Goal: Browse casually: Explore the website without a specific task or goal

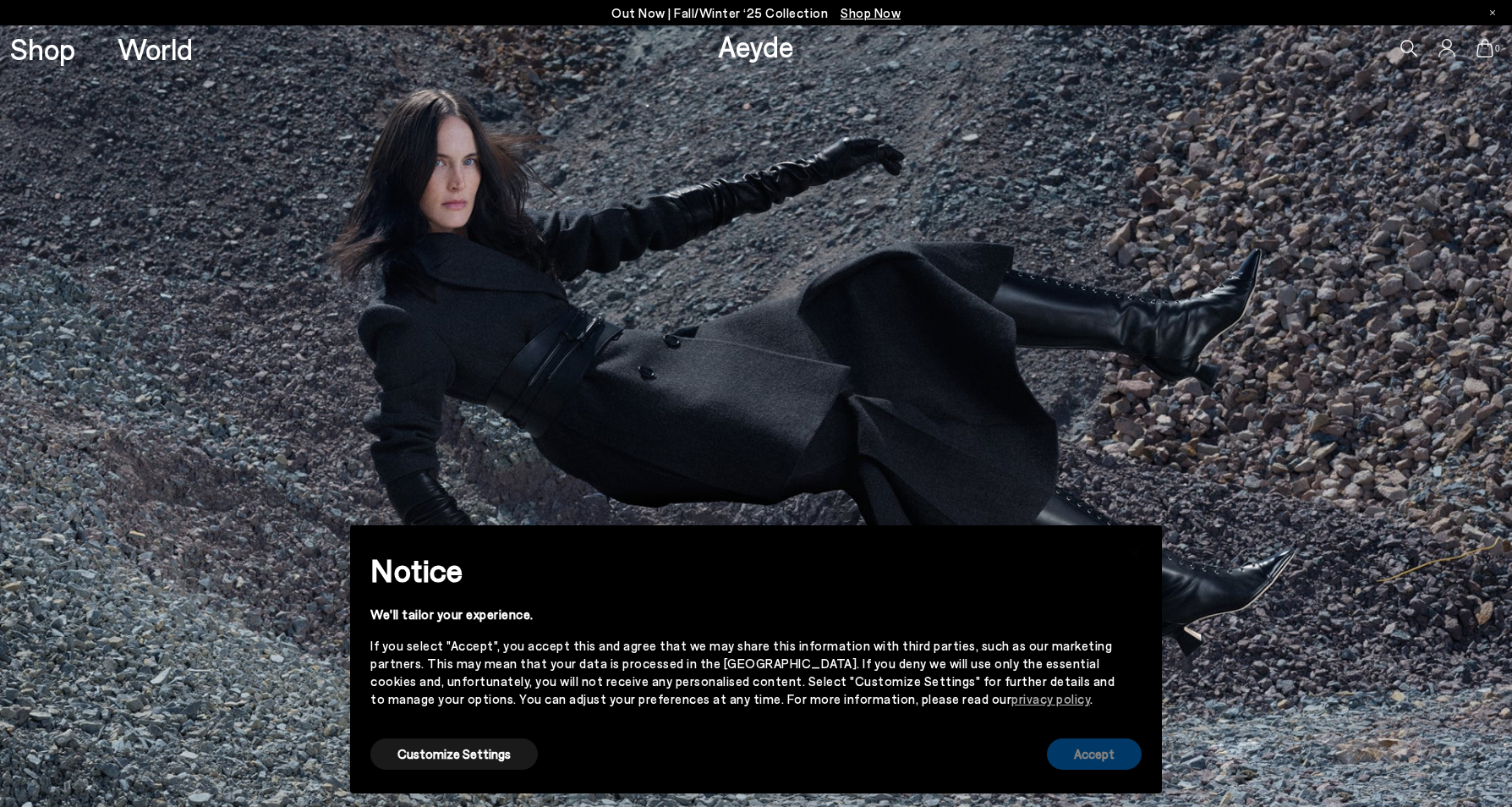
click at [1076, 753] on button "Accept" at bounding box center [1094, 754] width 95 height 31
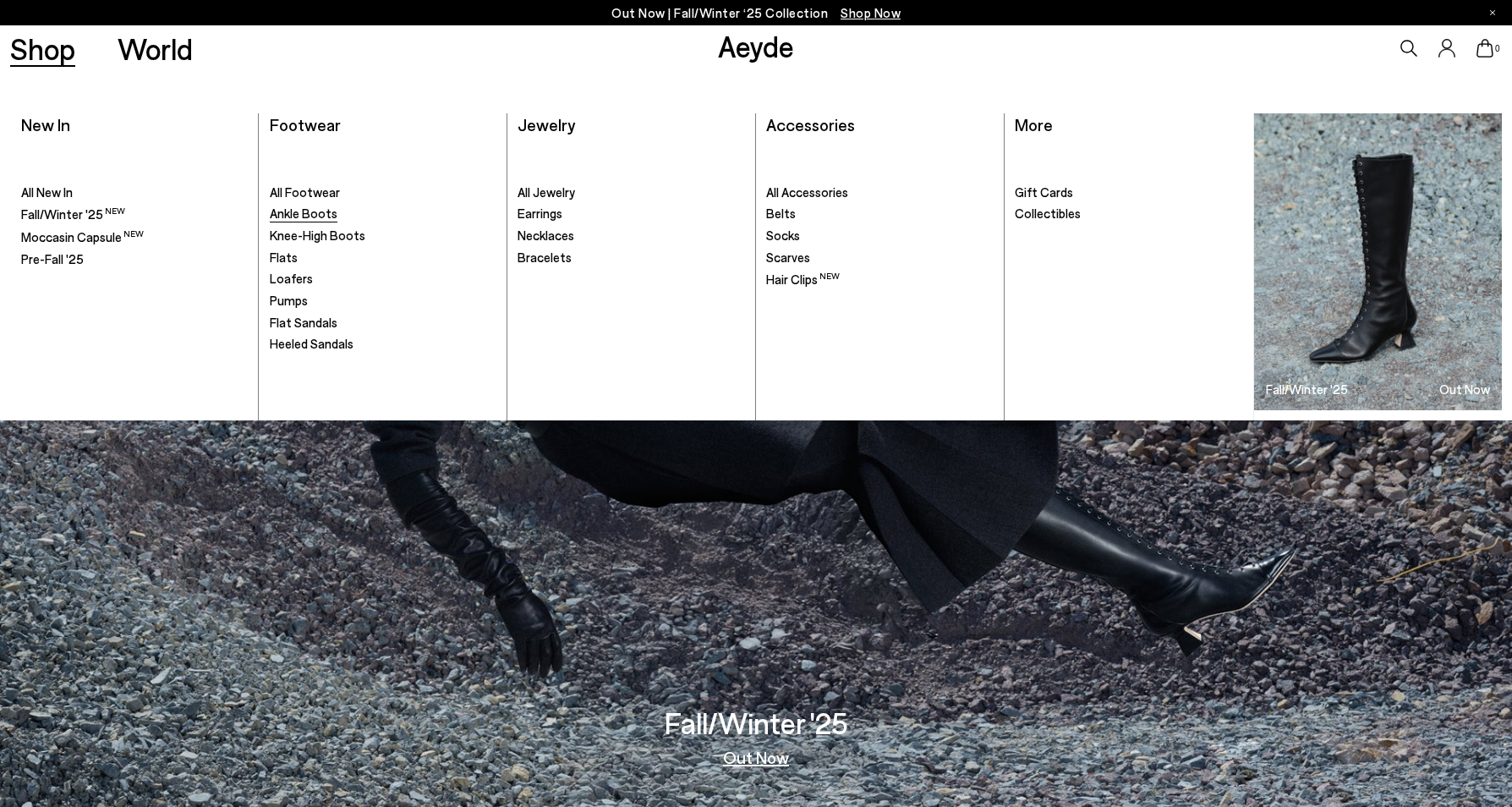
click at [298, 215] on span "Ankle Boots" at bounding box center [304, 213] width 68 height 15
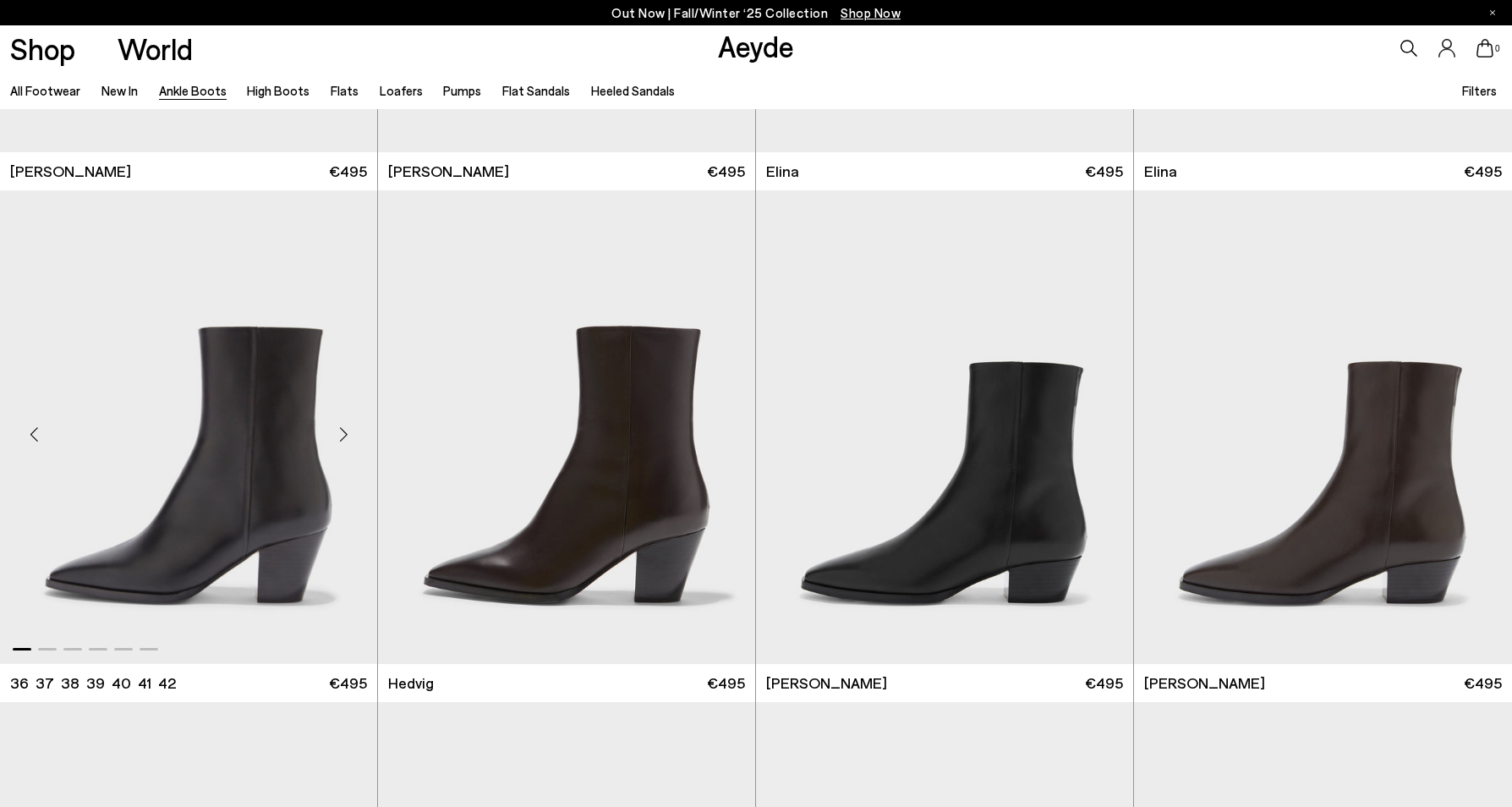
scroll to position [1045, 0]
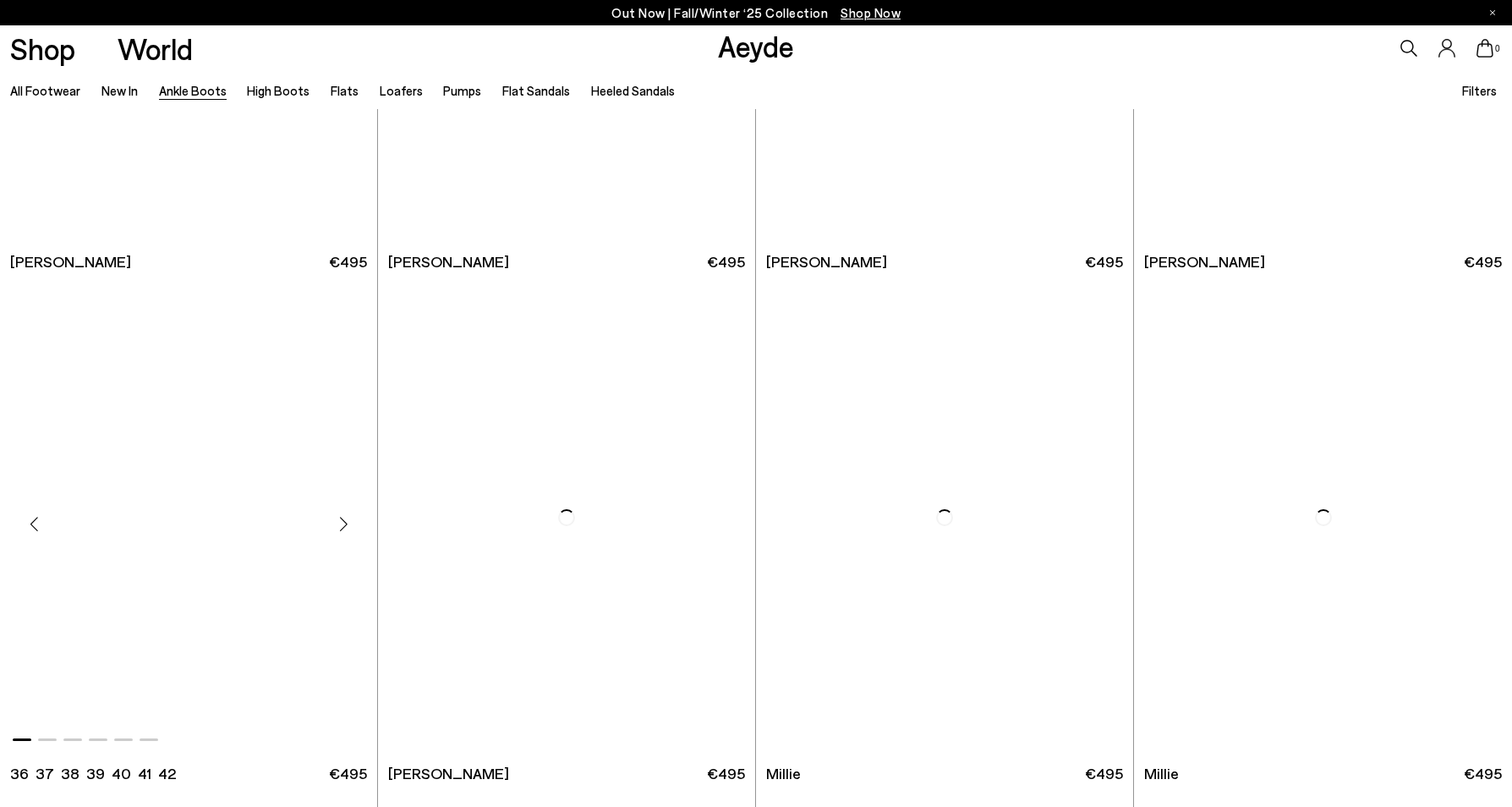
scroll to position [3532, 0]
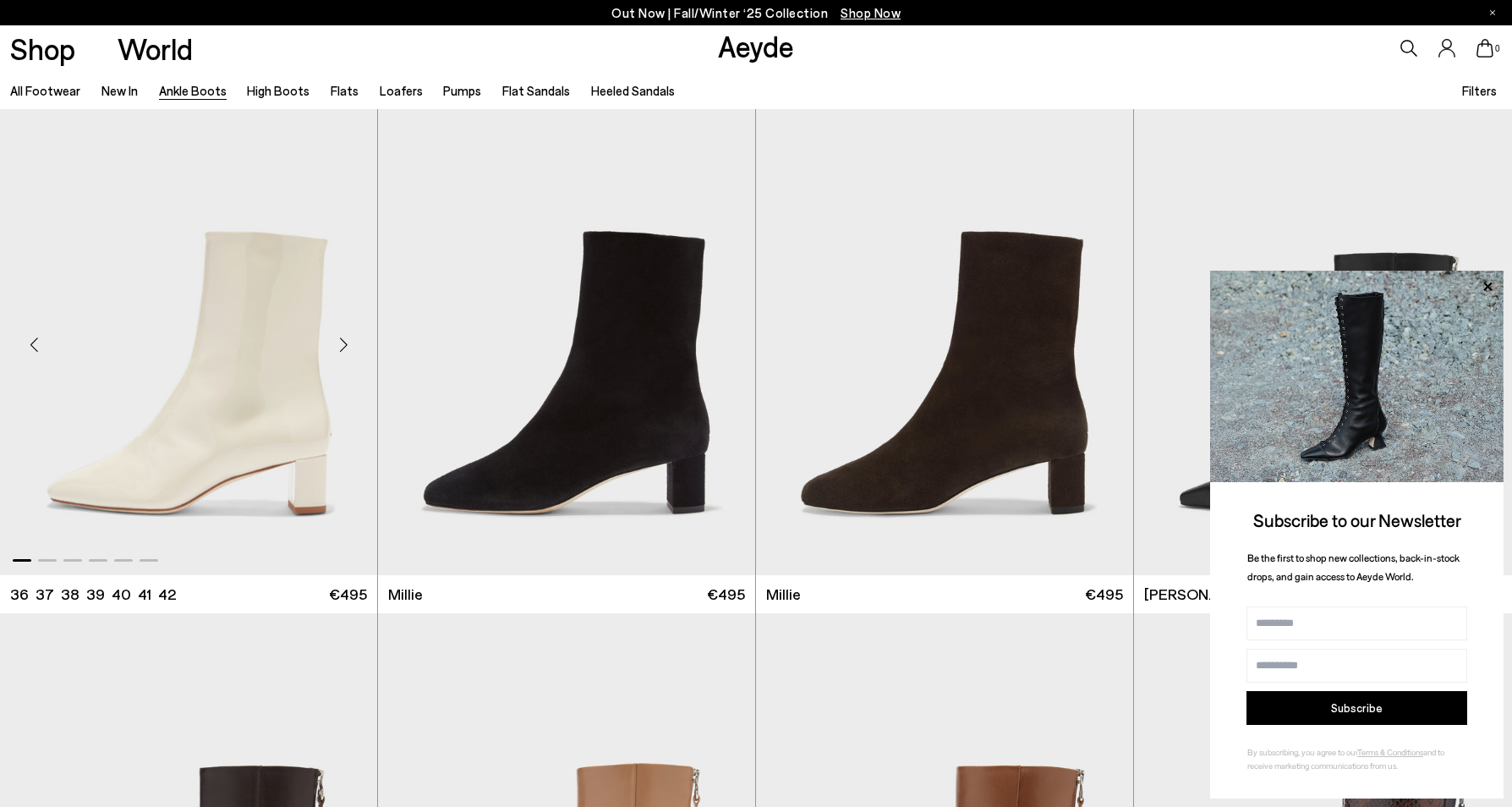
scroll to position [4318, 0]
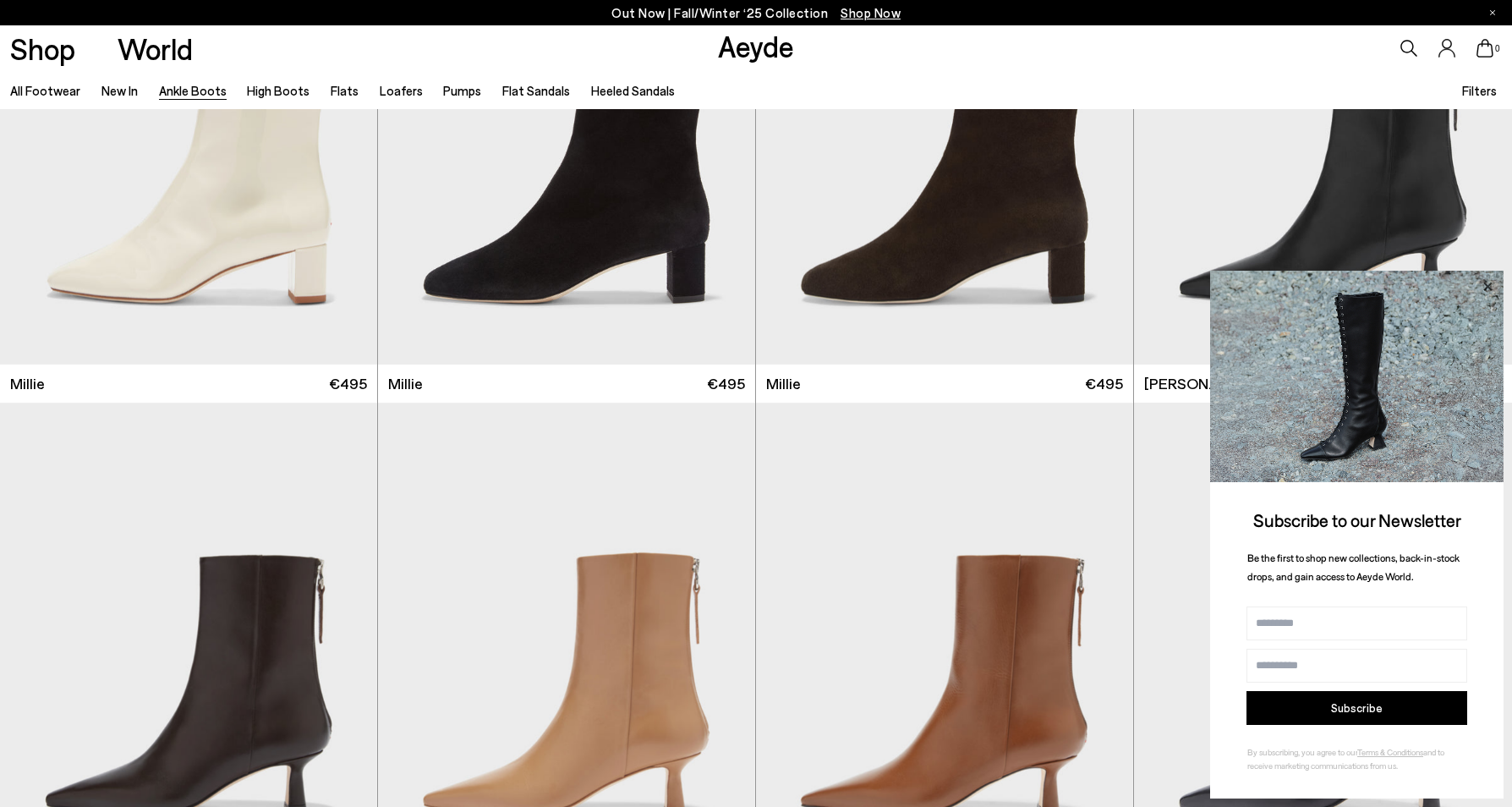
click at [1486, 288] on icon at bounding box center [1487, 286] width 22 height 22
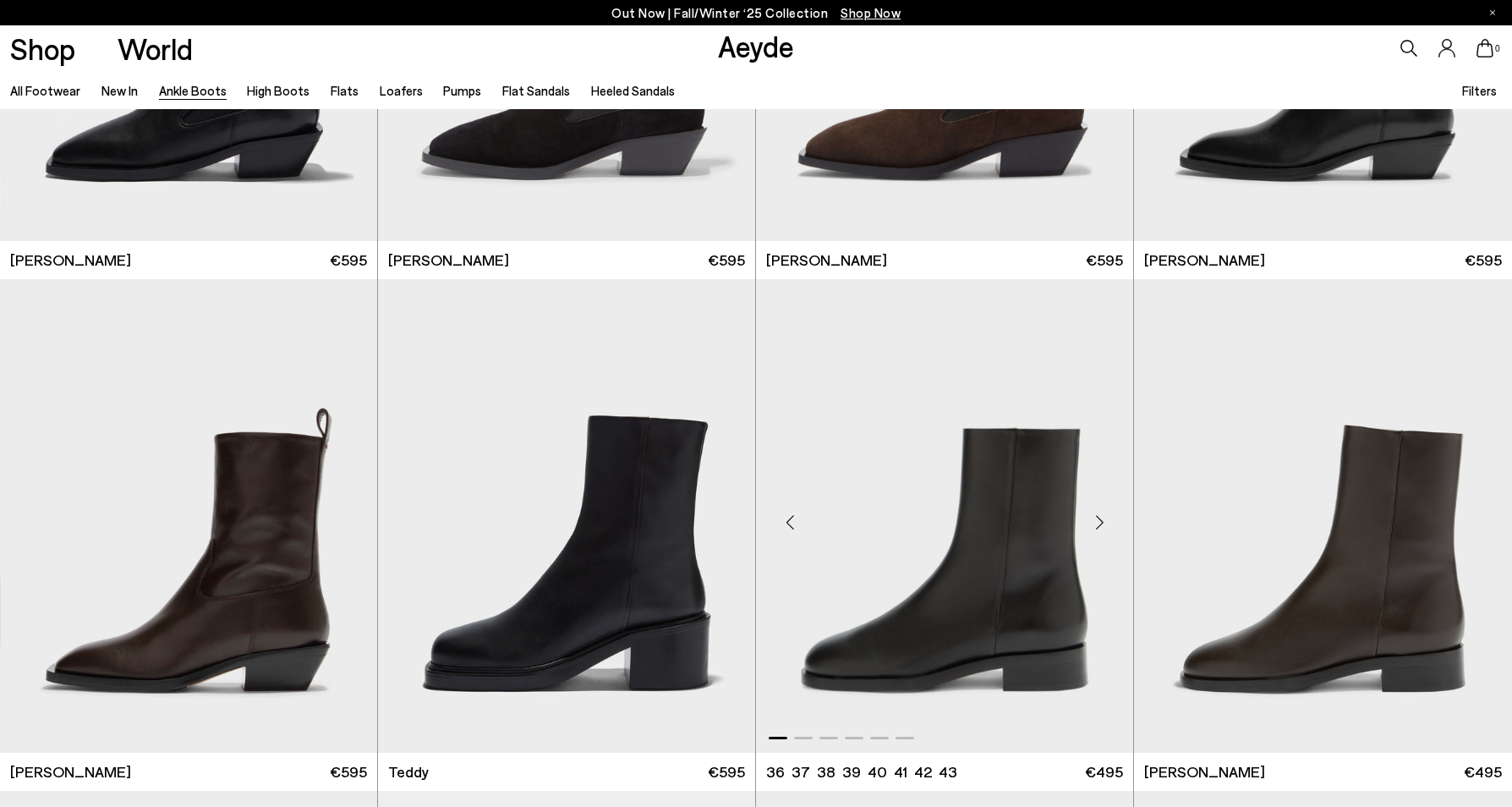
scroll to position [6920, 0]
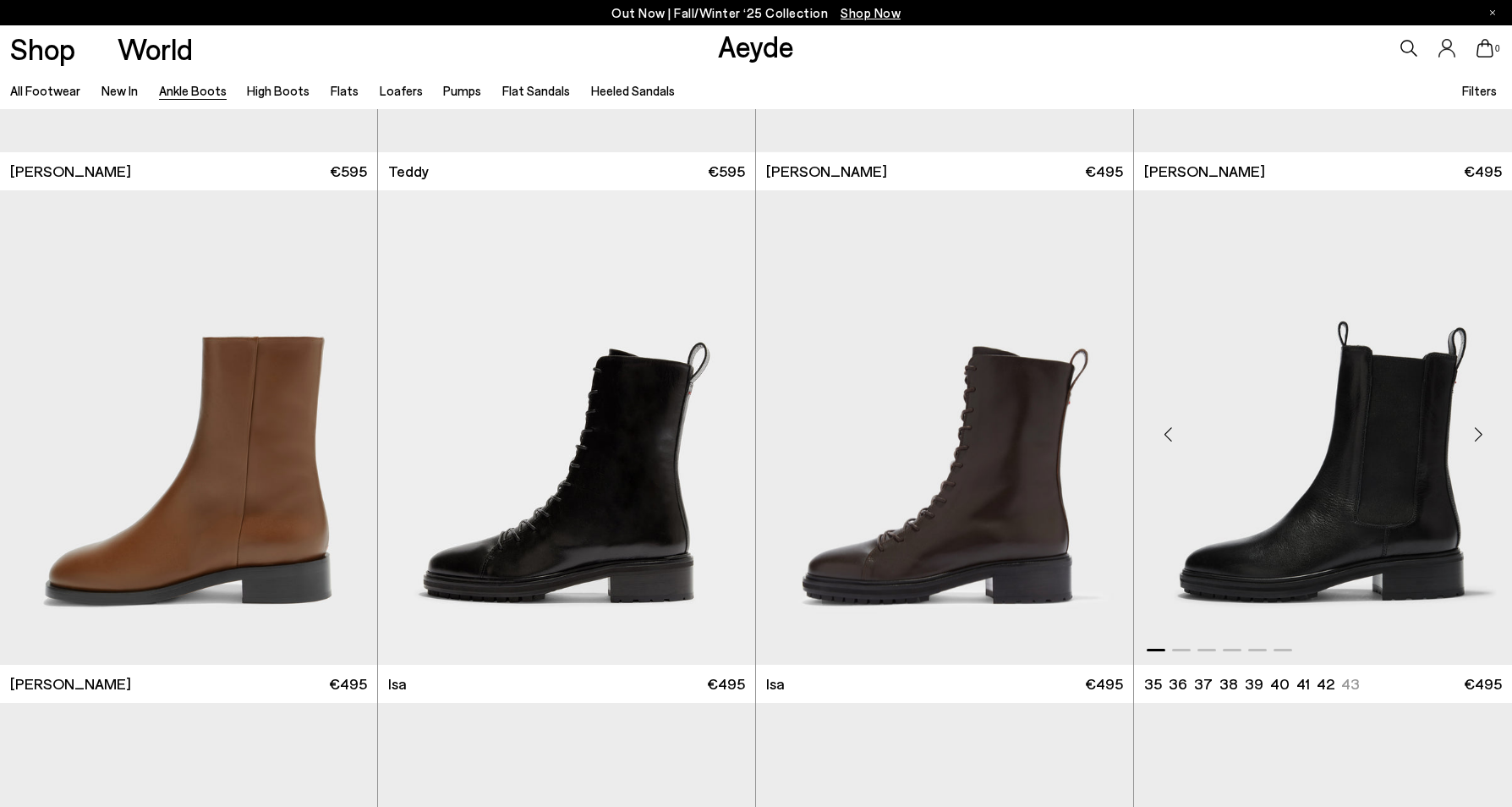
scroll to position [7216, 0]
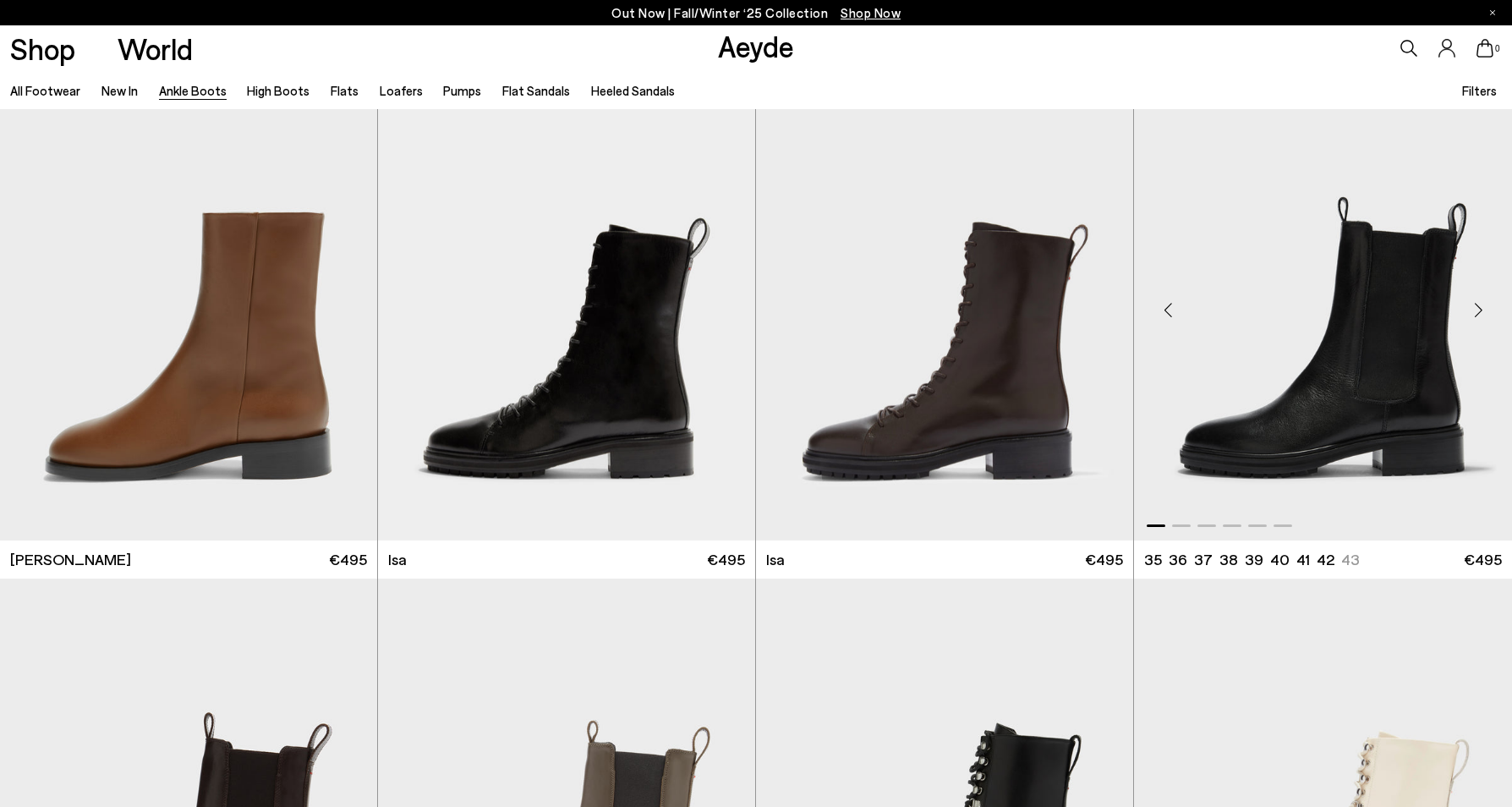
click at [1275, 440] on img "1 / 6" at bounding box center [1322, 303] width 378 height 474
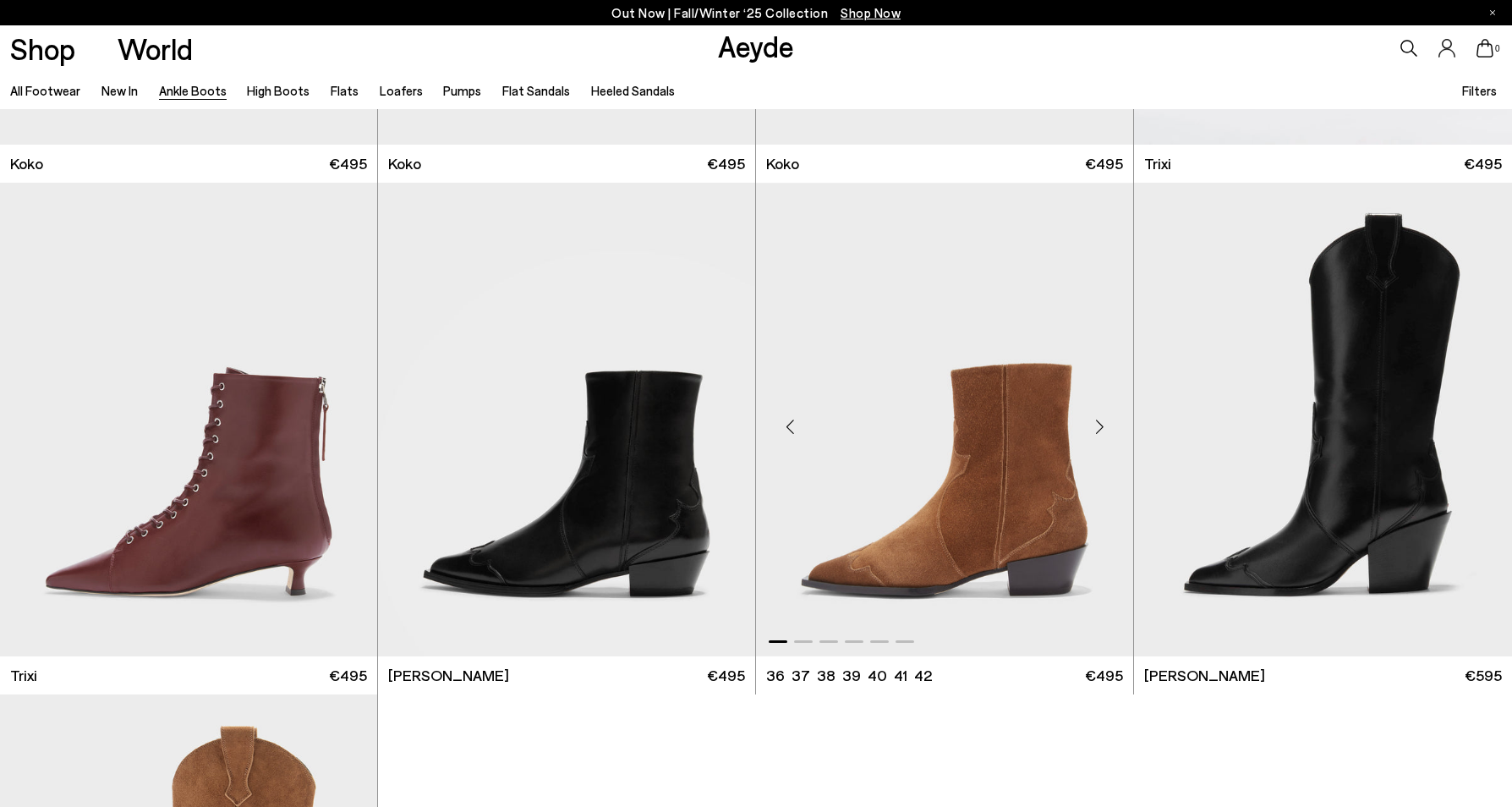
scroll to position [10553, 0]
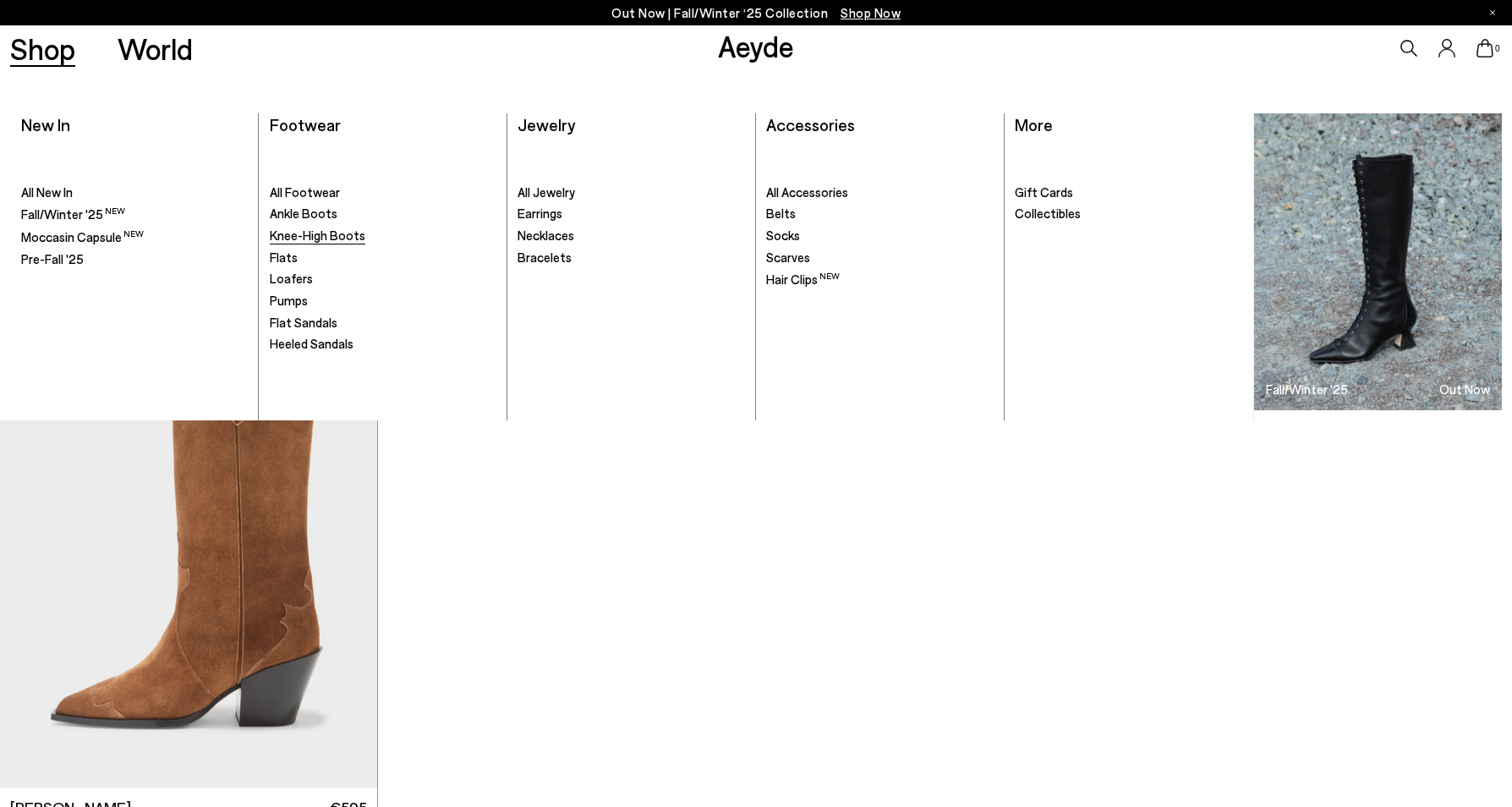
click at [280, 235] on span "Knee-High Boots" at bounding box center [317, 234] width 96 height 15
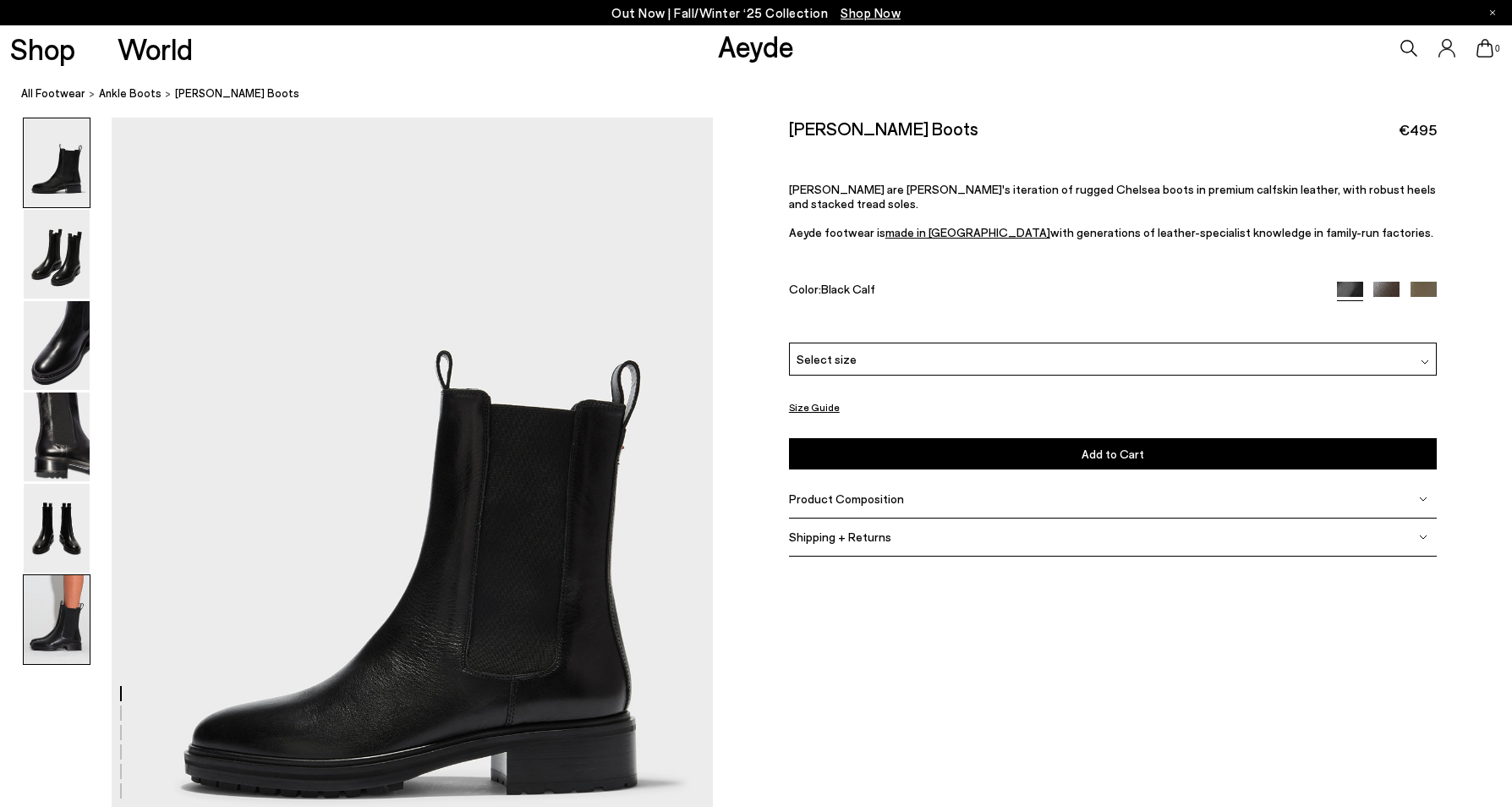
click at [61, 617] on img at bounding box center [56, 619] width 66 height 89
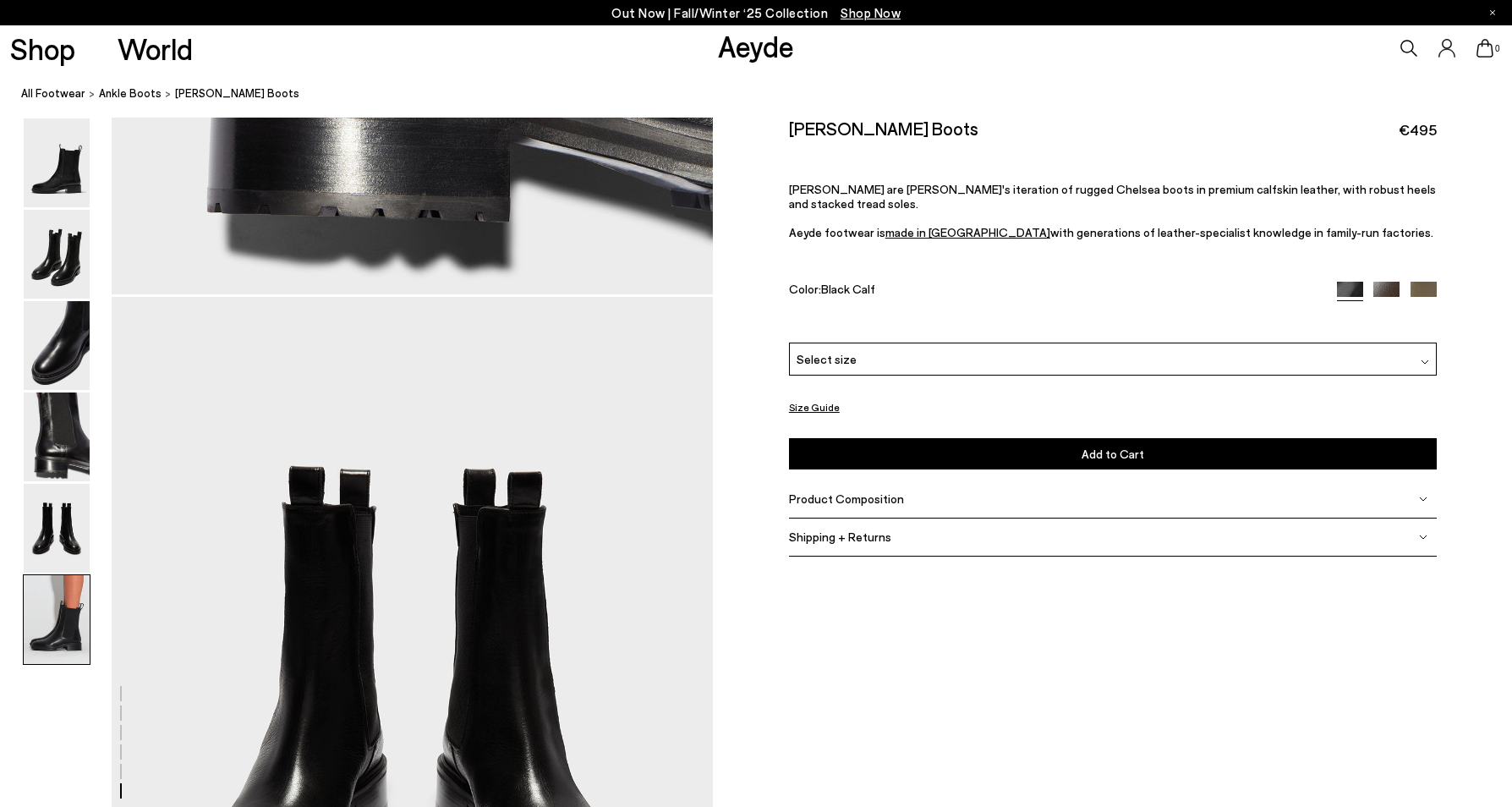
scroll to position [4142, 0]
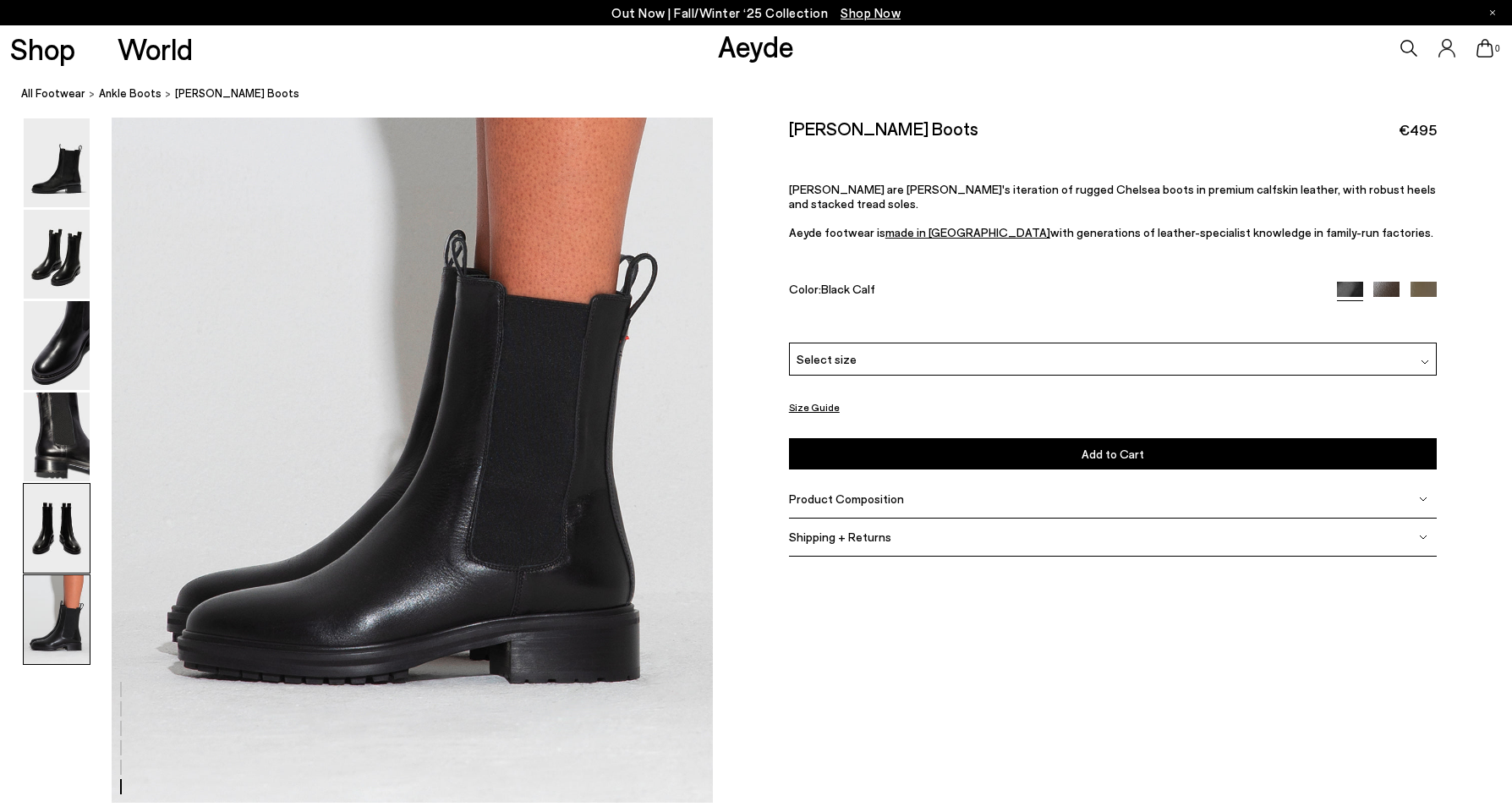
click at [56, 531] on img at bounding box center [56, 528] width 66 height 89
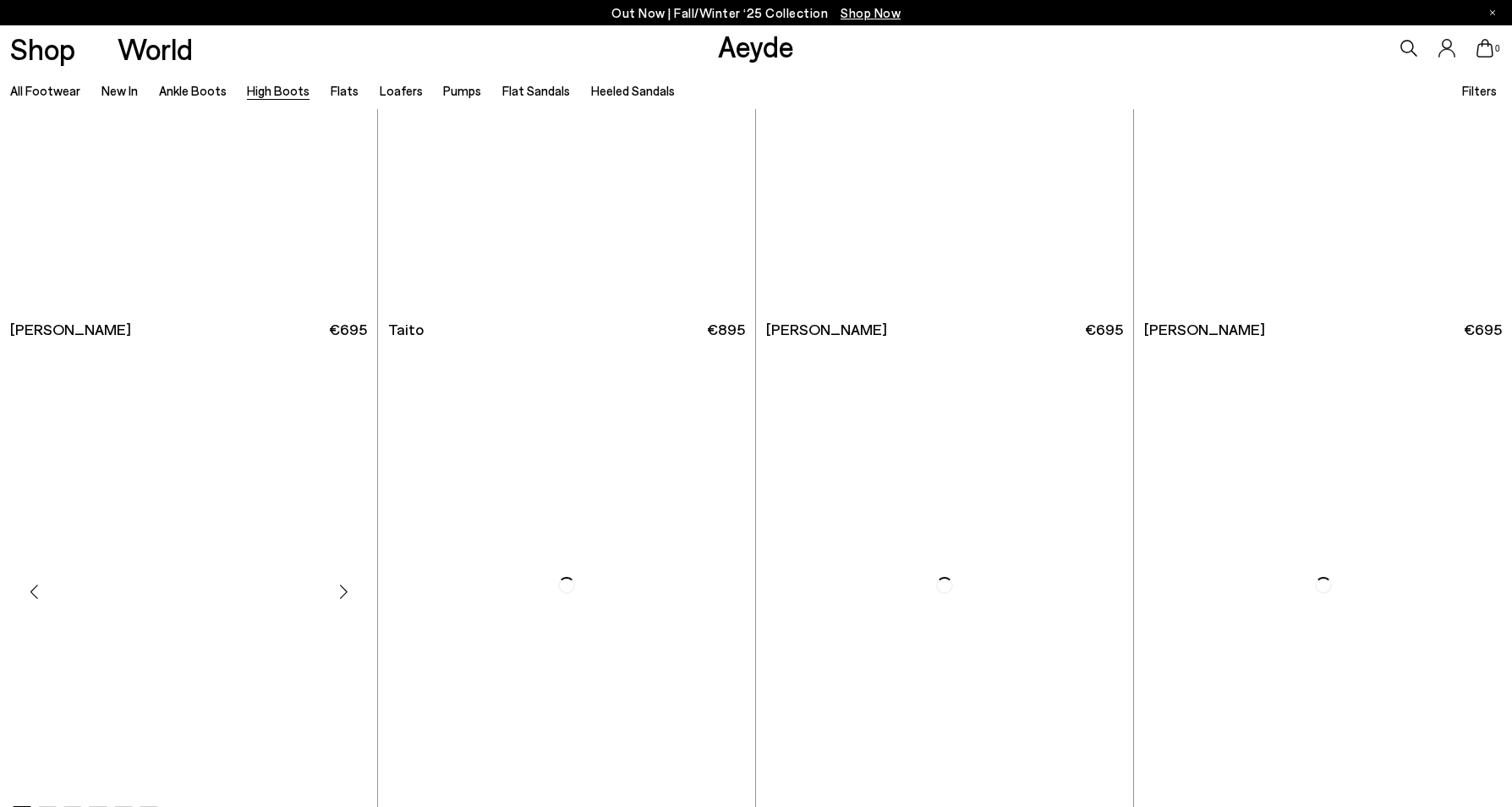
scroll to position [5061, 0]
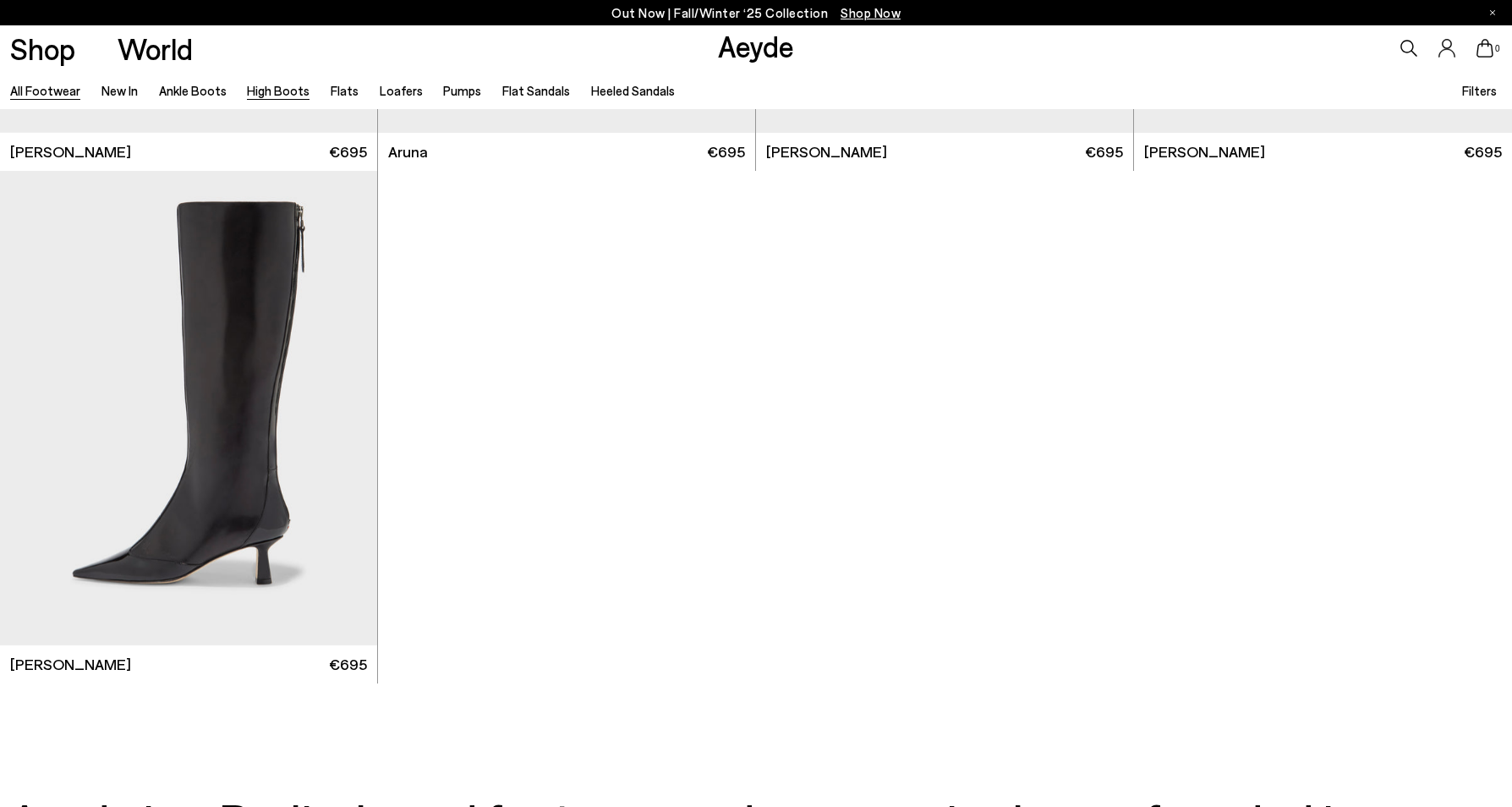
click at [41, 90] on link "All Footwear" at bounding box center [45, 90] width 70 height 15
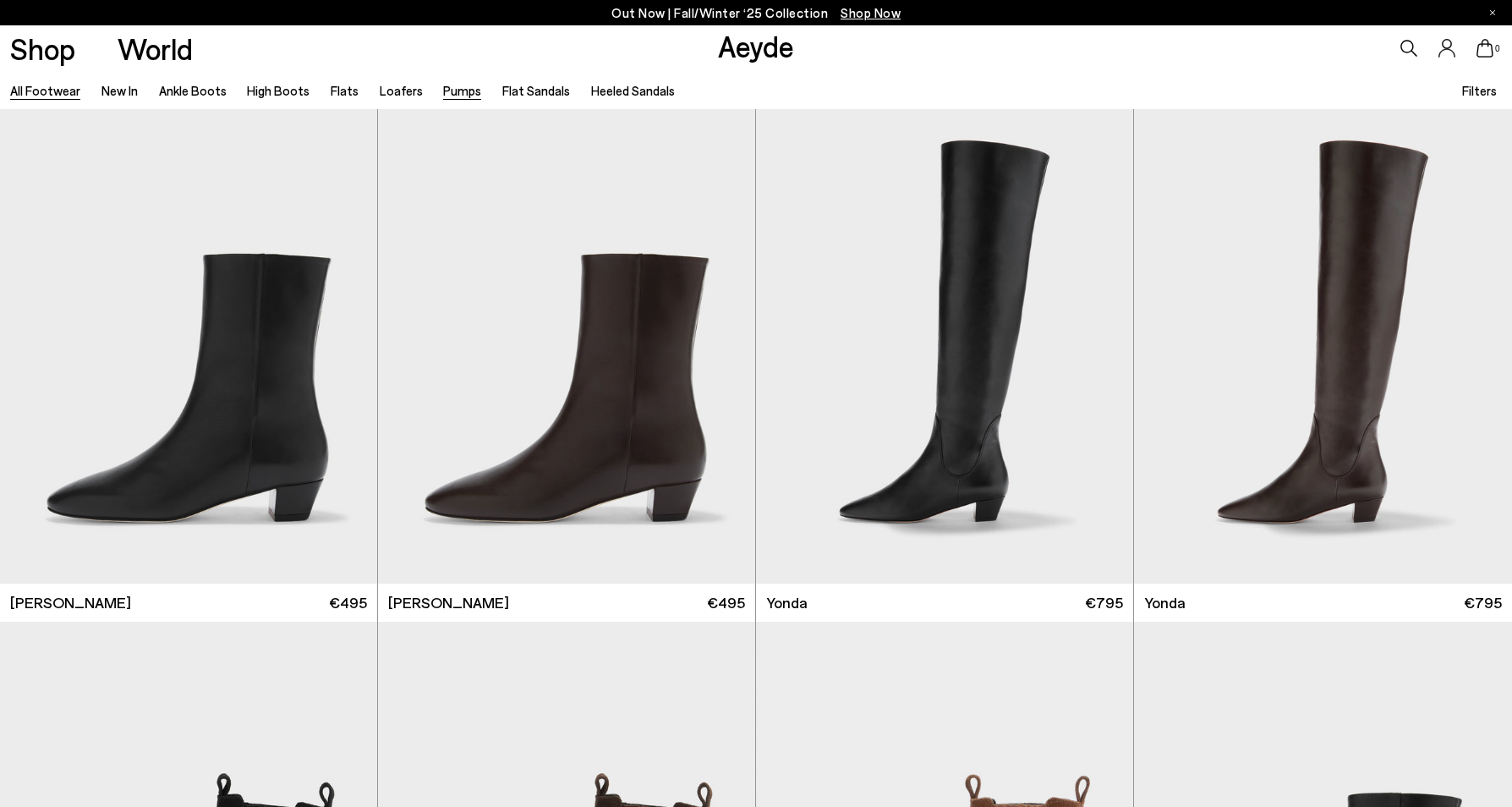
click at [443, 90] on link "Pumps" at bounding box center [462, 90] width 38 height 15
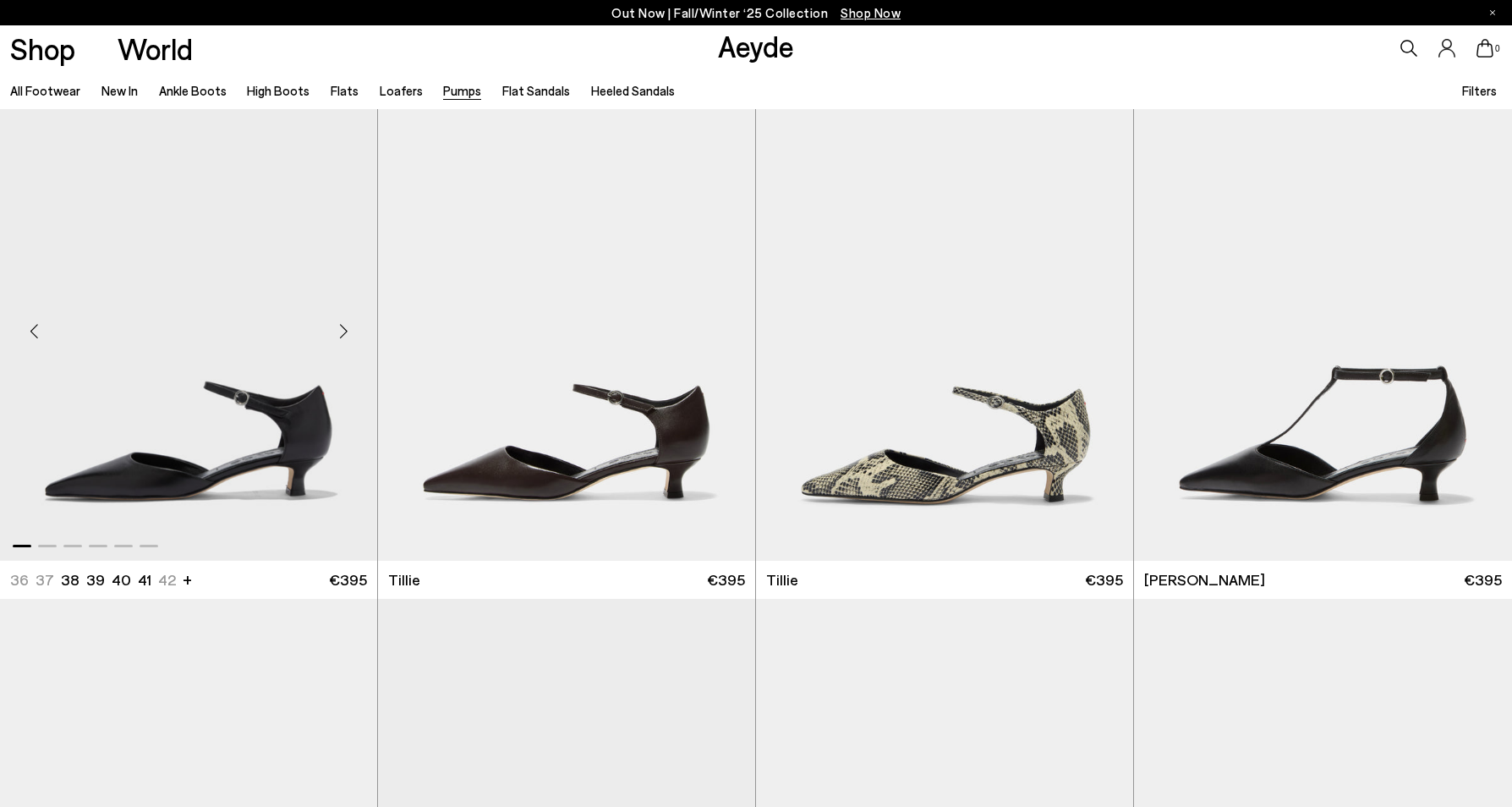
scroll to position [939, 0]
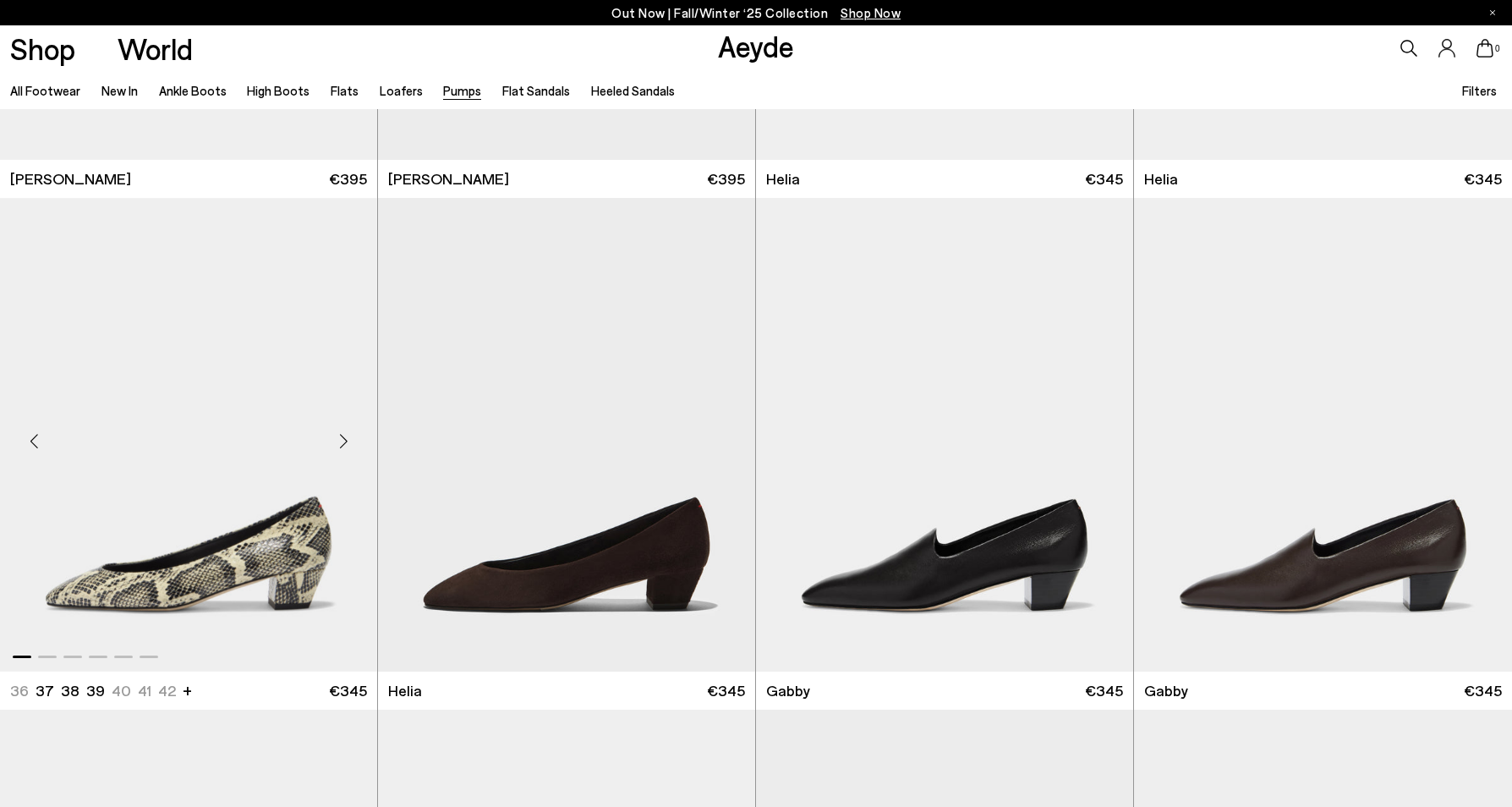
scroll to position [1627, 0]
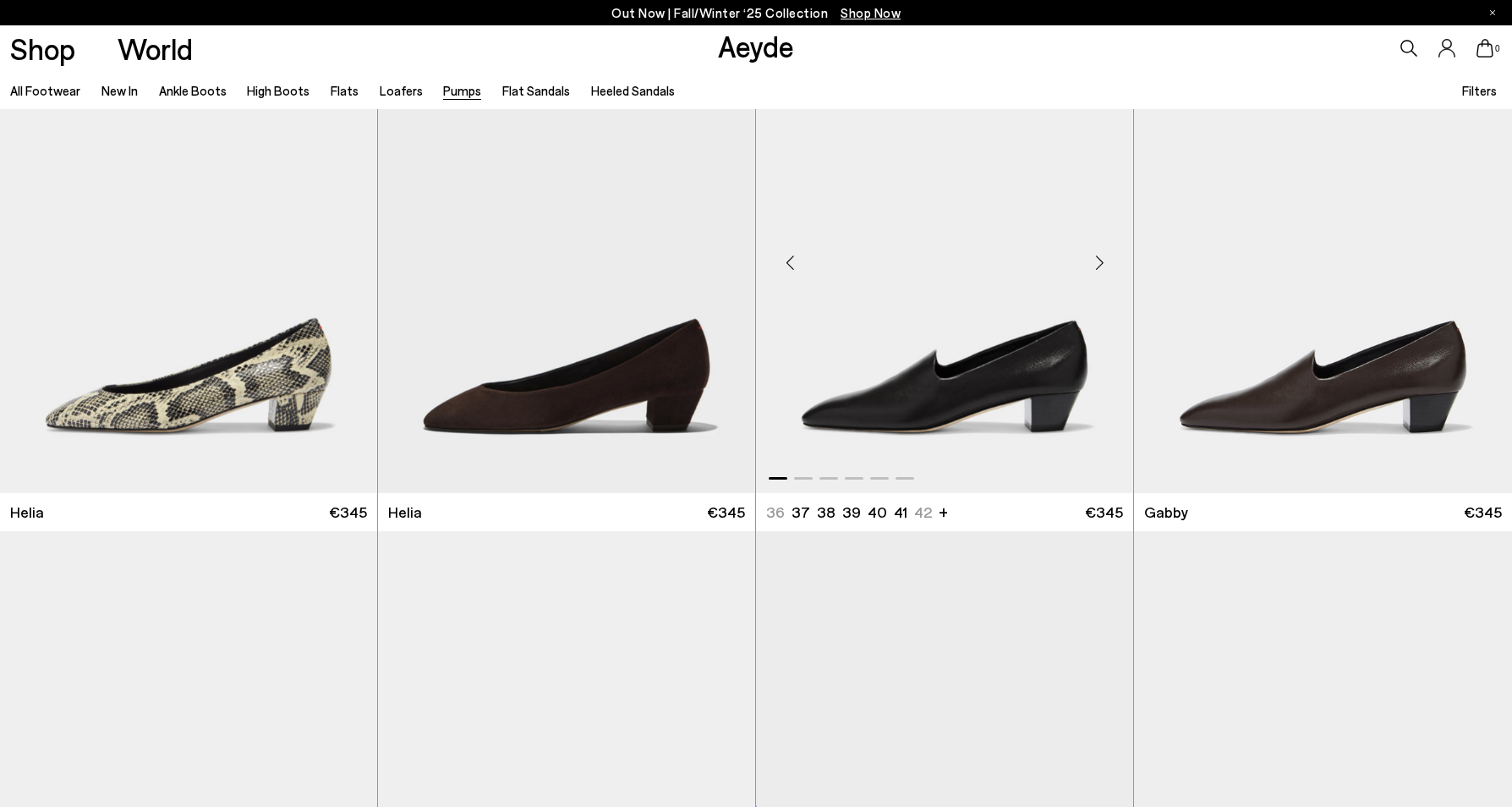
click at [862, 417] on img "1 / 6" at bounding box center [944, 257] width 377 height 474
click at [1241, 413] on img "1 / 6" at bounding box center [1322, 257] width 378 height 474
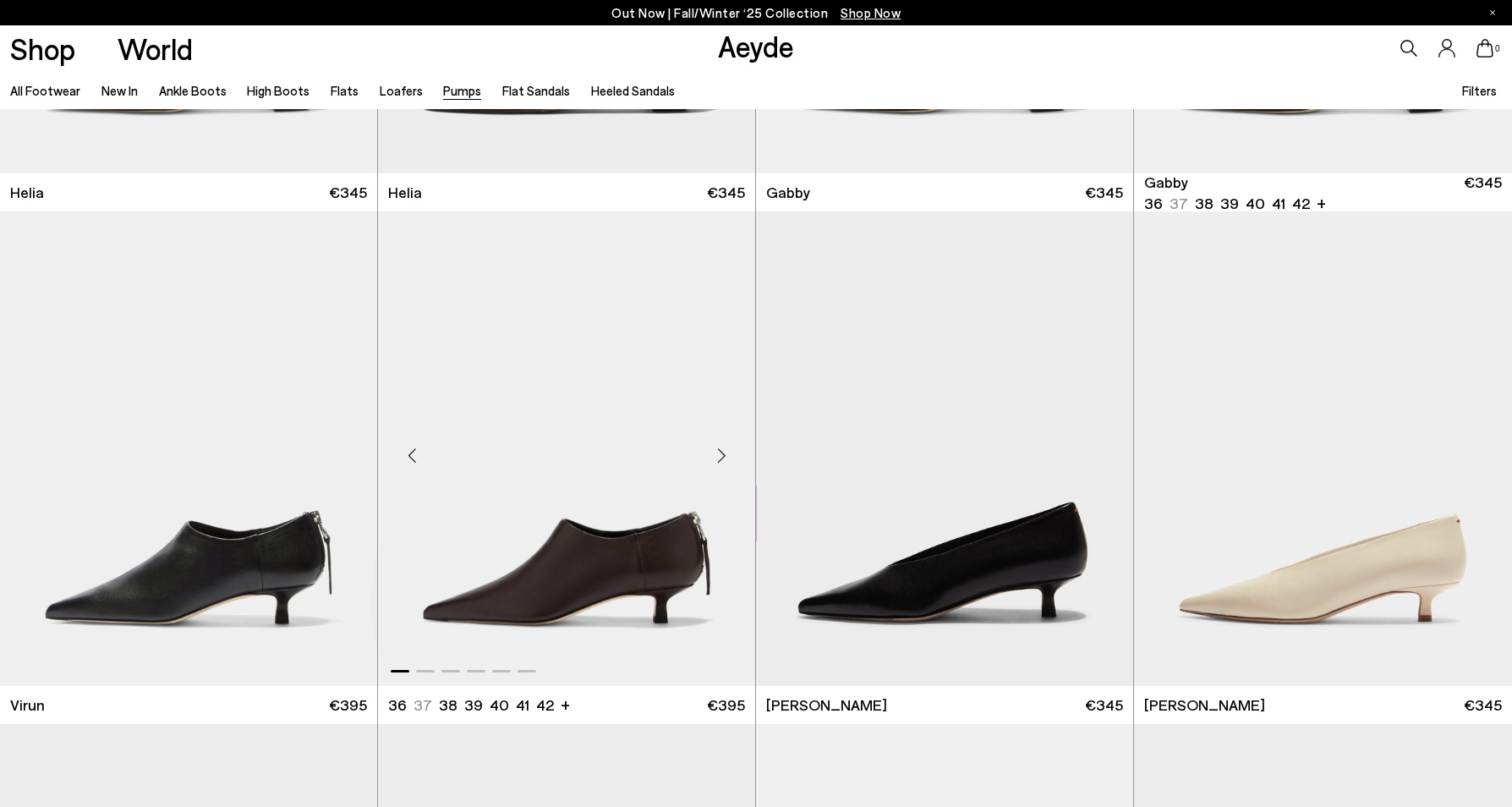
scroll to position [2000, 0]
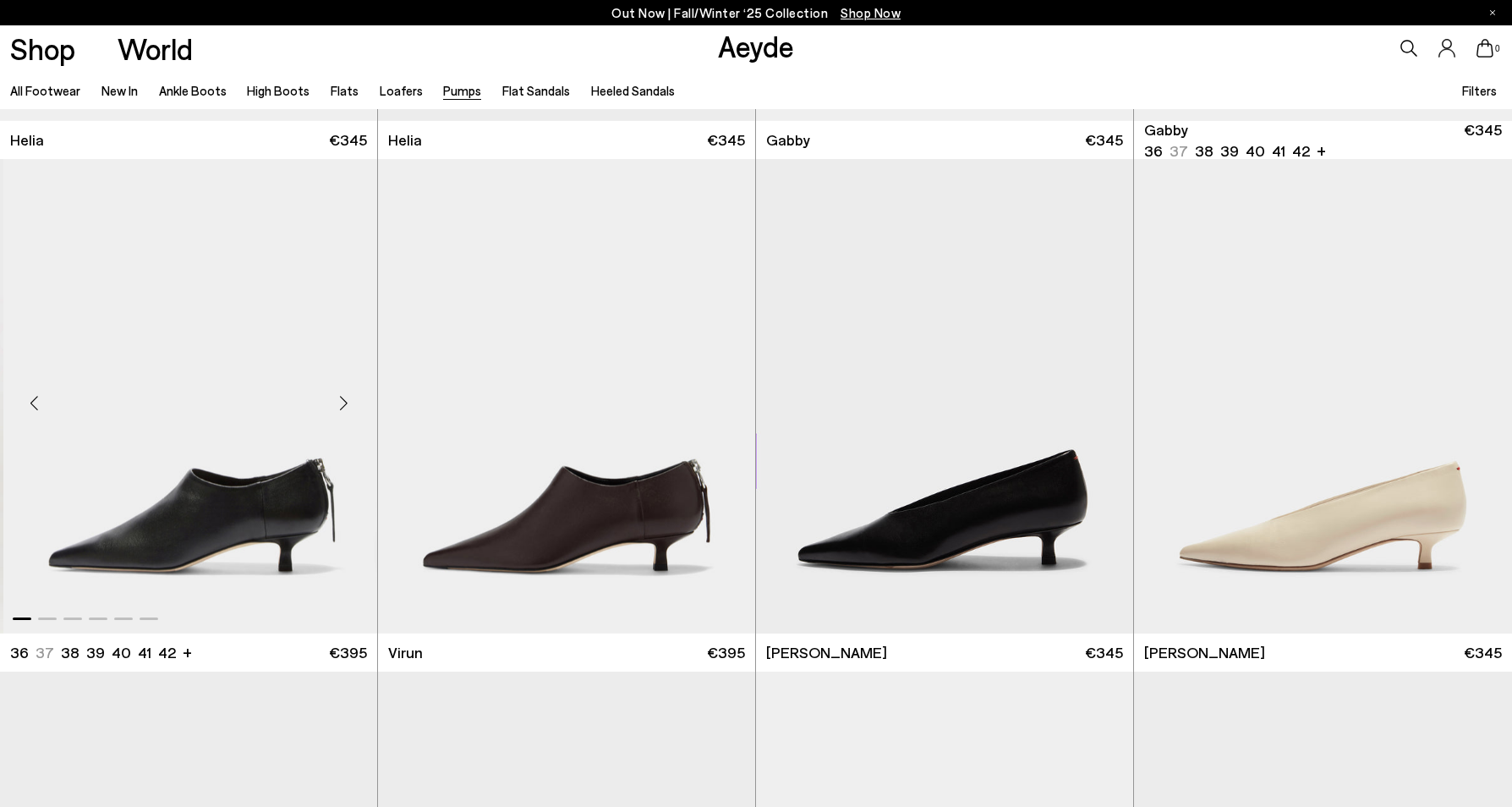
click at [176, 515] on img "1 / 6" at bounding box center [192, 396] width 377 height 474
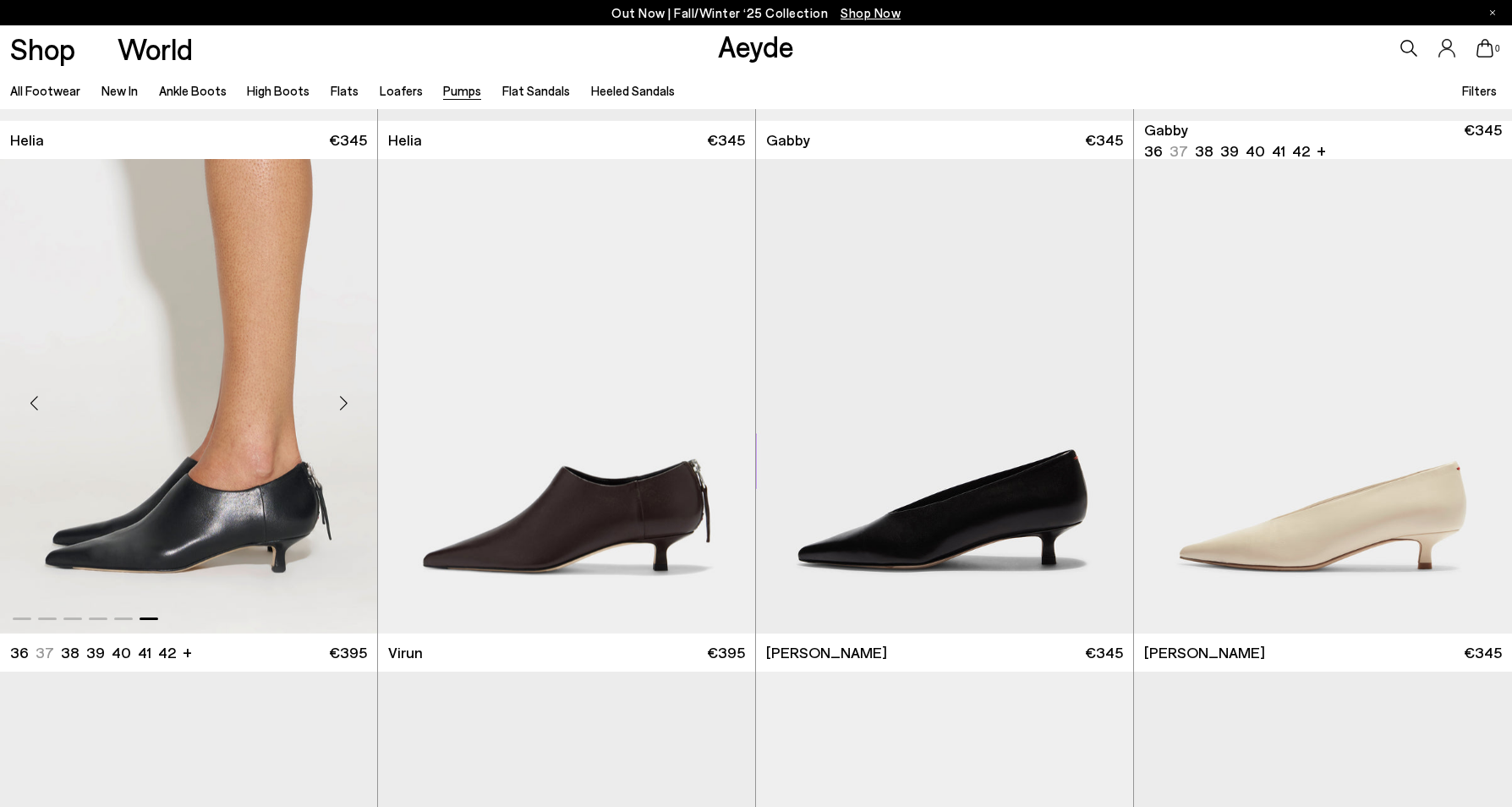
click at [179, 523] on img "6 / 6" at bounding box center [189, 396] width 377 height 474
click at [955, 537] on img "1 / 6" at bounding box center [944, 396] width 377 height 474
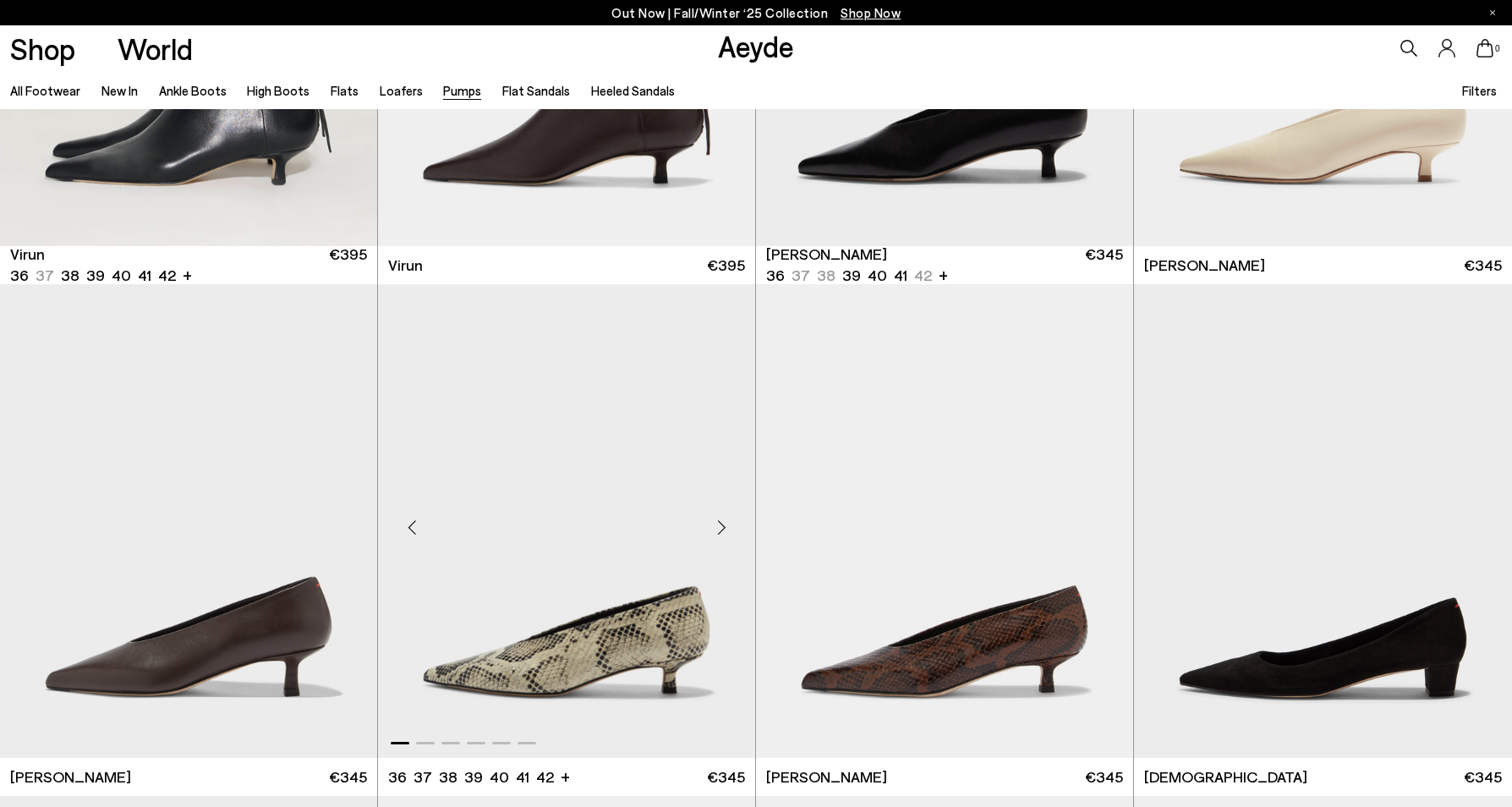
scroll to position [2561, 0]
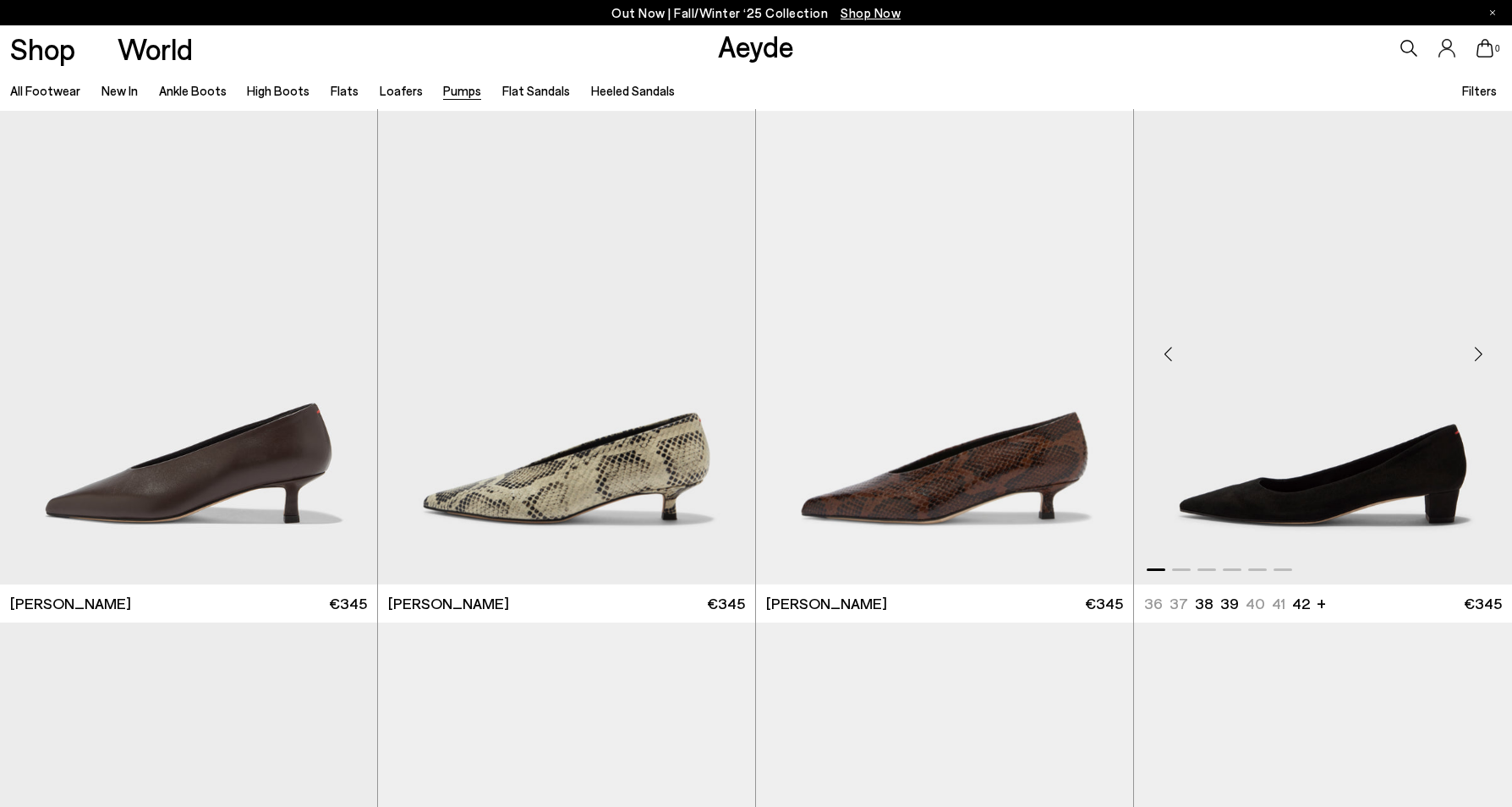
click at [1314, 496] on img "1 / 6" at bounding box center [1322, 348] width 378 height 474
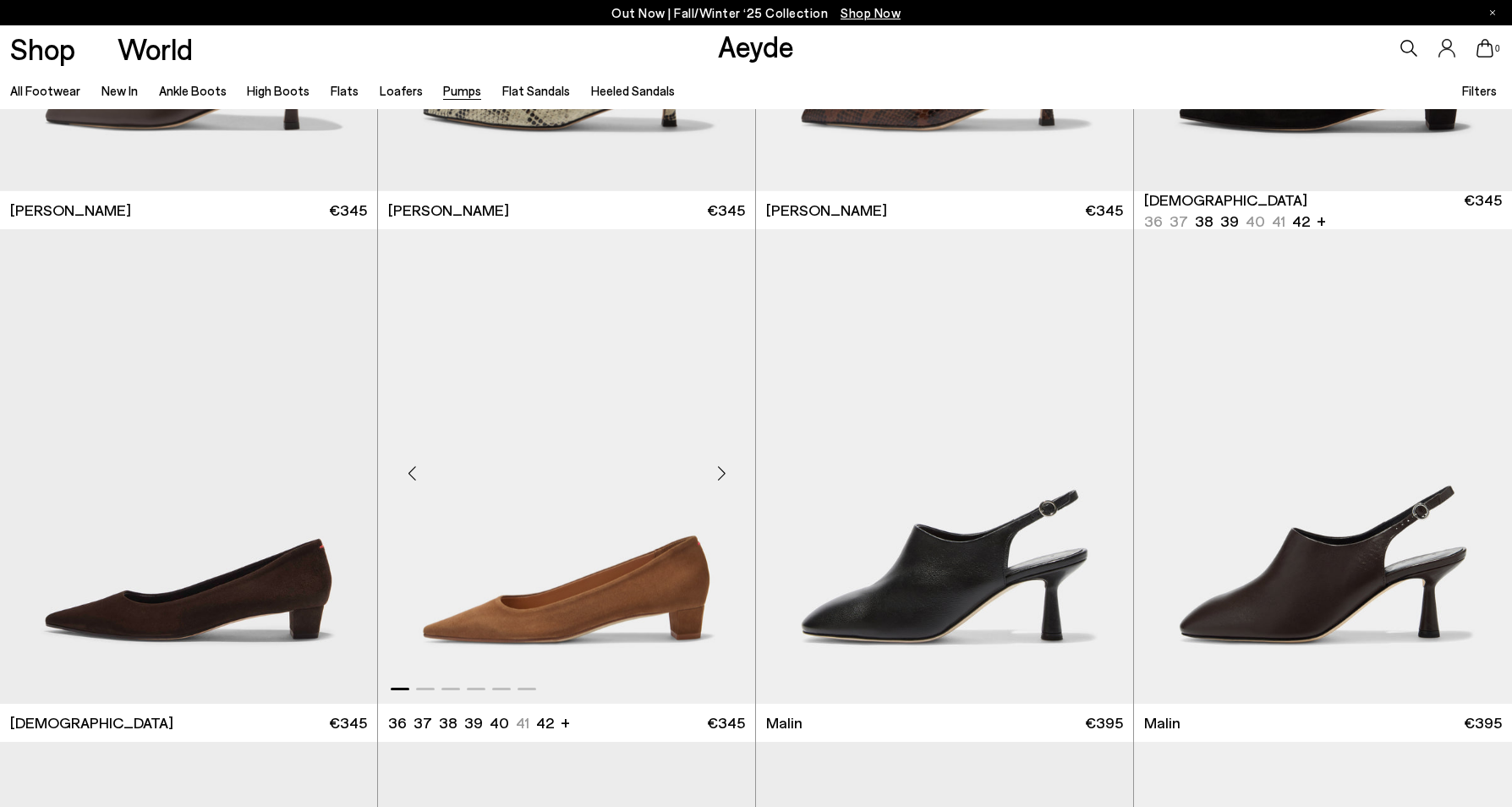
scroll to position [3031, 0]
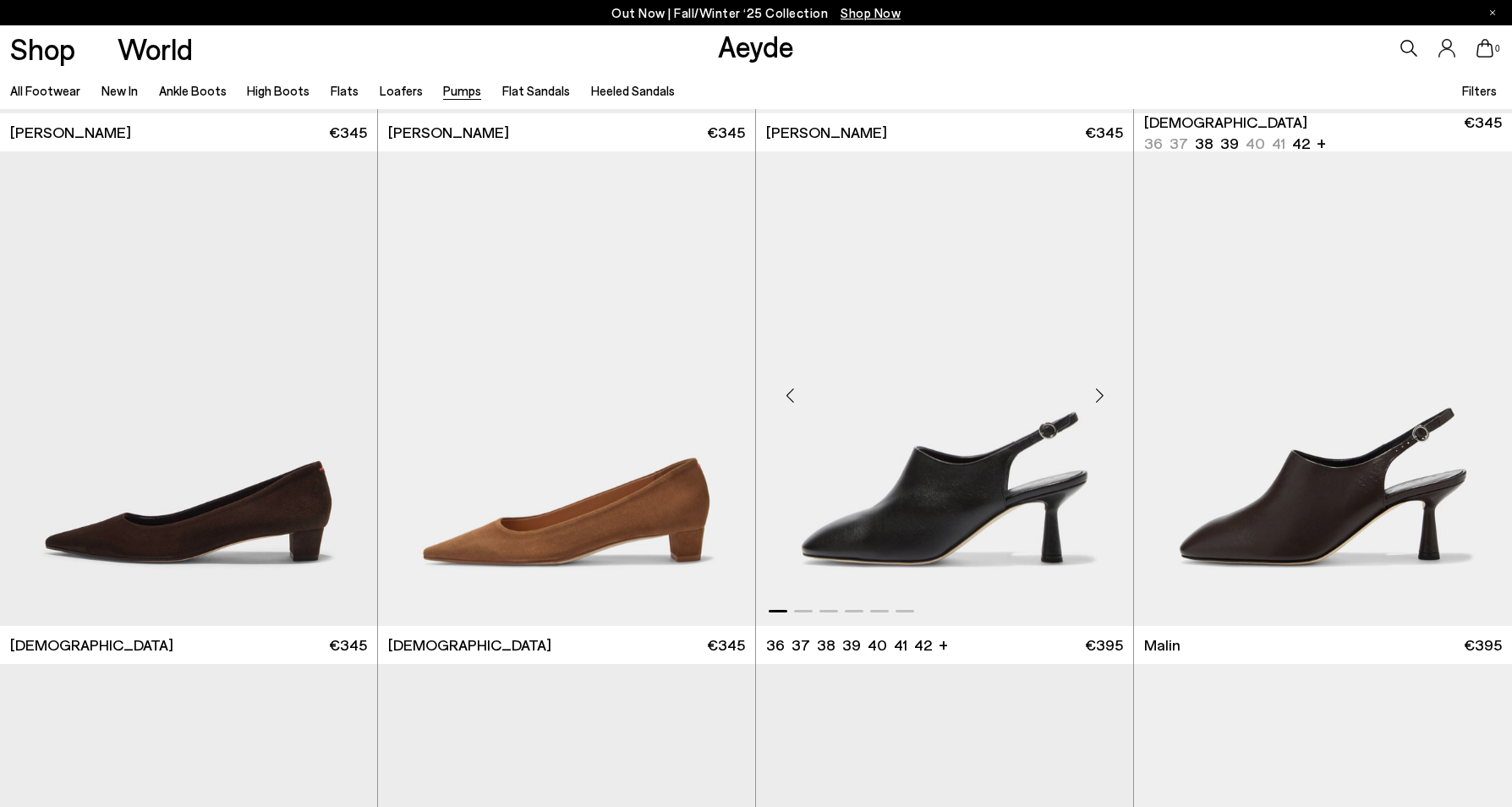
click at [877, 538] on img "1 / 6" at bounding box center [944, 388] width 377 height 474
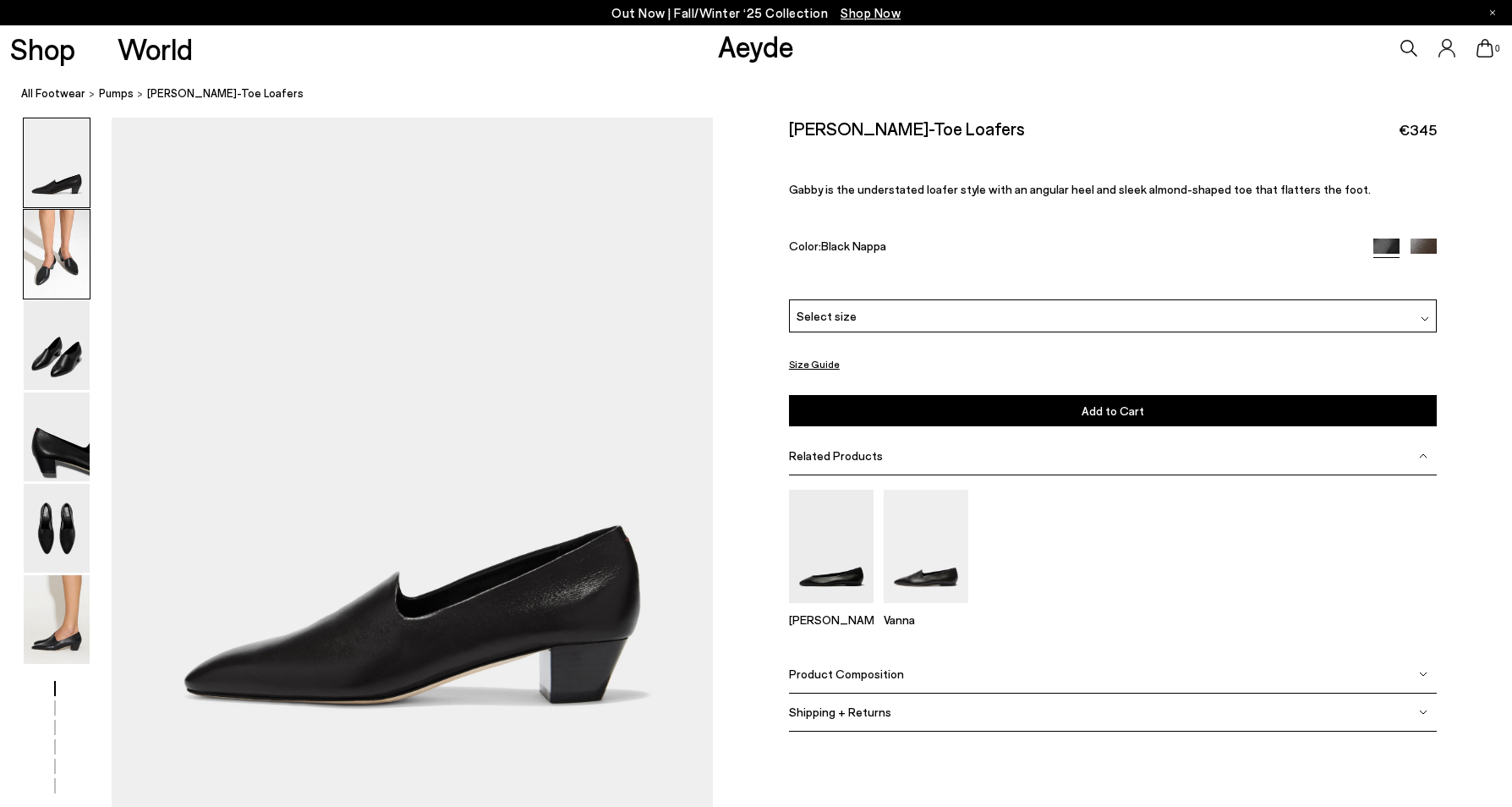
click at [68, 283] on img at bounding box center [56, 254] width 66 height 89
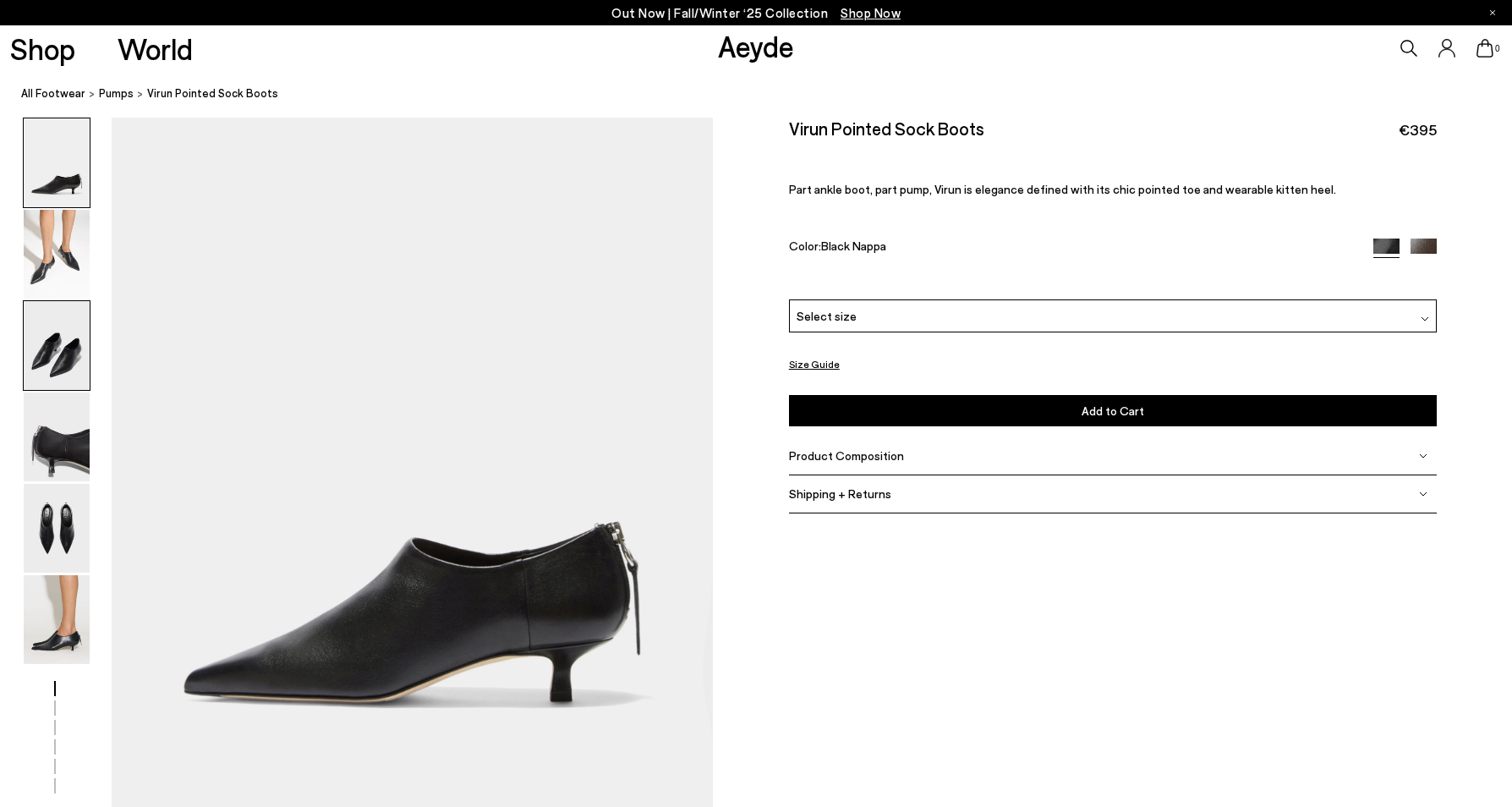
click at [55, 338] on img at bounding box center [56, 345] width 66 height 89
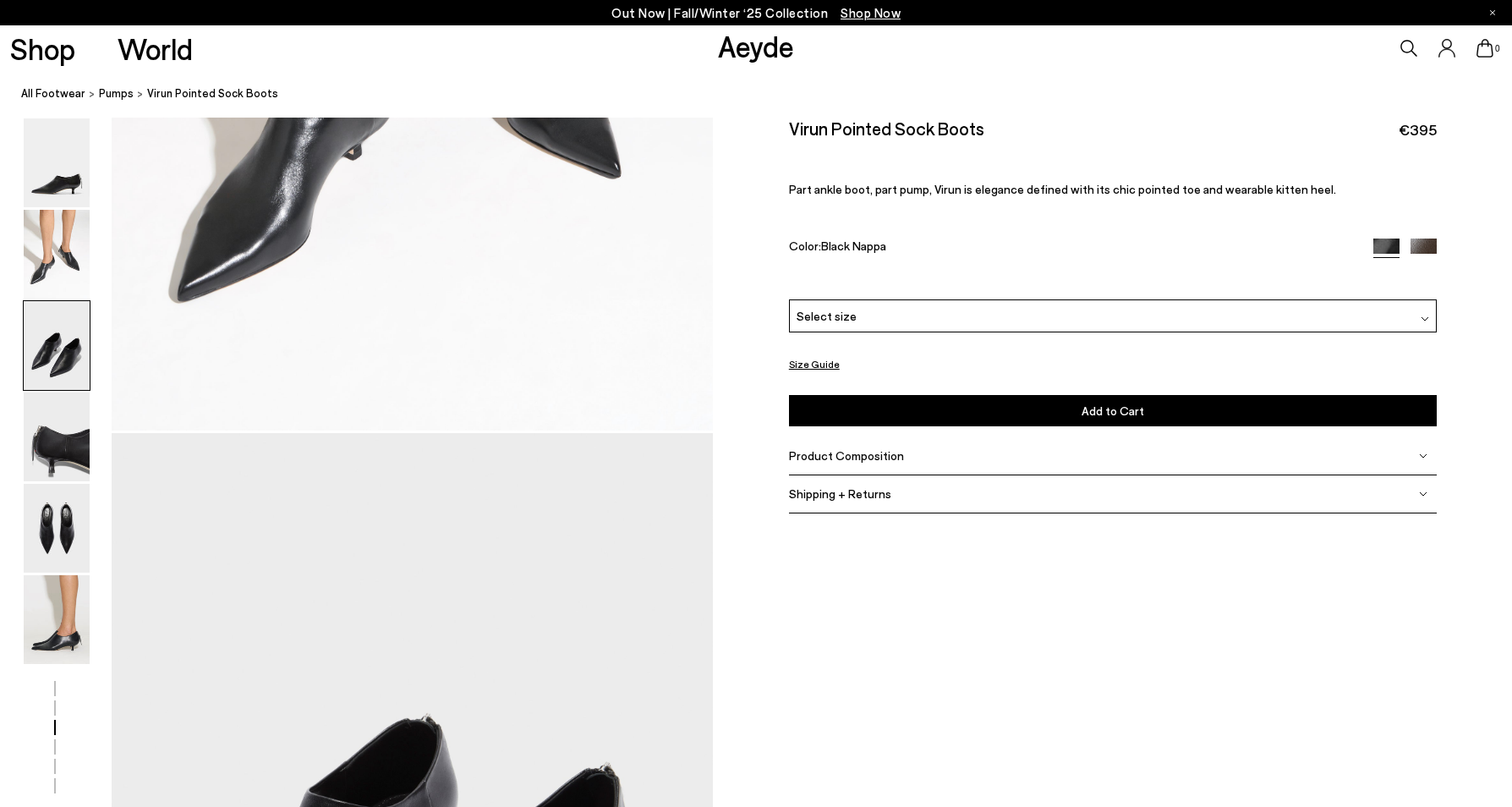
scroll to position [1498, 0]
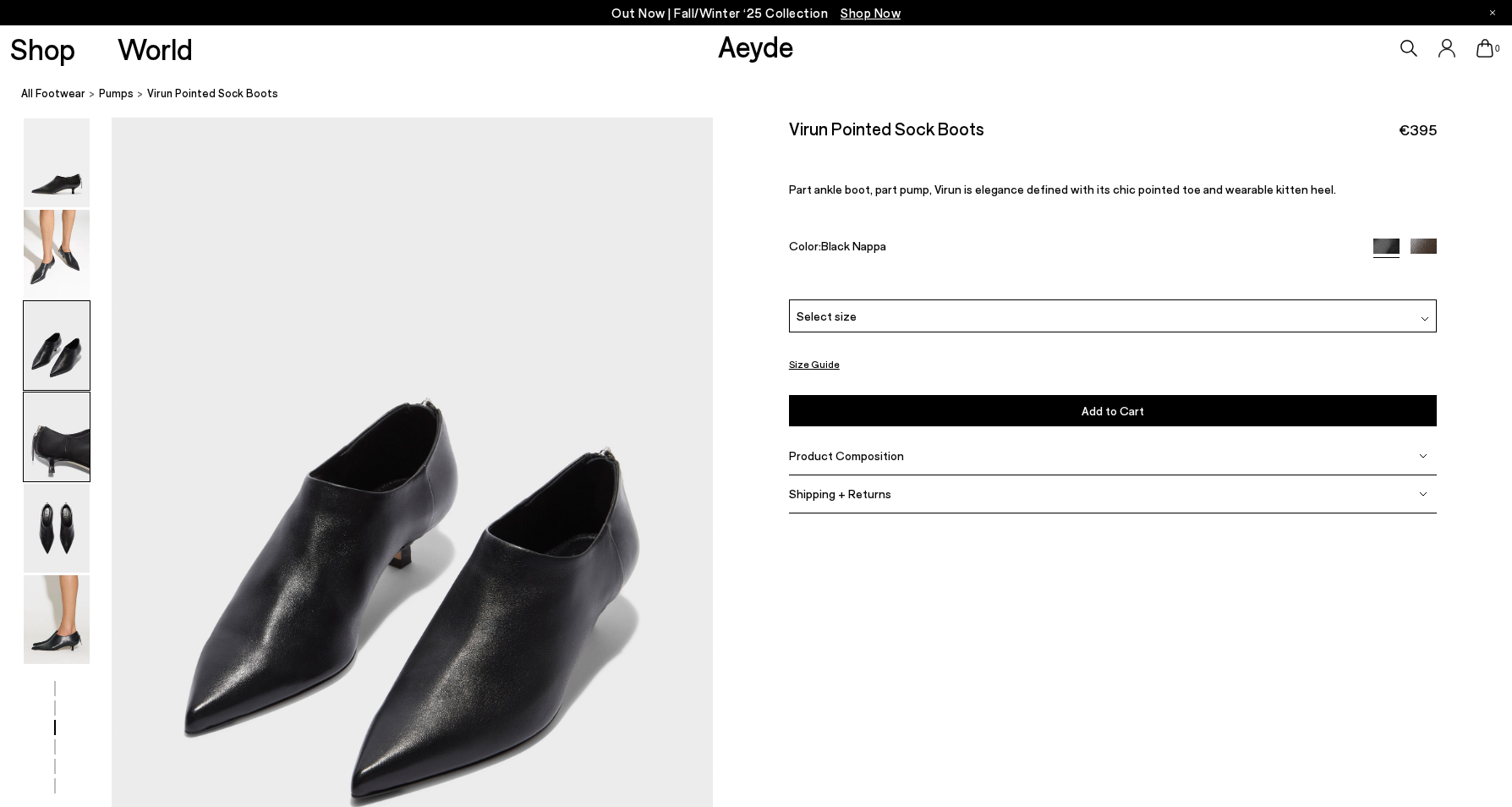
click at [58, 435] on img at bounding box center [56, 437] width 66 height 89
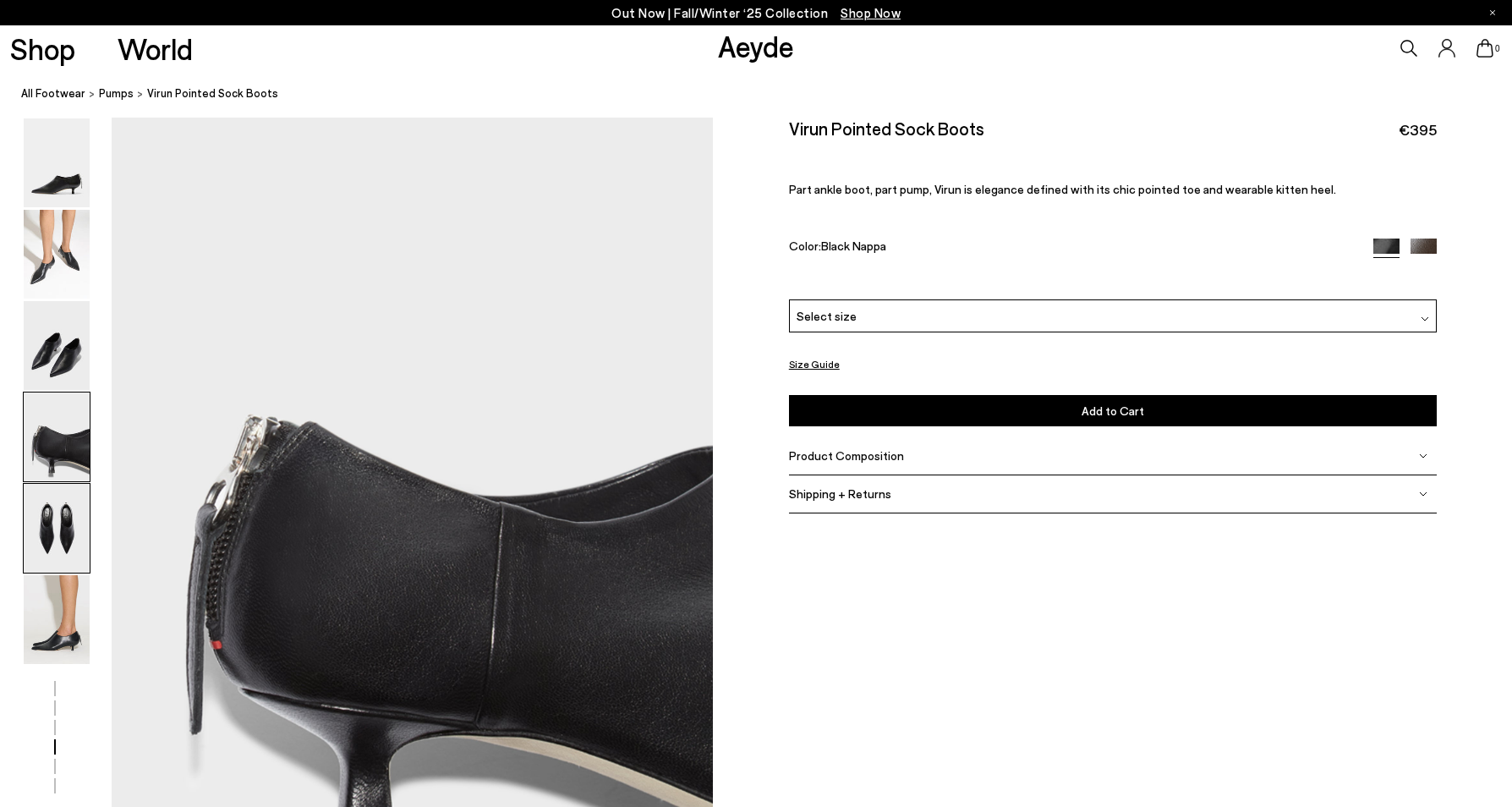
click at [72, 503] on img at bounding box center [56, 528] width 66 height 89
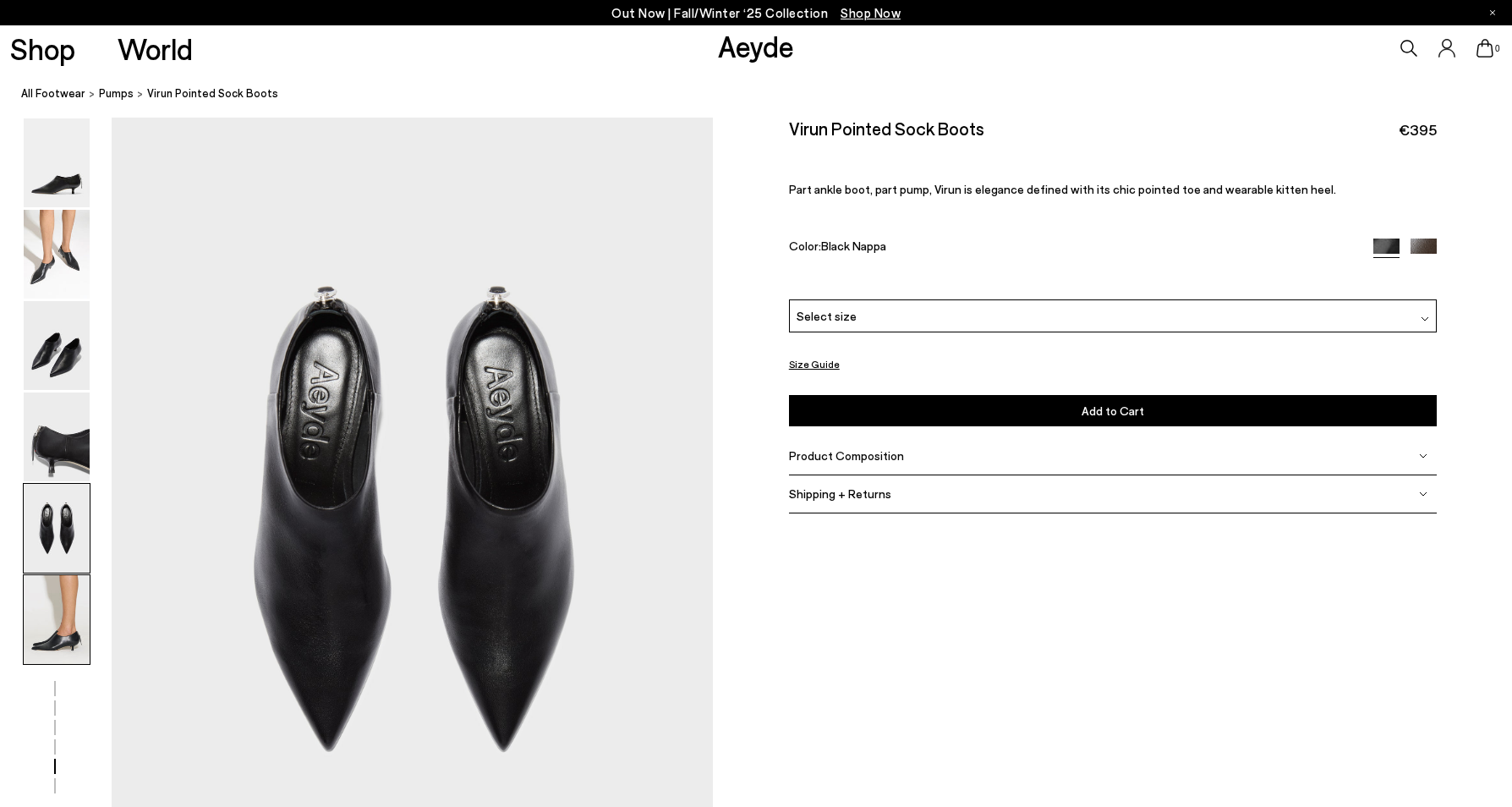
click at [55, 616] on img at bounding box center [56, 619] width 66 height 89
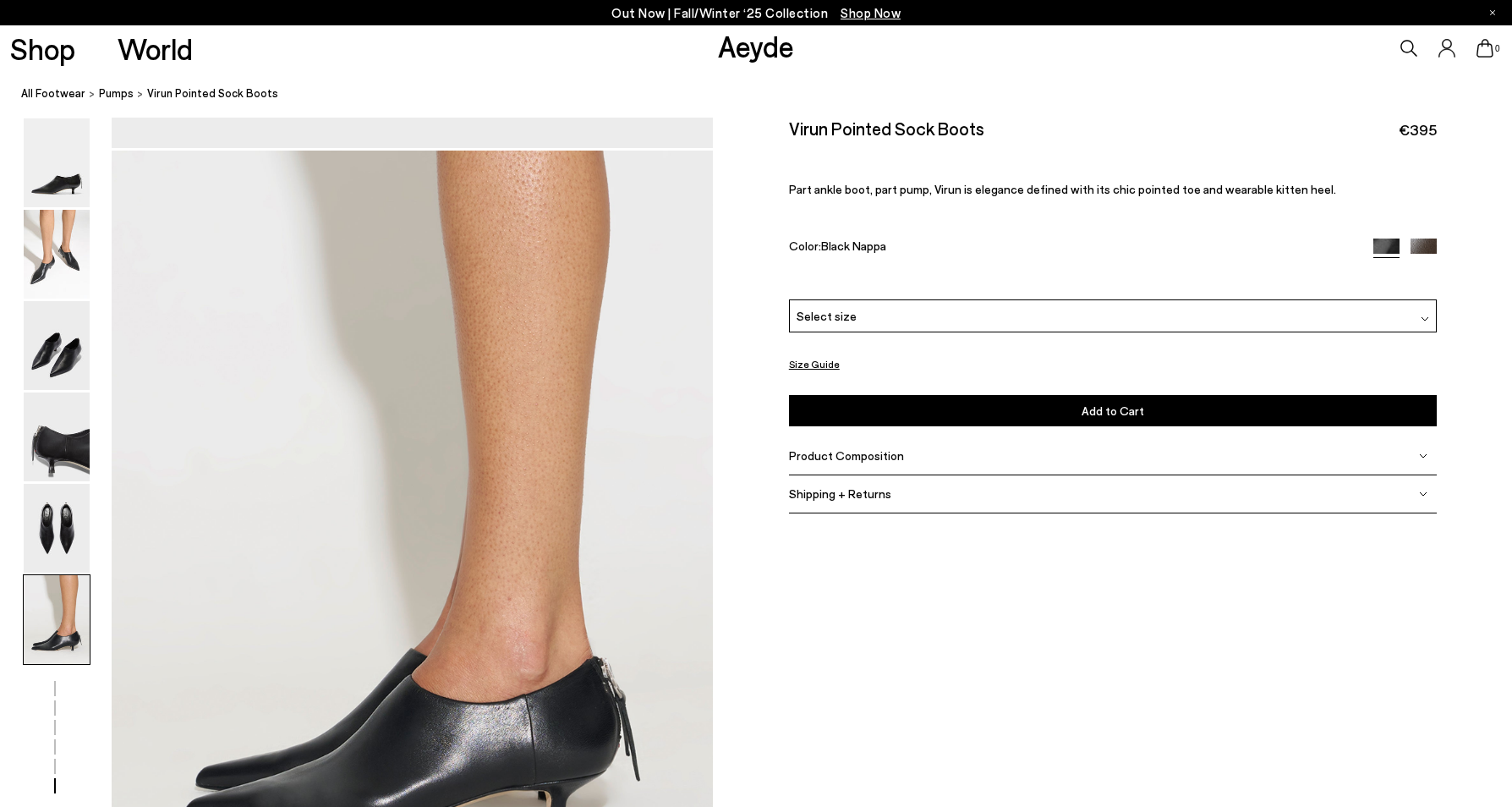
scroll to position [4029, 0]
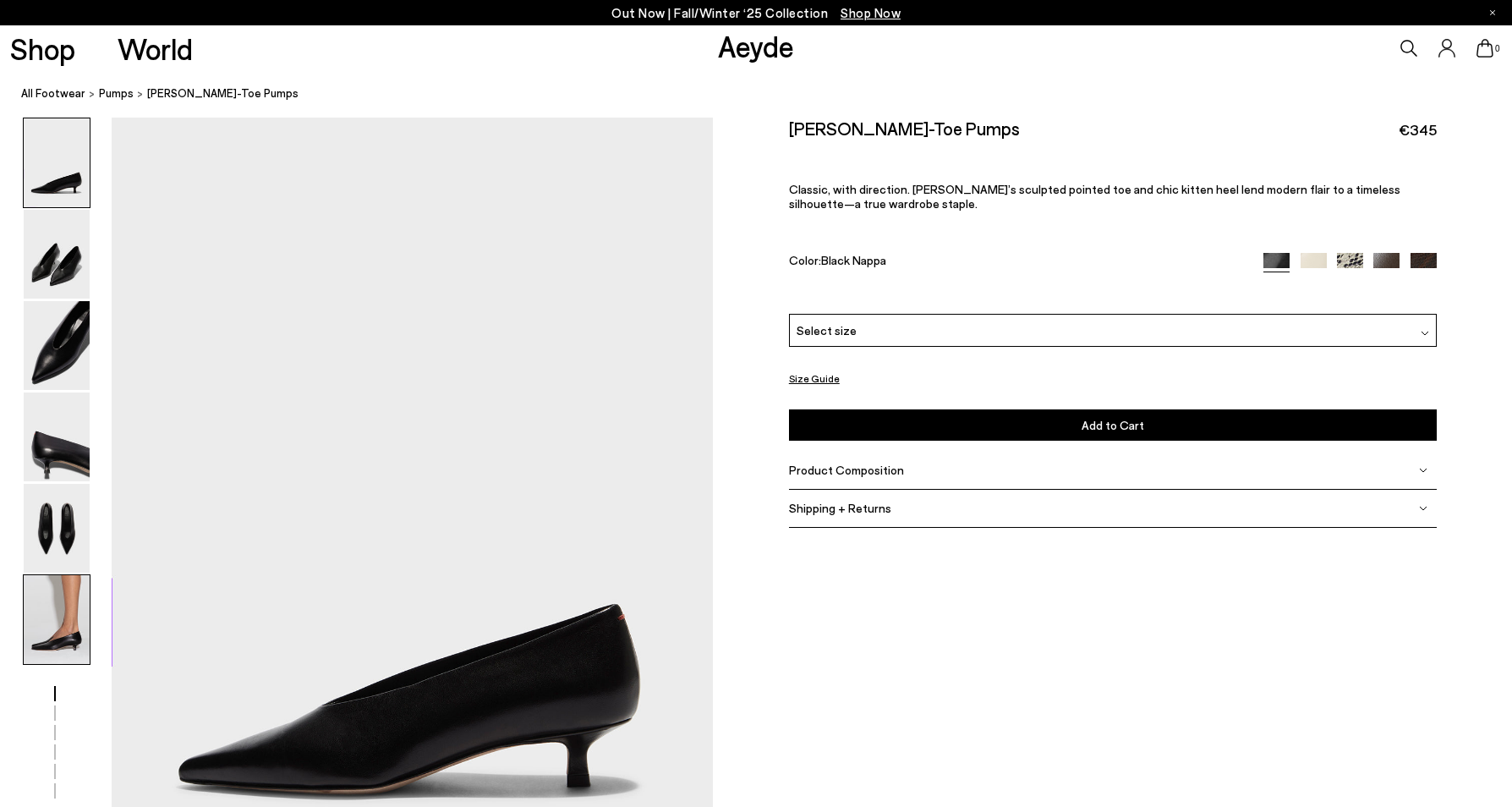
click at [79, 622] on img at bounding box center [56, 619] width 66 height 89
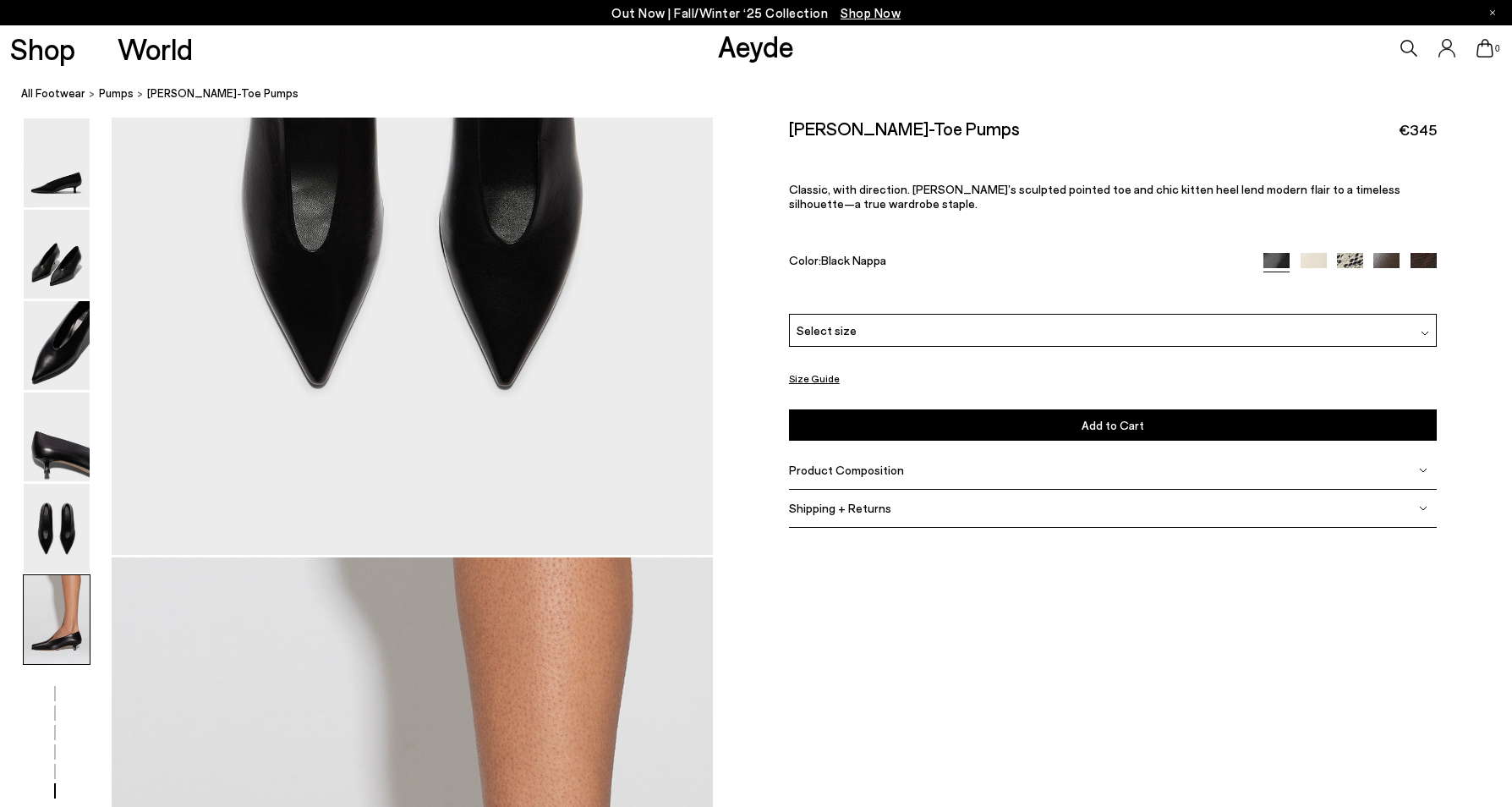
scroll to position [4142, 0]
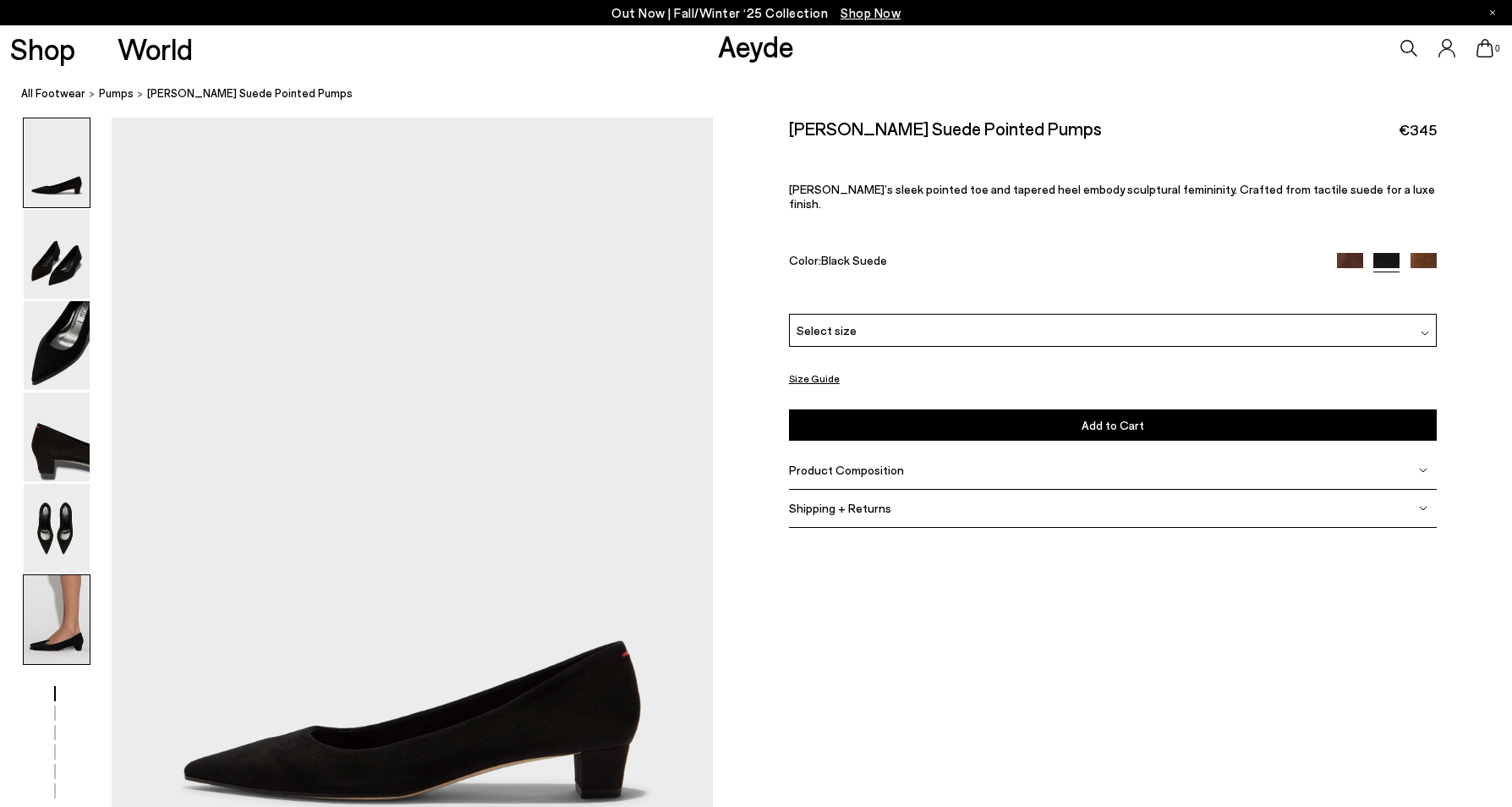
click at [70, 625] on img at bounding box center [56, 619] width 66 height 89
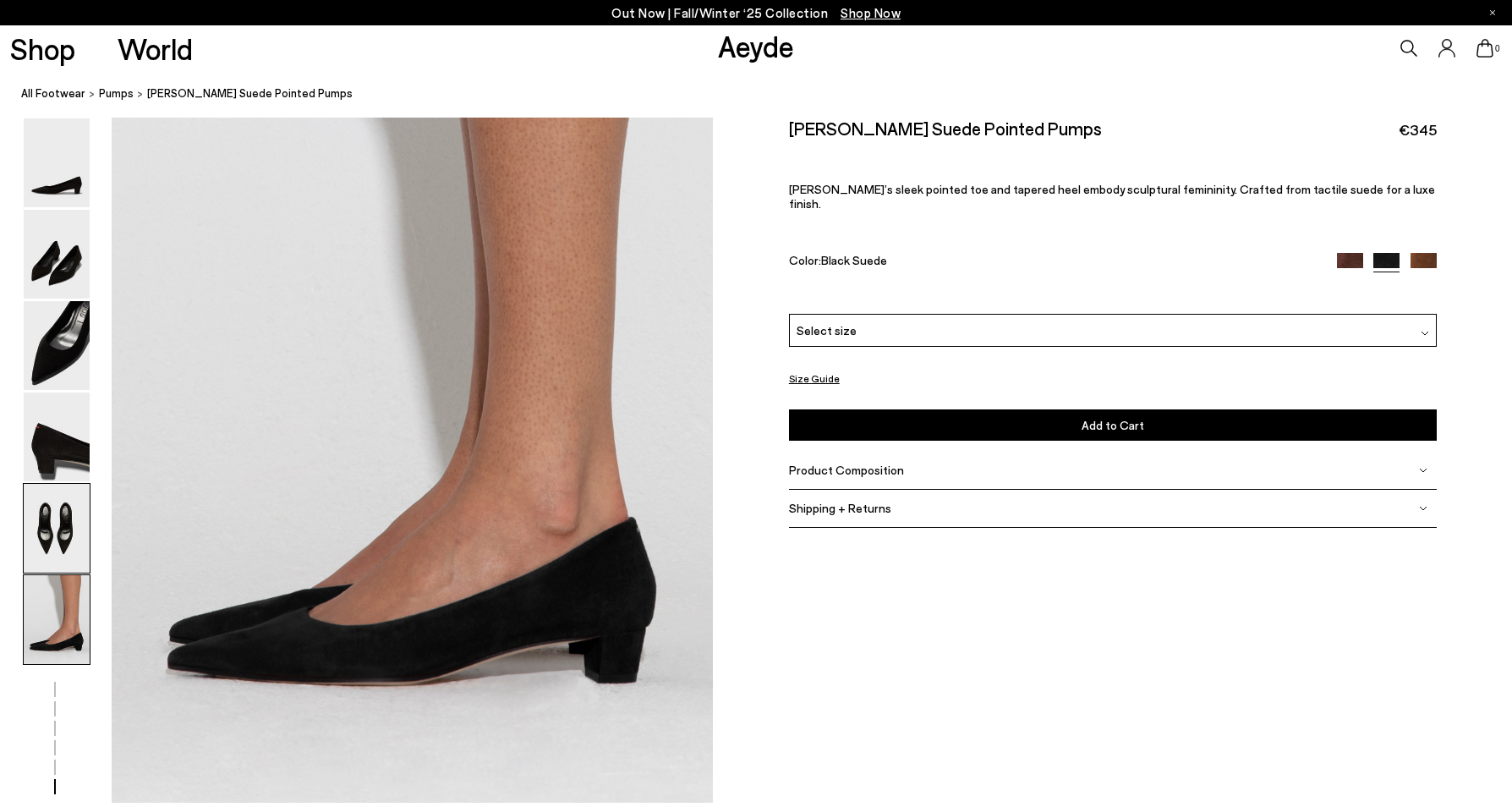
click at [79, 533] on img at bounding box center [56, 528] width 66 height 89
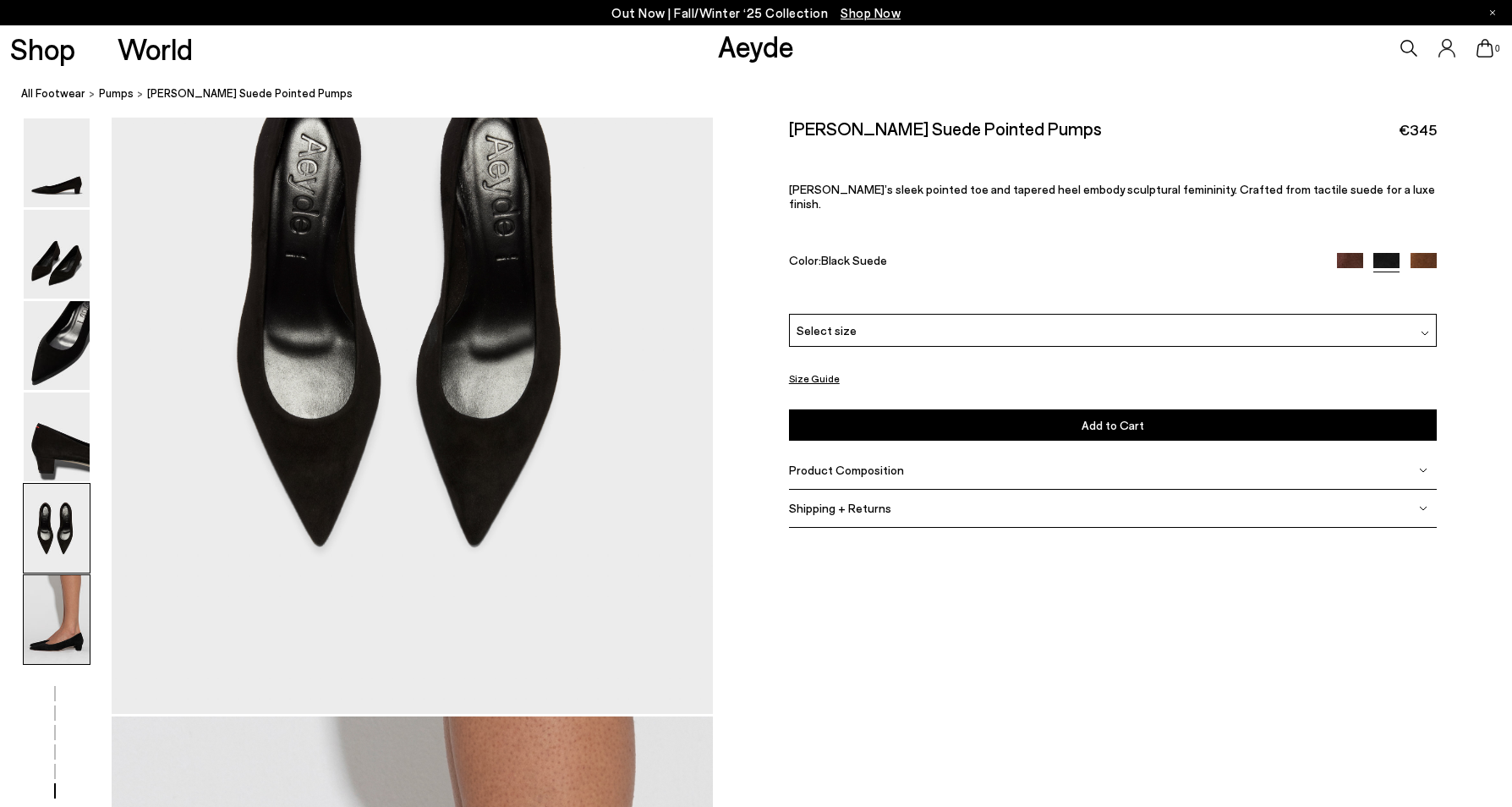
scroll to position [3221, 0]
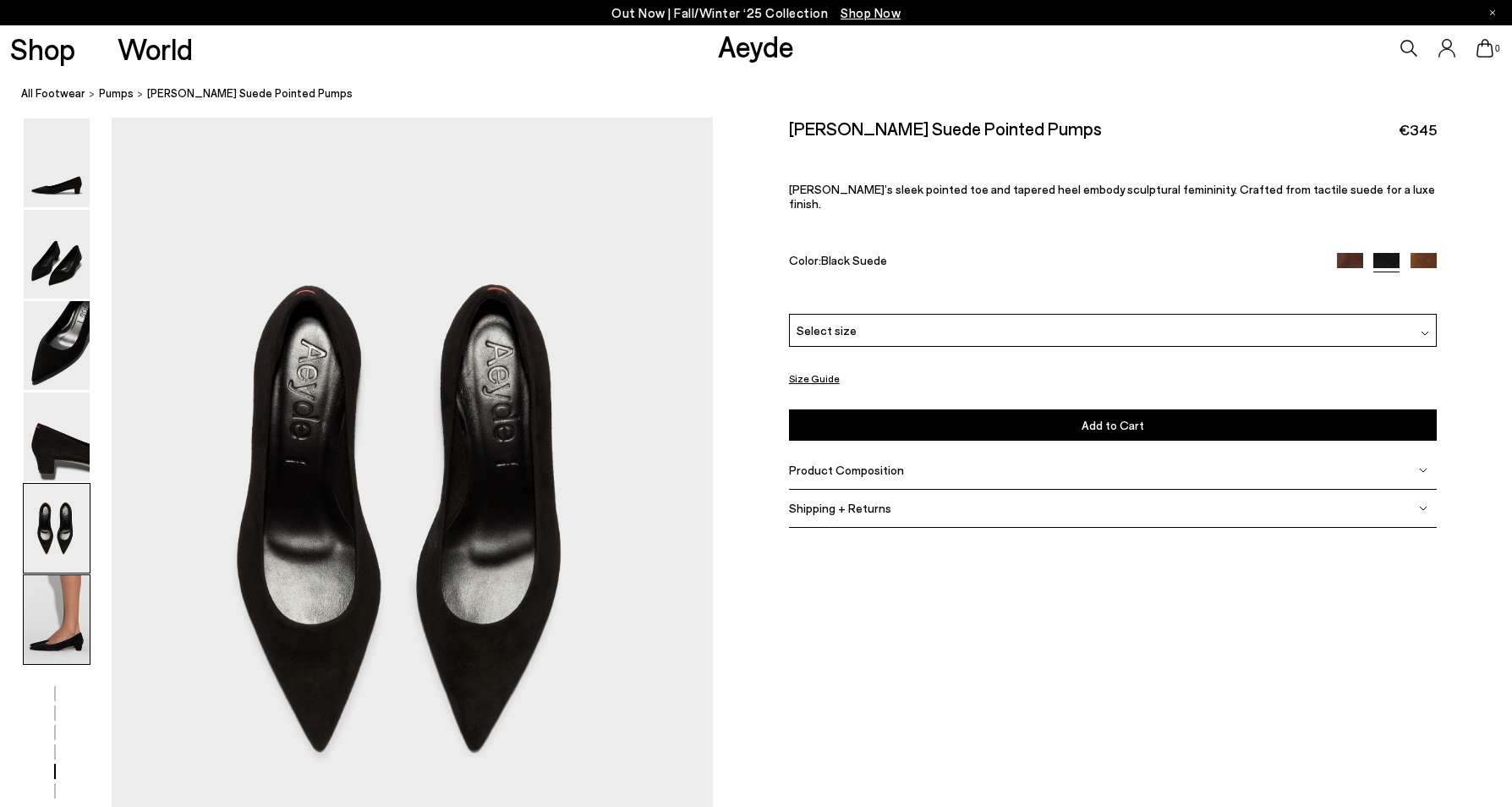
click at [86, 624] on img at bounding box center [56, 619] width 66 height 89
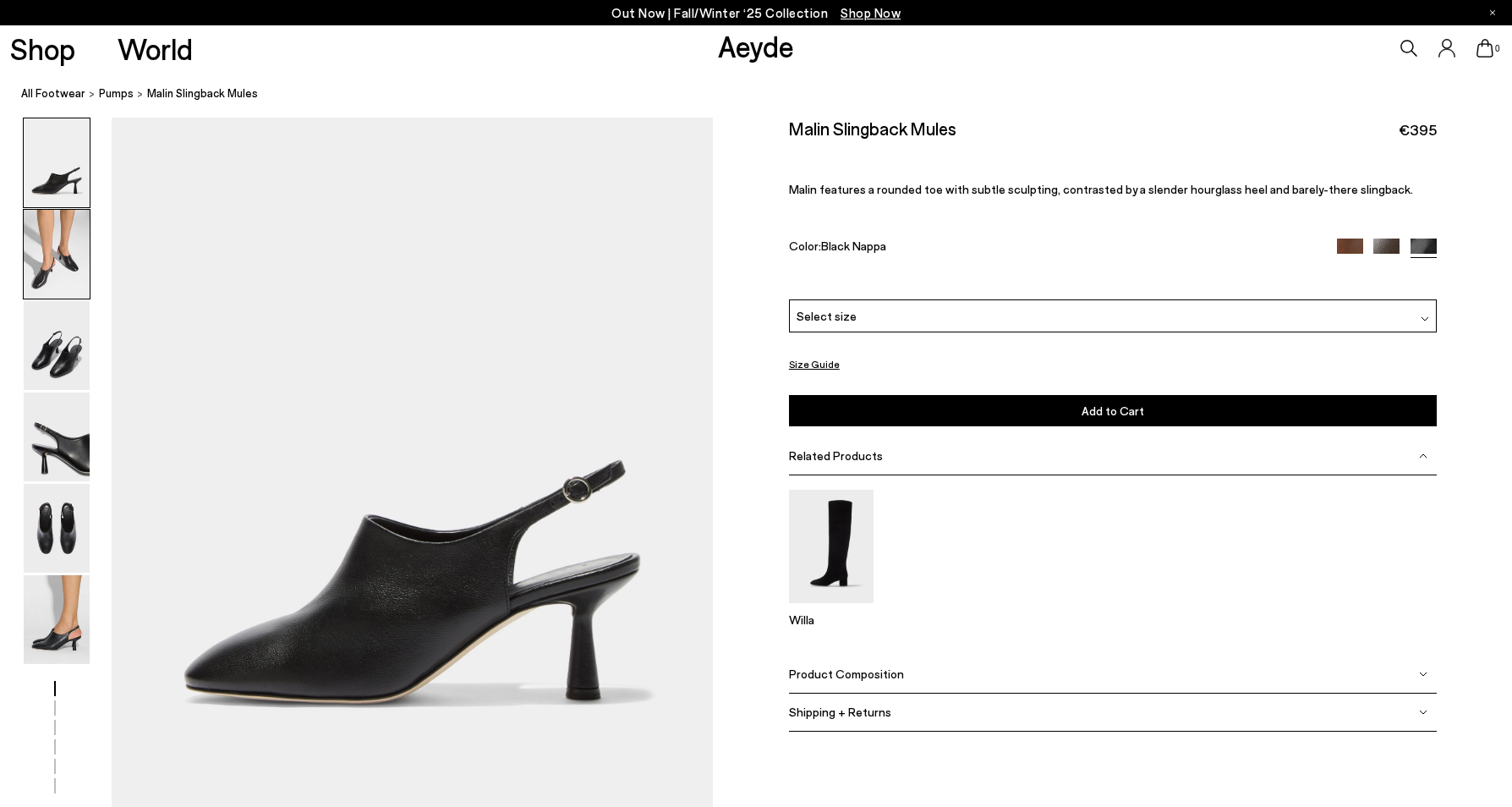
click at [72, 285] on img at bounding box center [56, 254] width 66 height 89
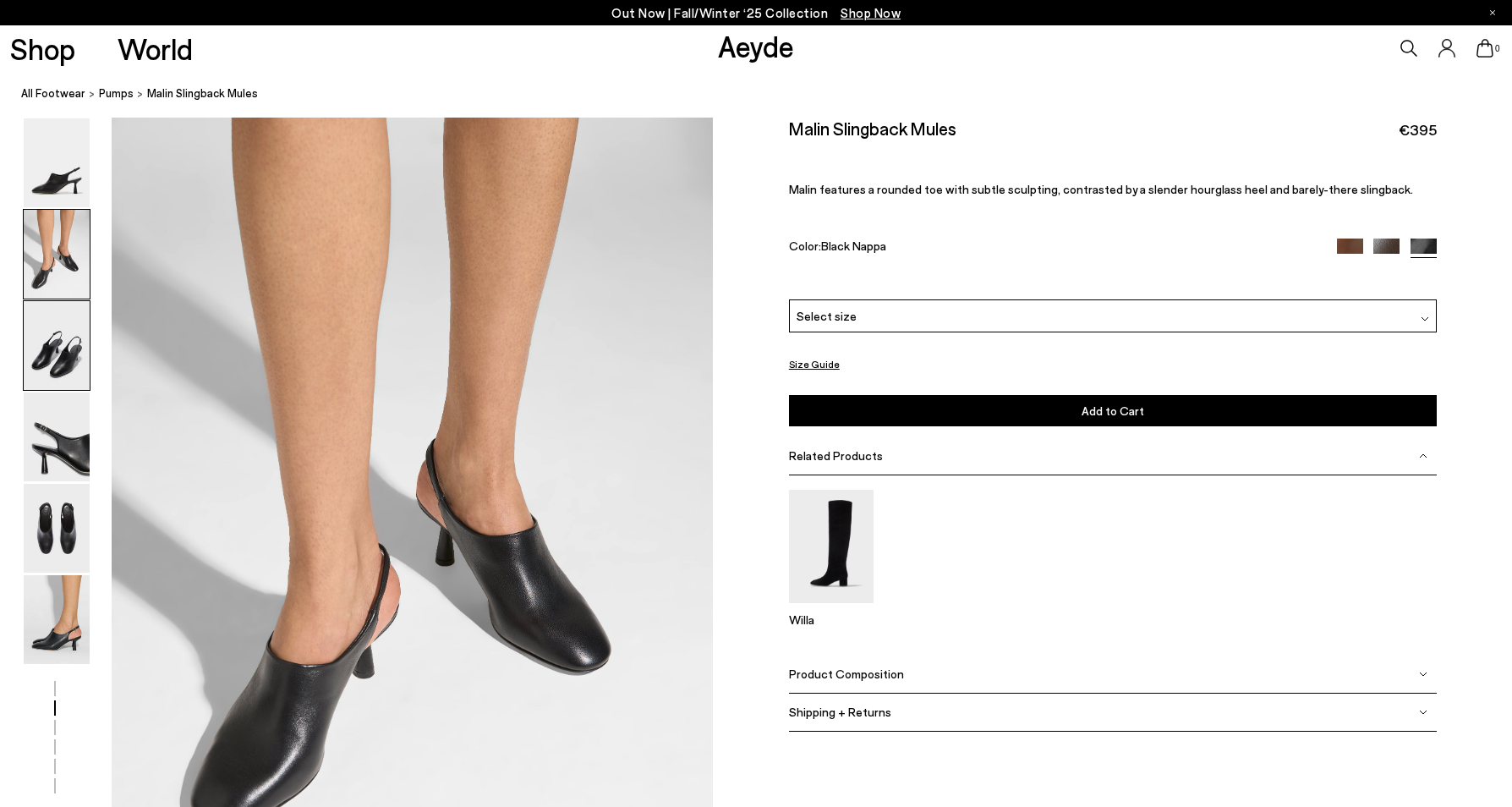
click at [55, 355] on img at bounding box center [56, 345] width 66 height 89
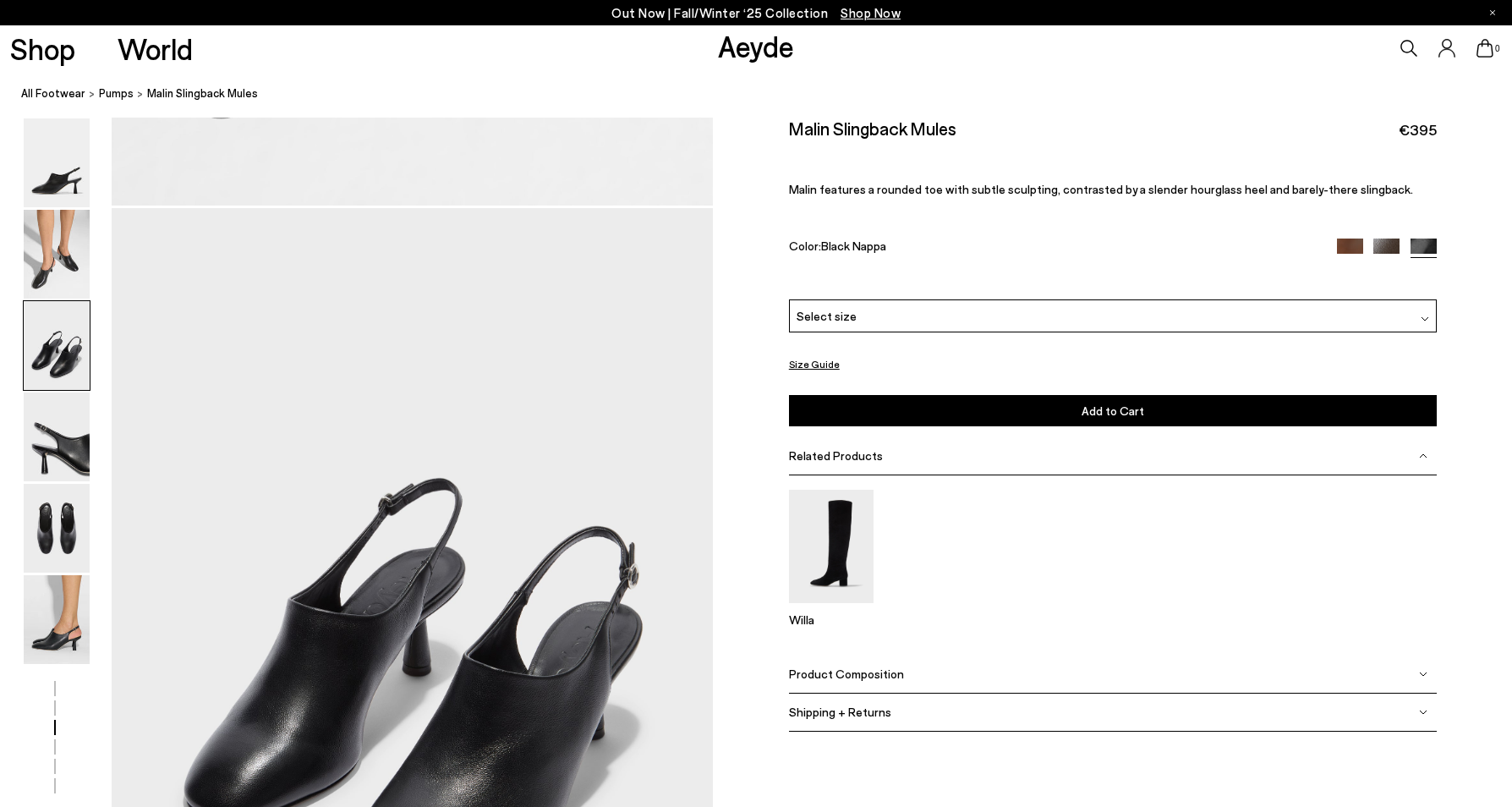
scroll to position [1498, 0]
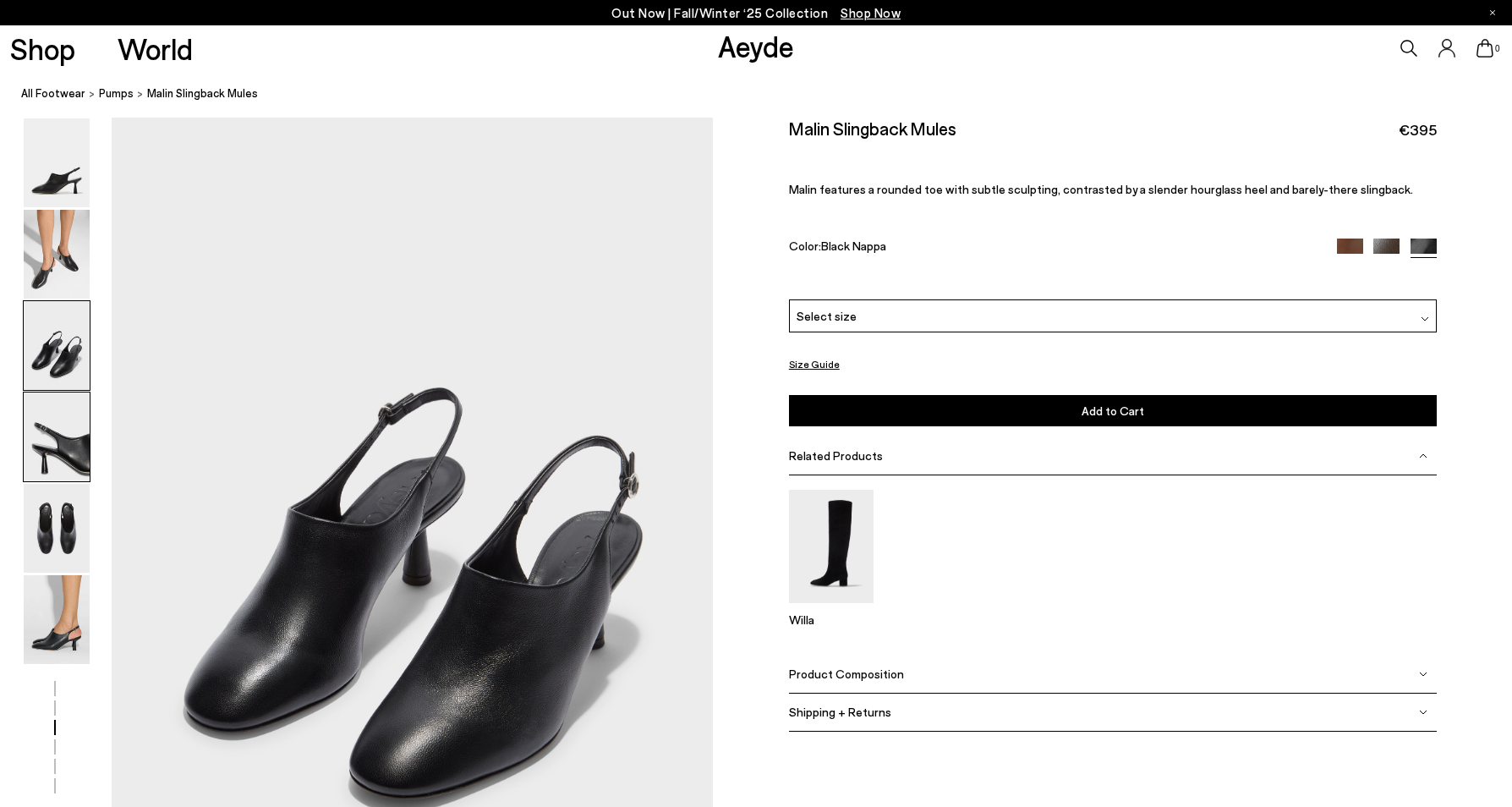
click at [61, 428] on img at bounding box center [56, 437] width 66 height 89
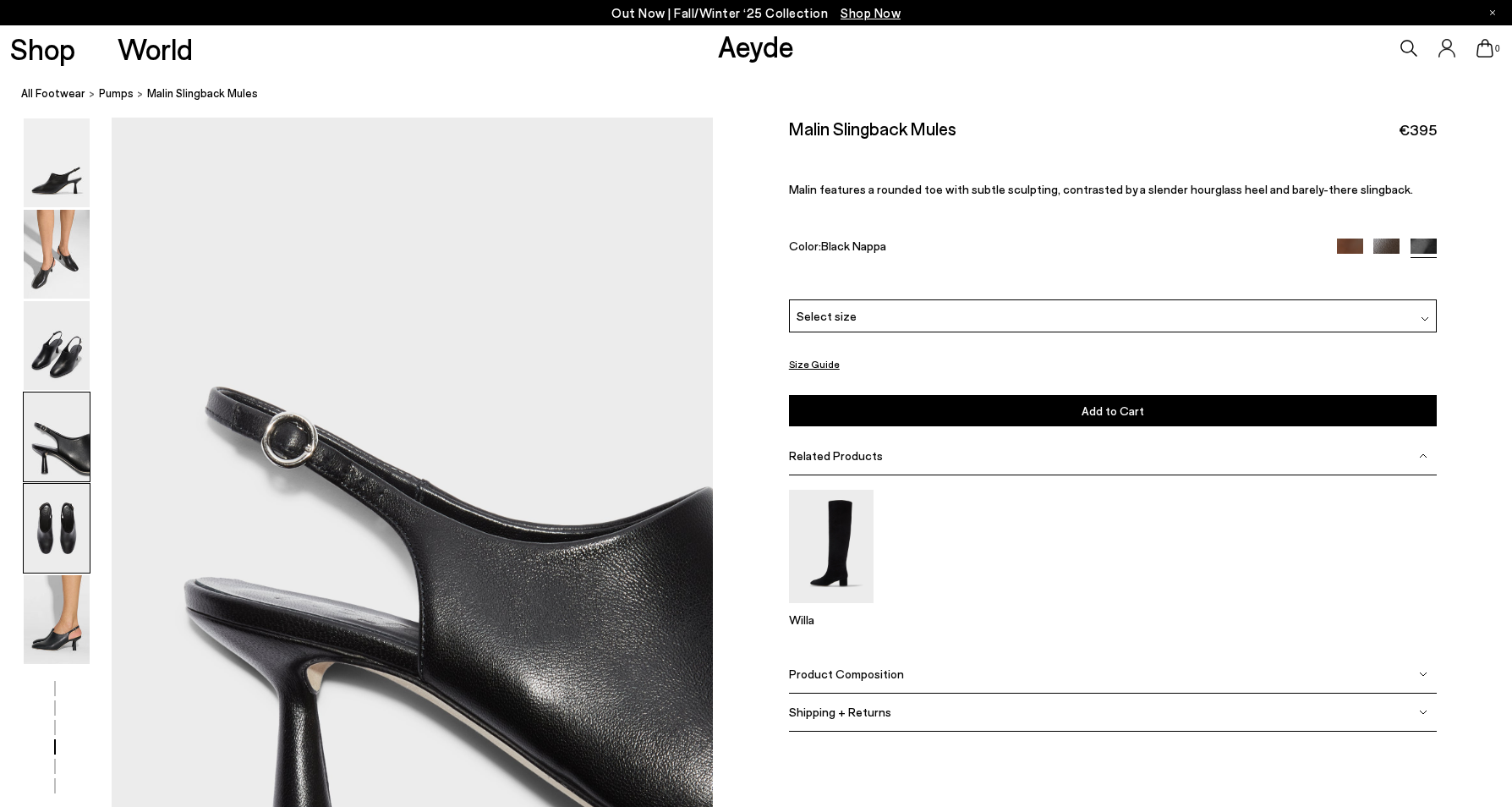
click at [63, 535] on img at bounding box center [56, 528] width 66 height 89
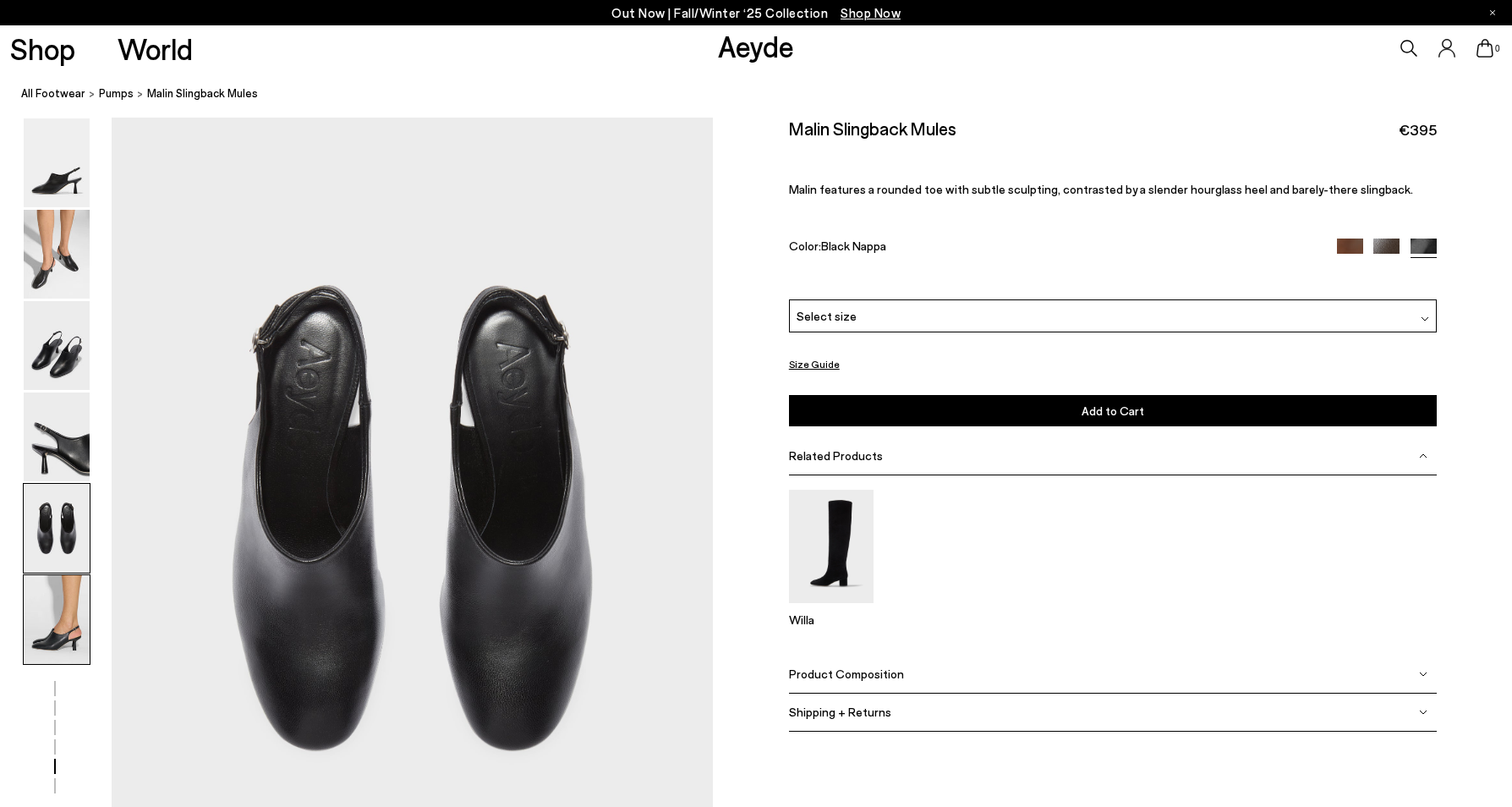
click at [71, 629] on img at bounding box center [56, 619] width 66 height 89
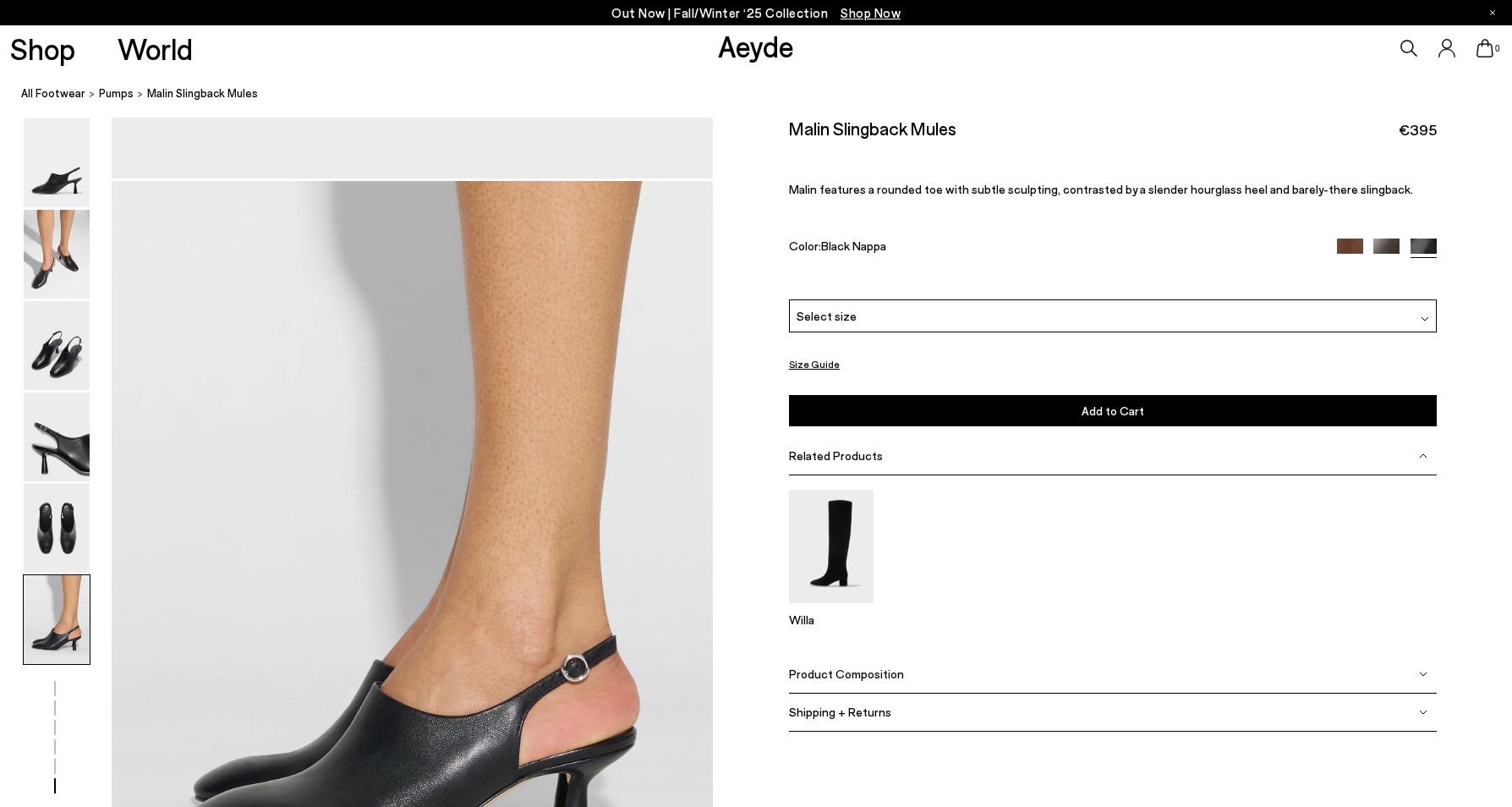
scroll to position [4029, 0]
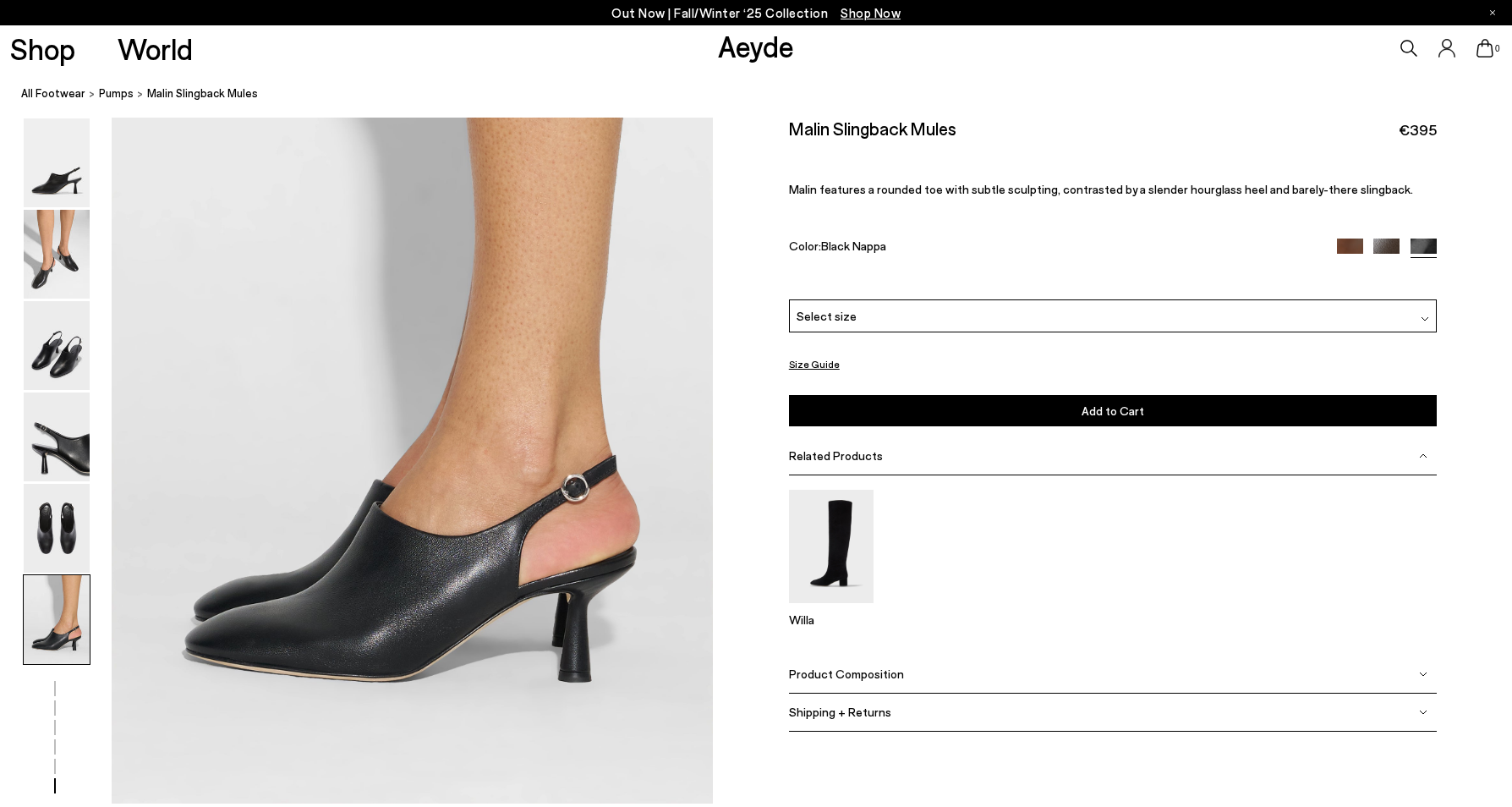
click at [1350, 250] on img at bounding box center [1349, 251] width 26 height 26
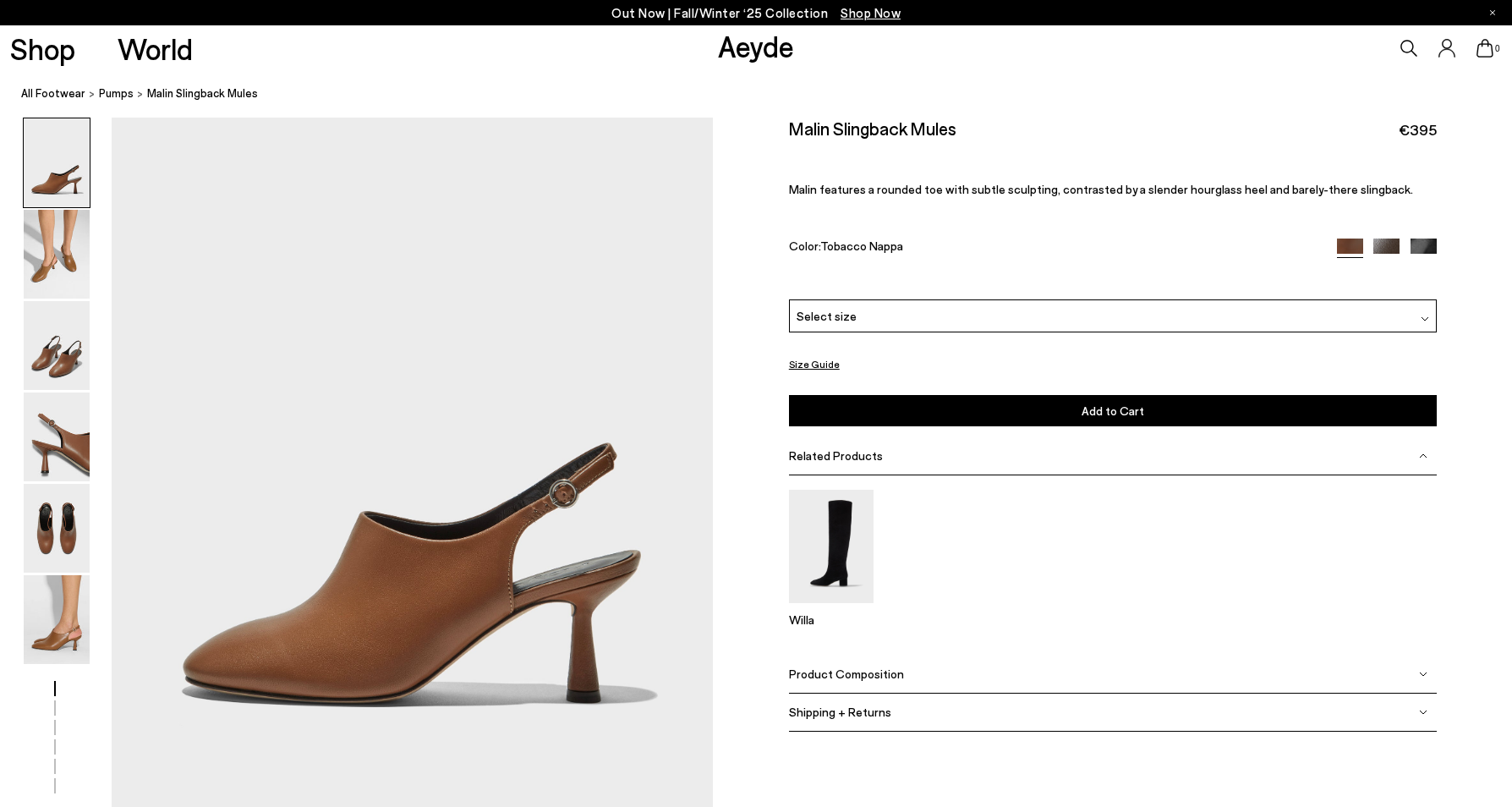
click at [1383, 248] on img at bounding box center [1386, 251] width 26 height 26
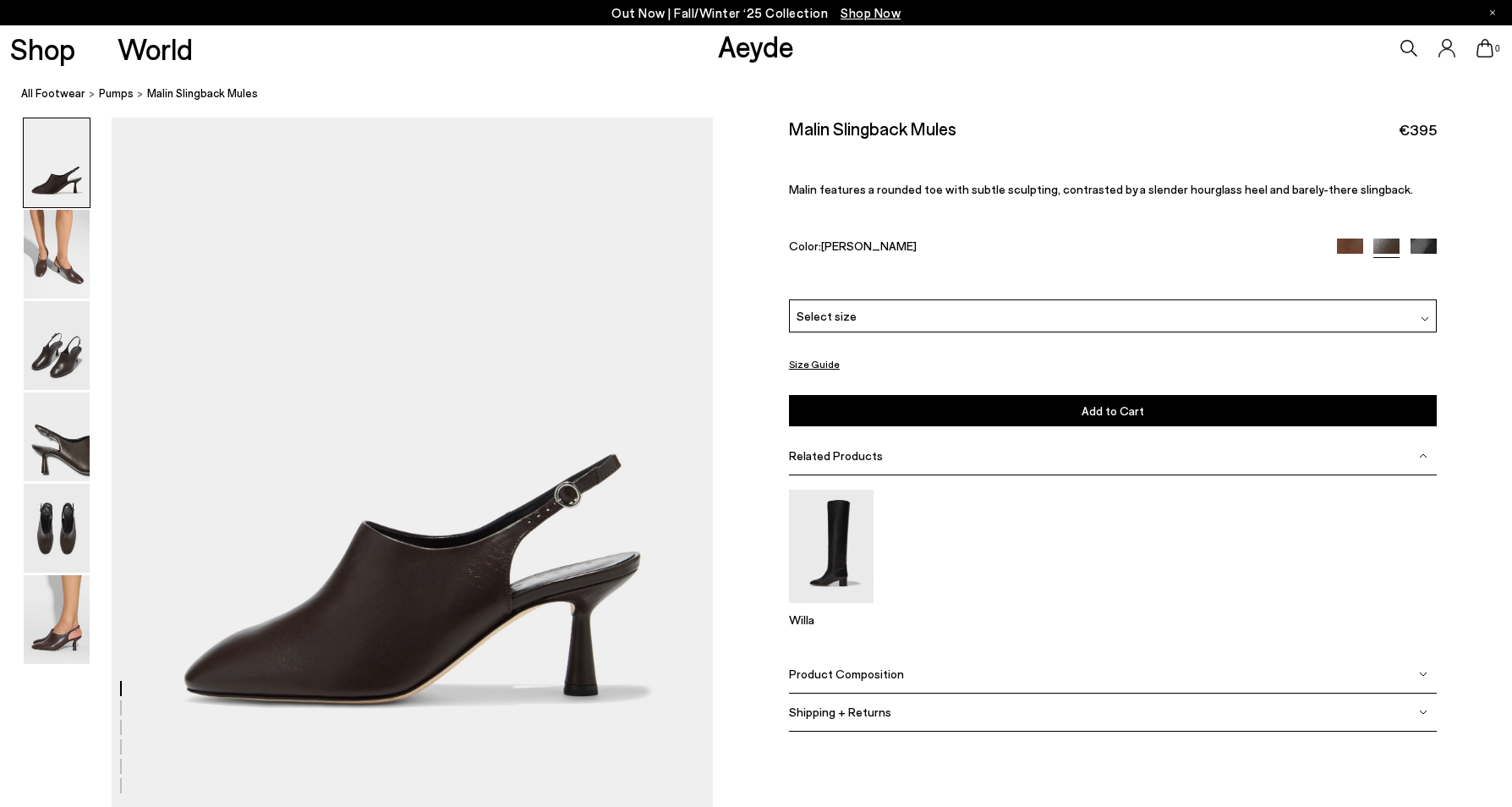
click at [1423, 244] on img at bounding box center [1423, 251] width 26 height 26
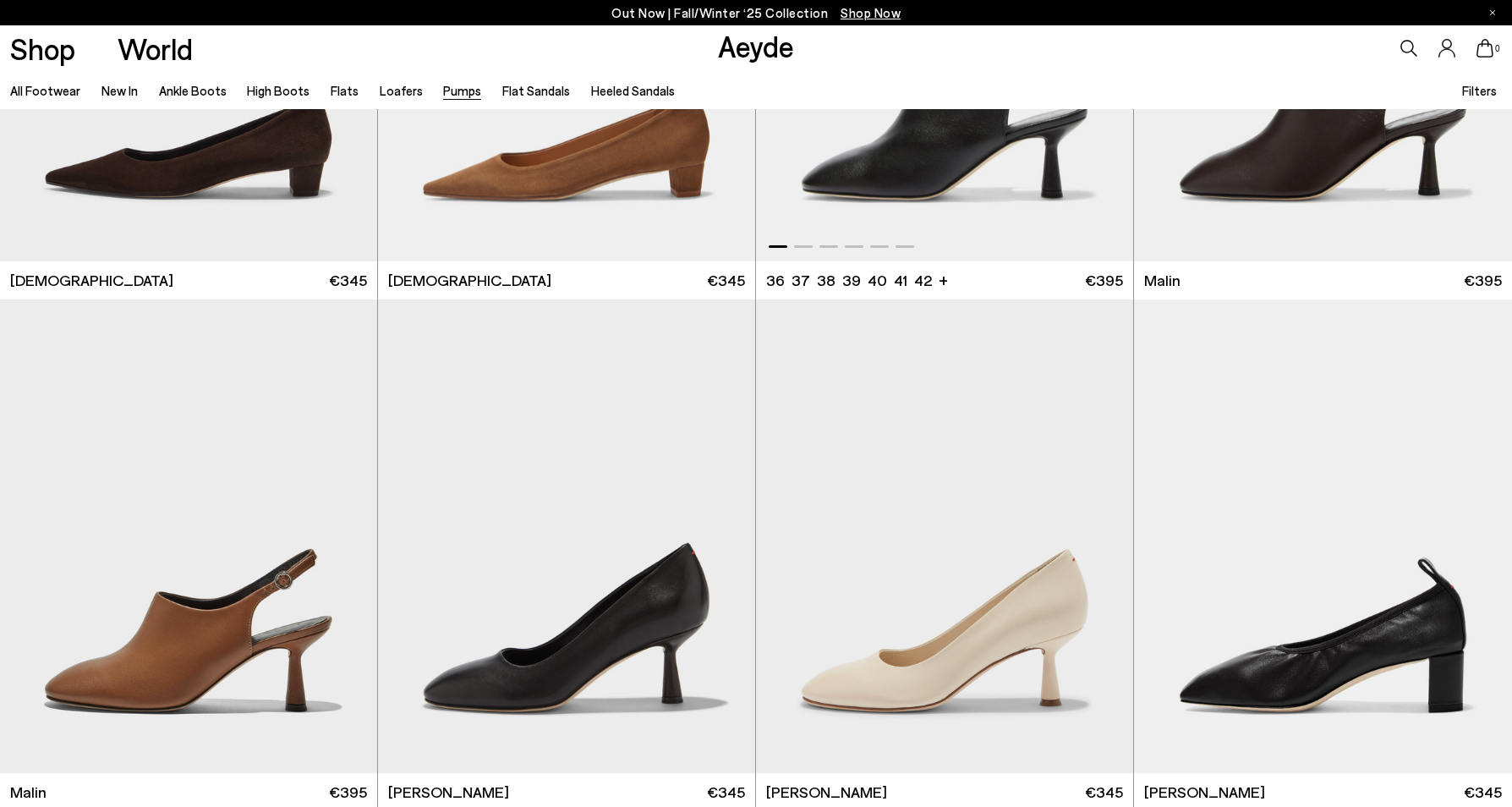
scroll to position [3586, 0]
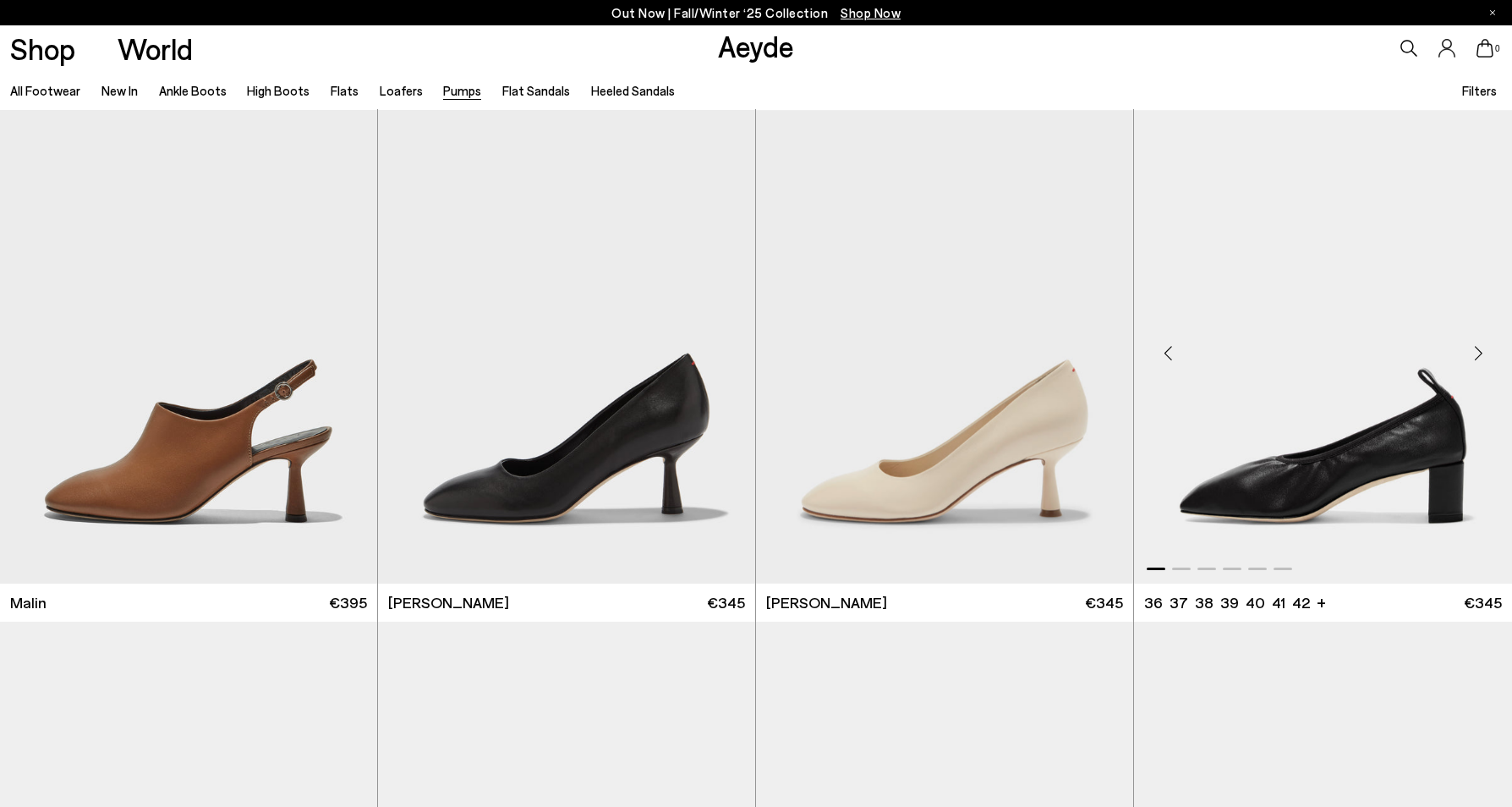
click at [1297, 489] on img "1 / 6" at bounding box center [1322, 347] width 378 height 474
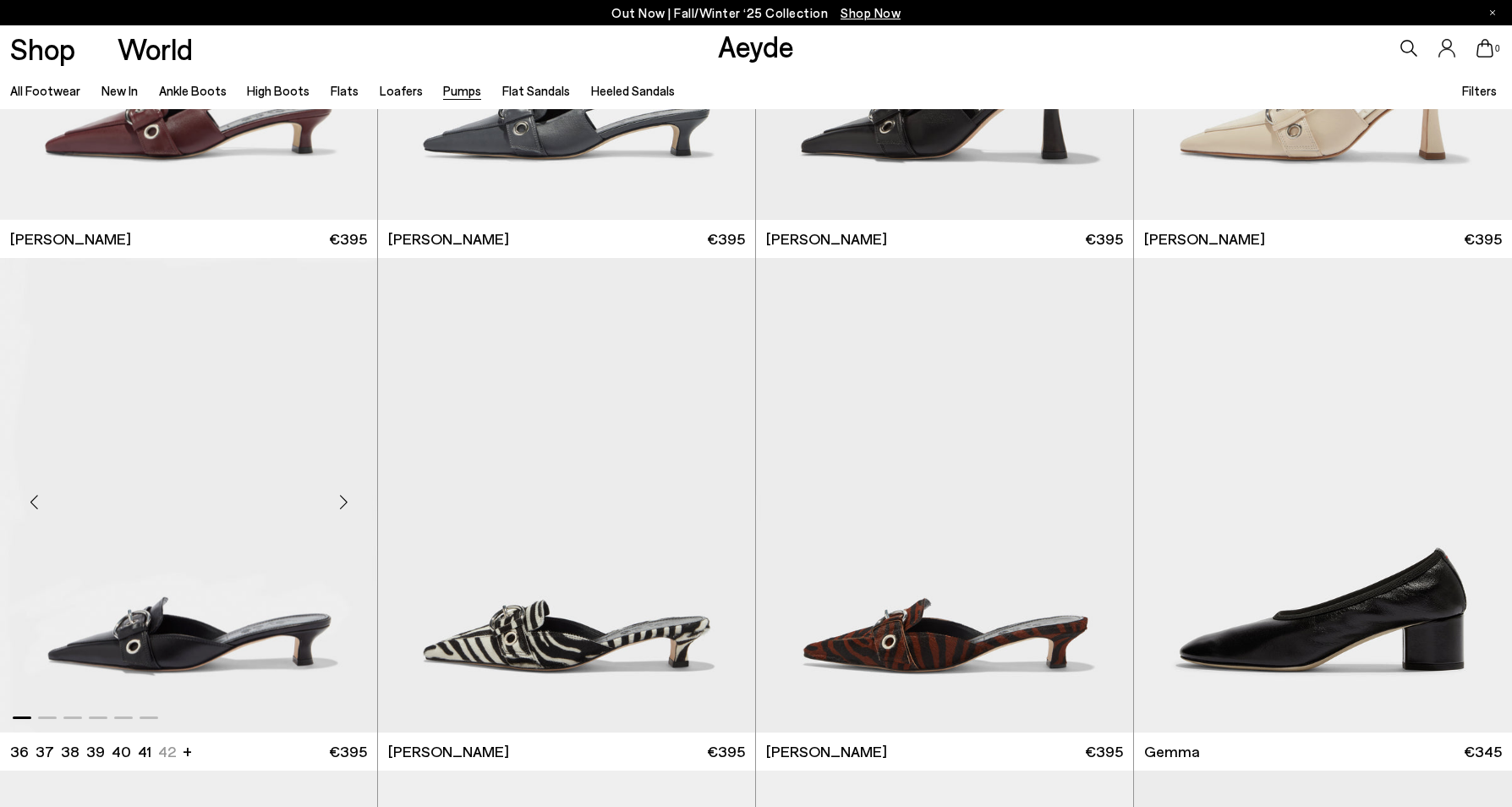
scroll to position [5068, 0]
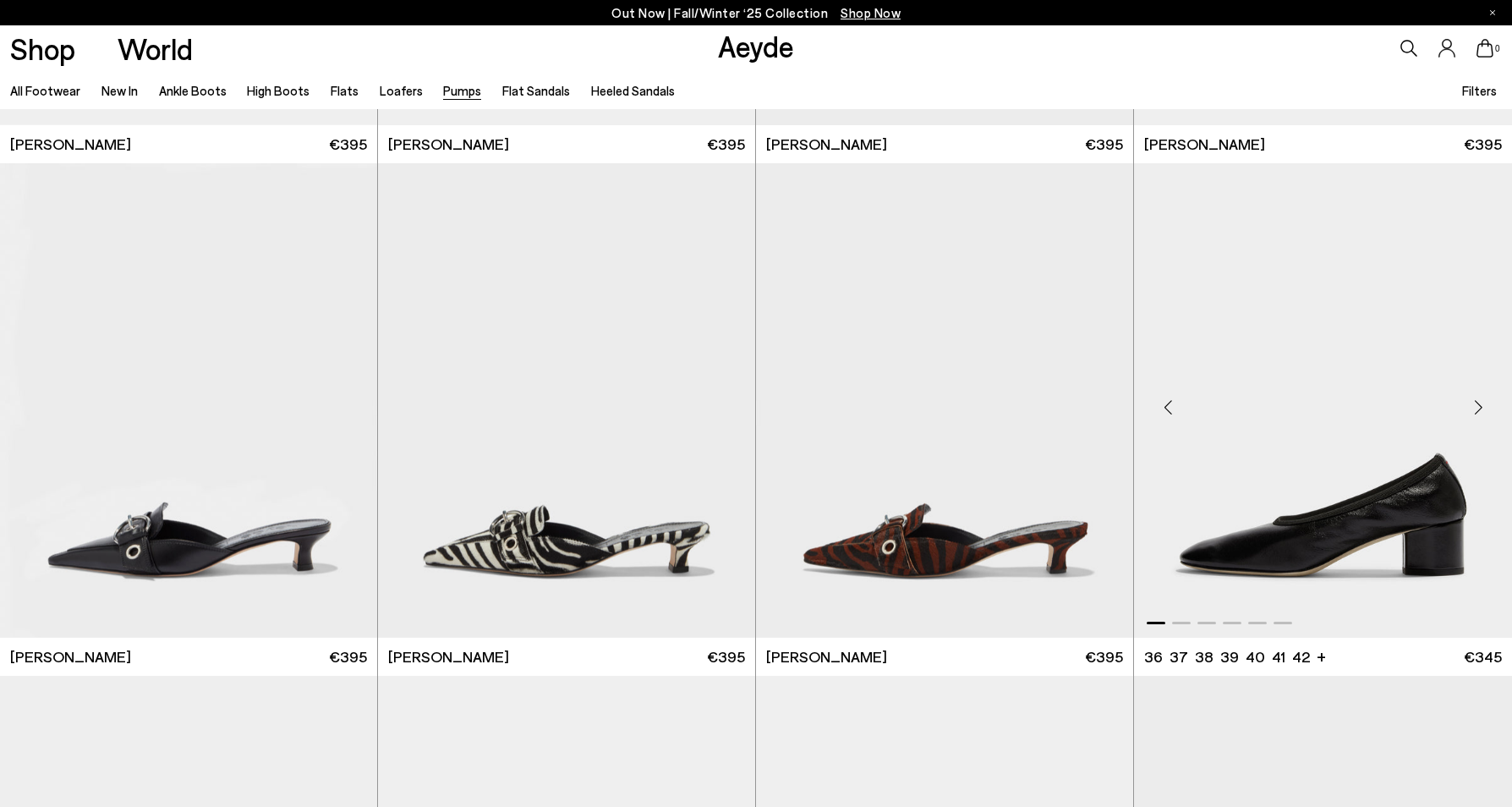
click at [1279, 565] on img "1 / 6" at bounding box center [1322, 401] width 378 height 474
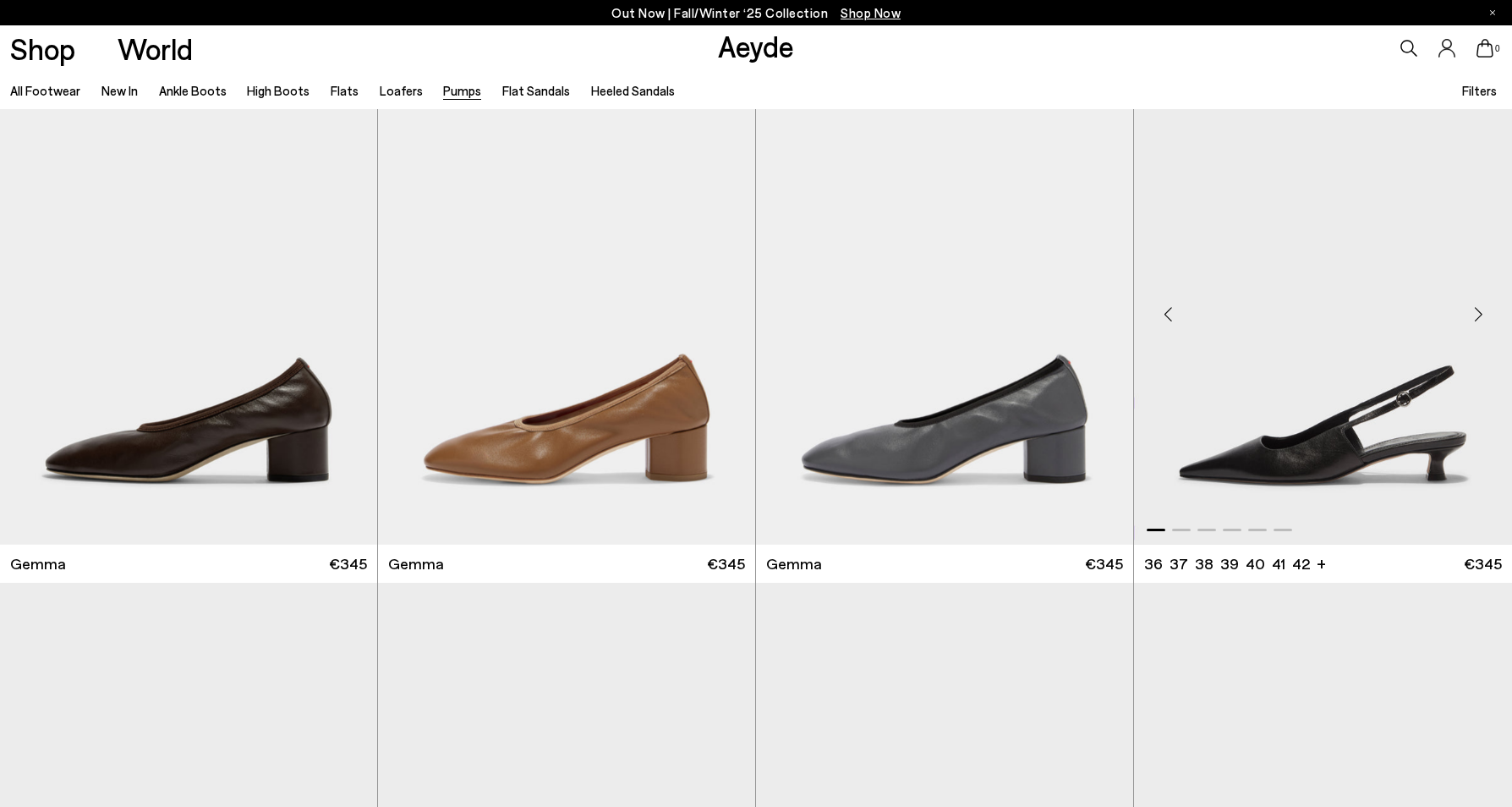
scroll to position [5900, 0]
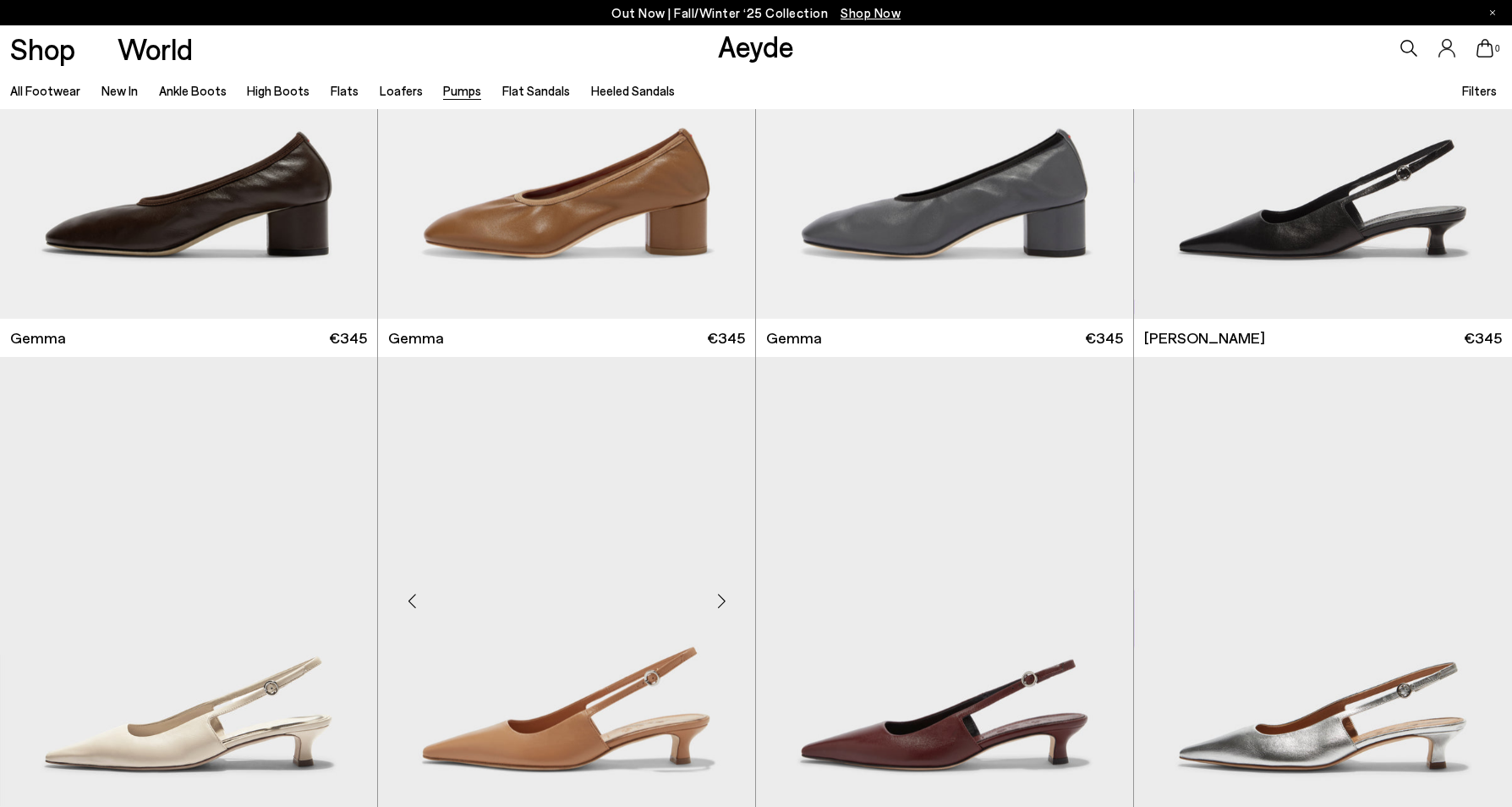
click at [707, 396] on img "1 / 6" at bounding box center [567, 594] width 377 height 474
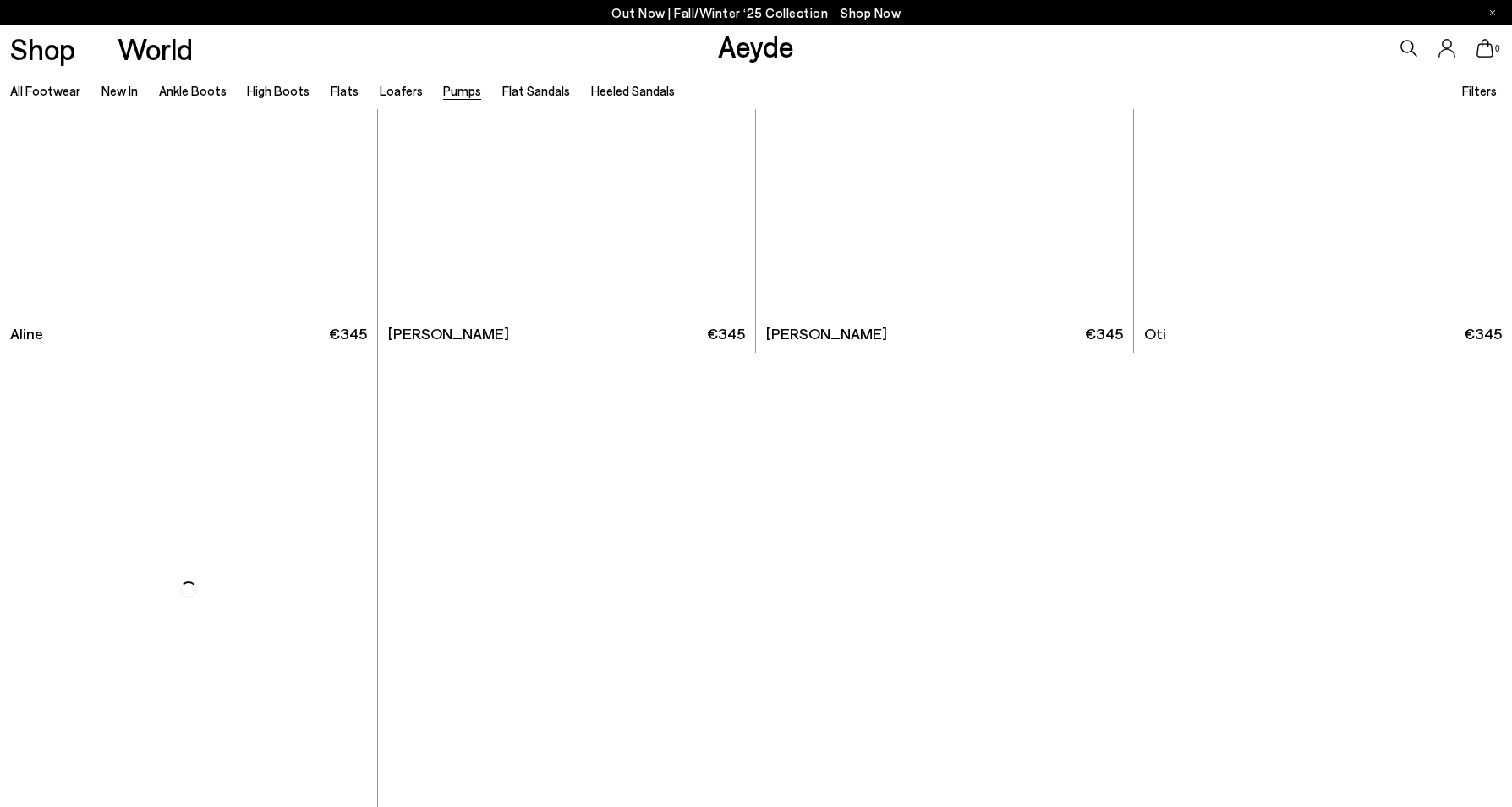
scroll to position [9374, 0]
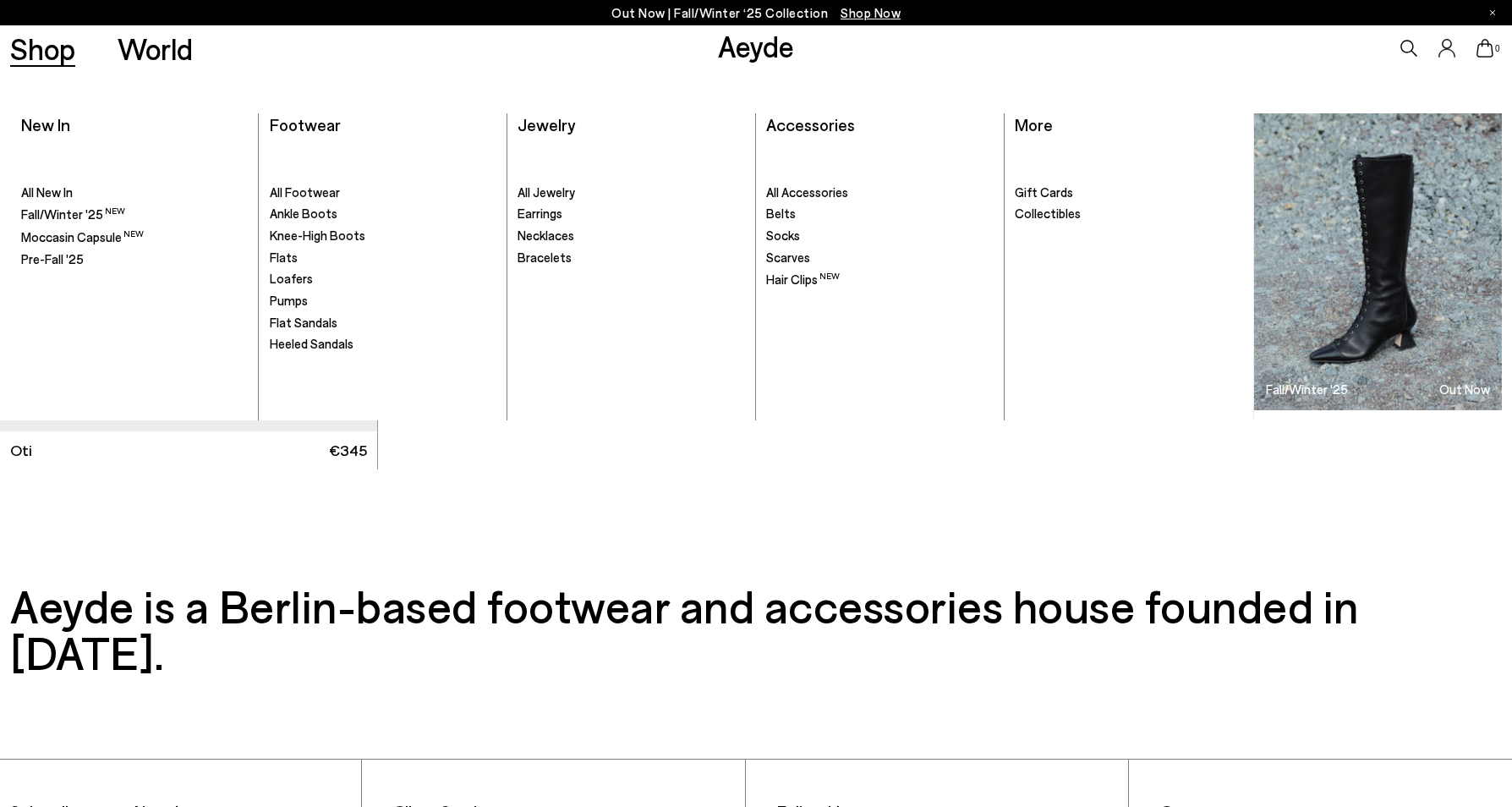
click at [50, 54] on link "Shop" at bounding box center [42, 48] width 65 height 30
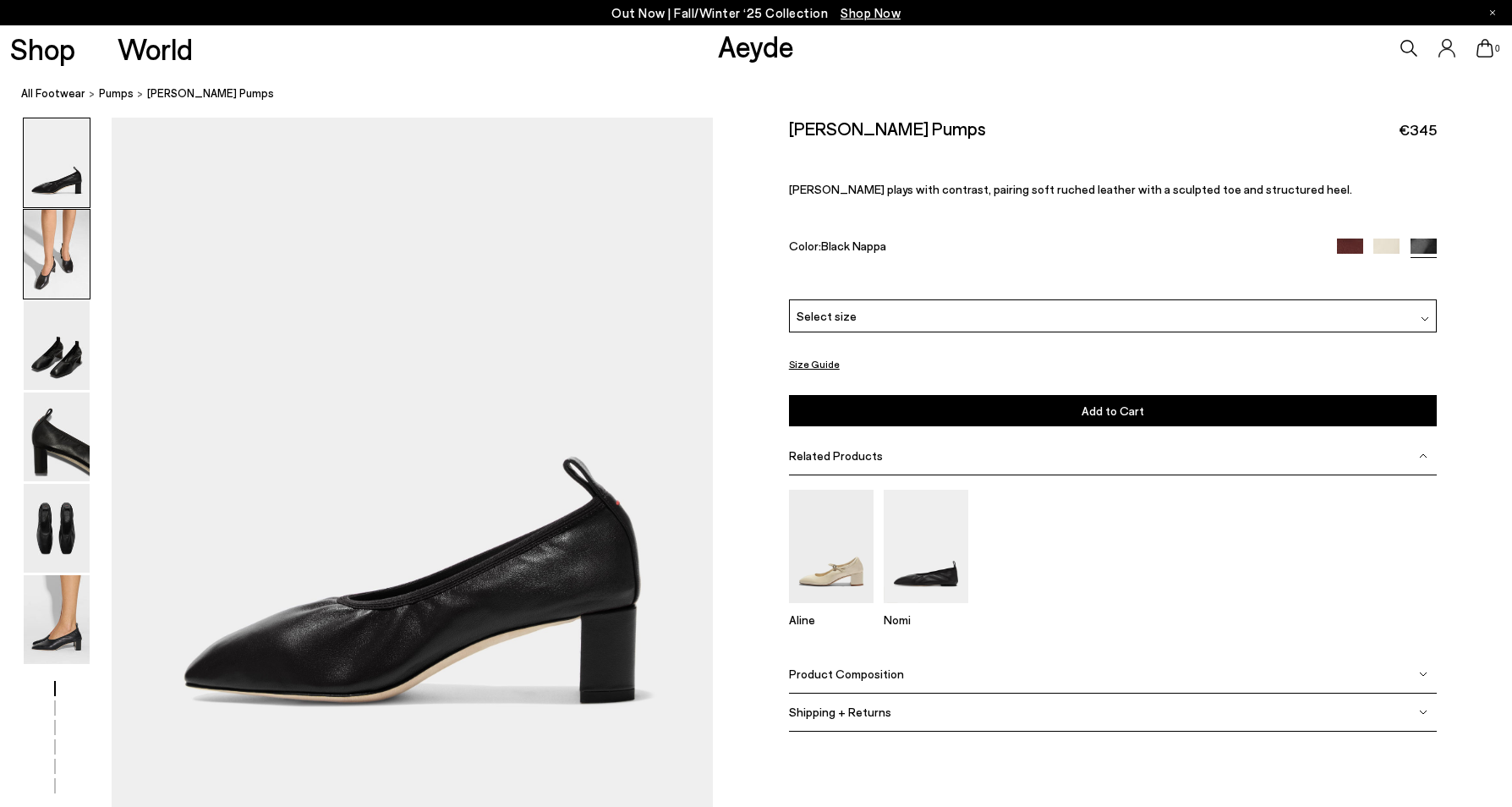
click at [46, 270] on img at bounding box center [56, 254] width 66 height 89
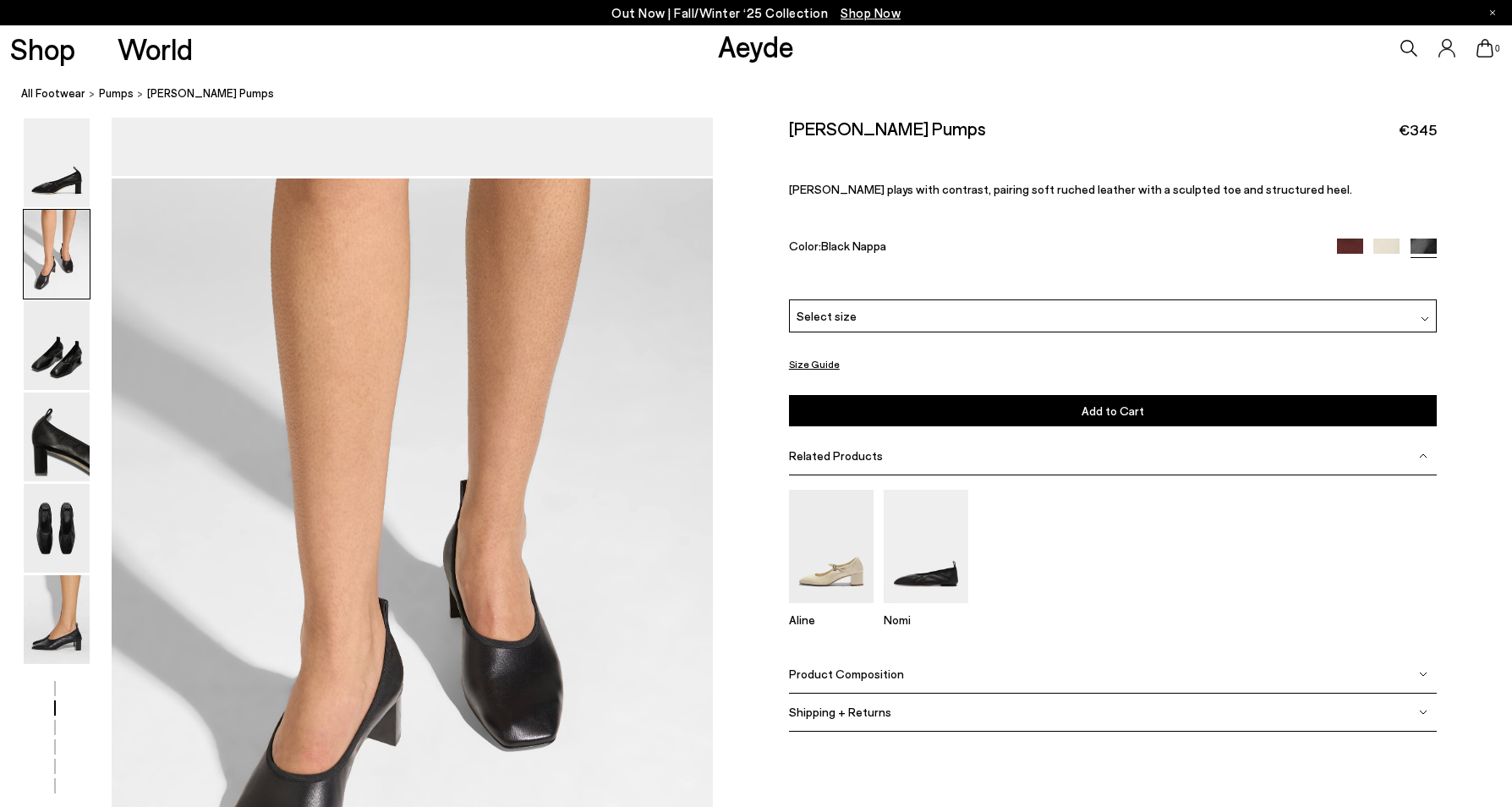
scroll to position [693, 0]
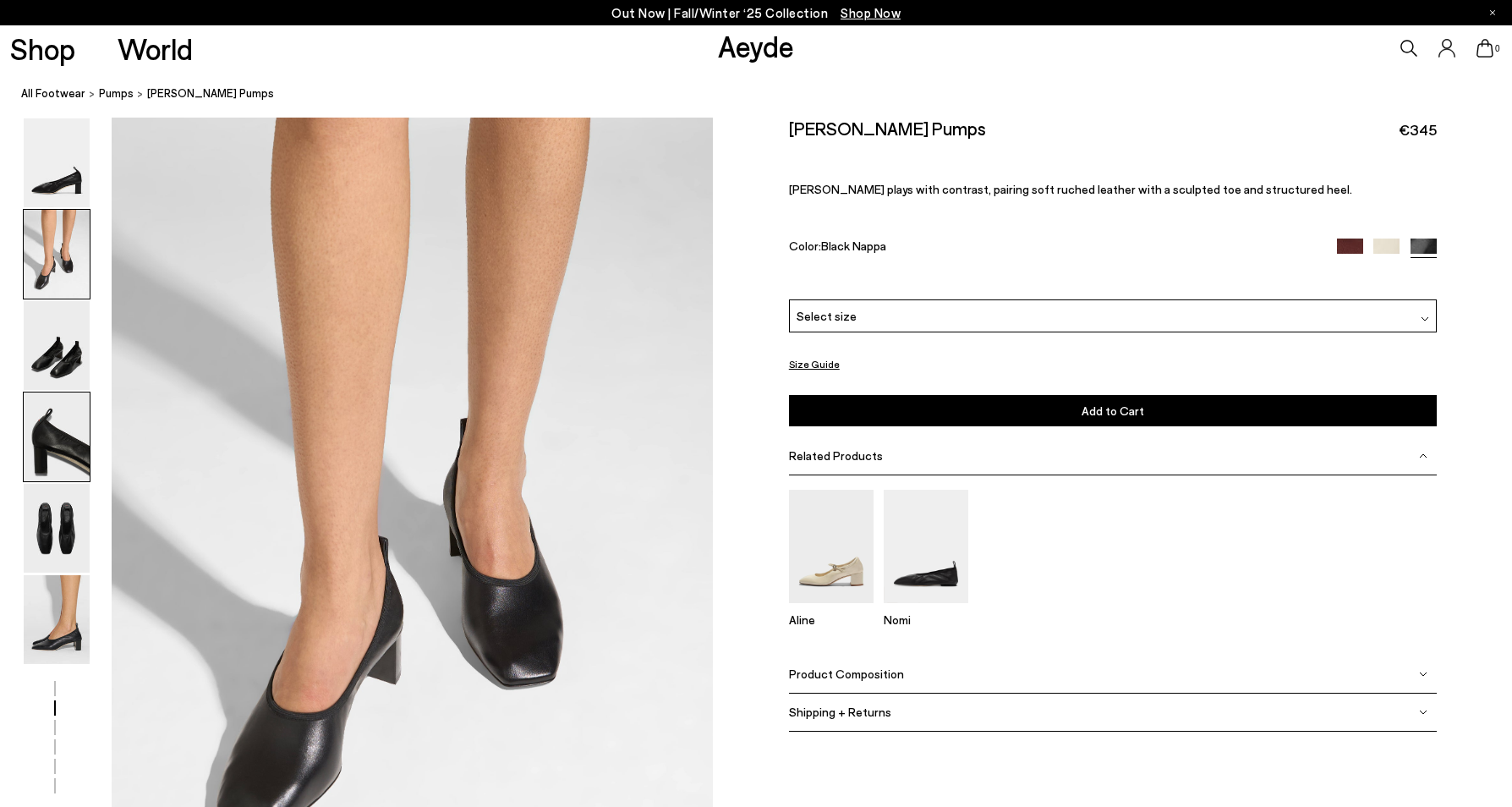
click at [63, 439] on img at bounding box center [56, 437] width 66 height 89
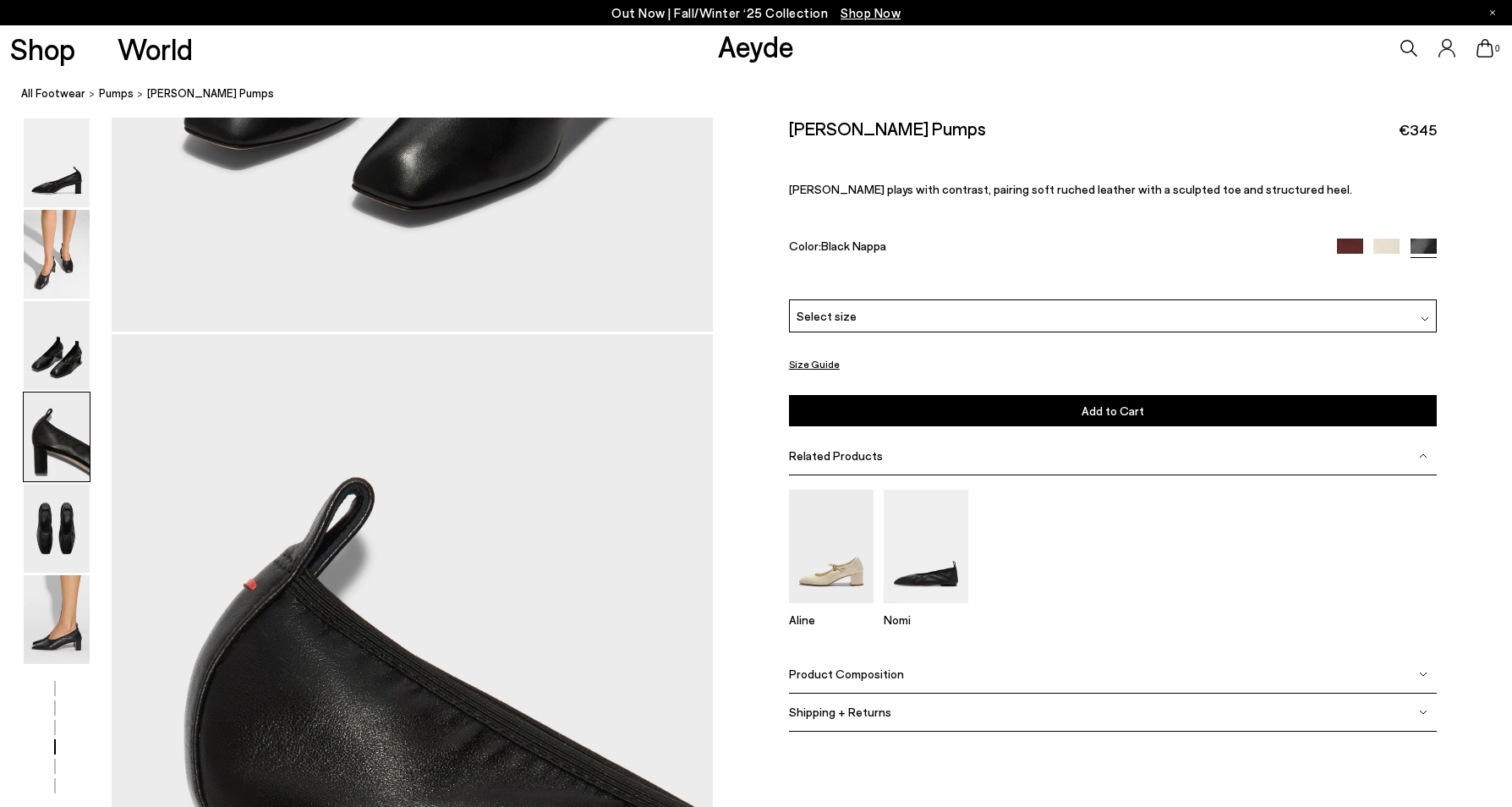
scroll to position [2303, 0]
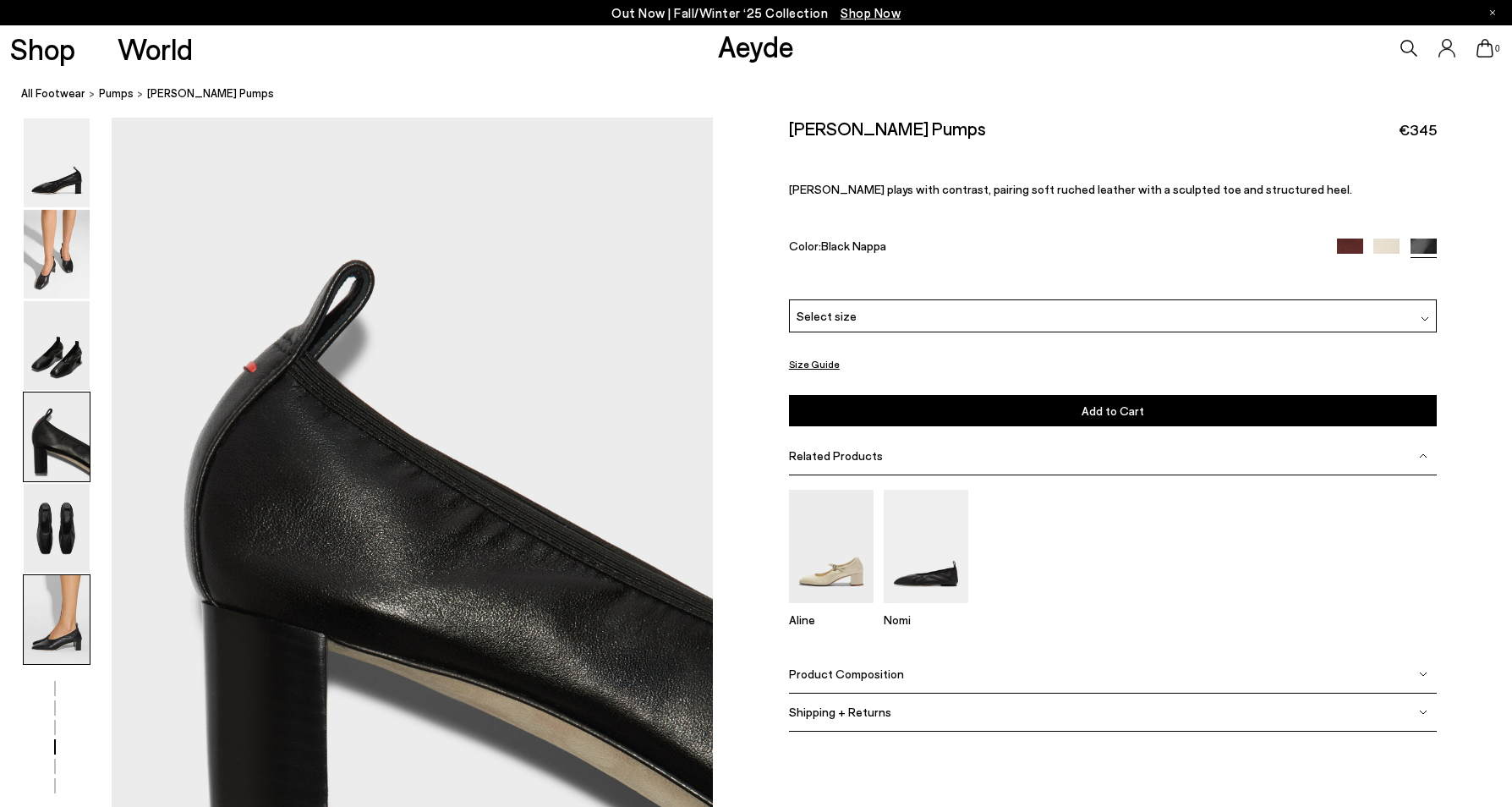
click at [52, 615] on img at bounding box center [56, 619] width 66 height 89
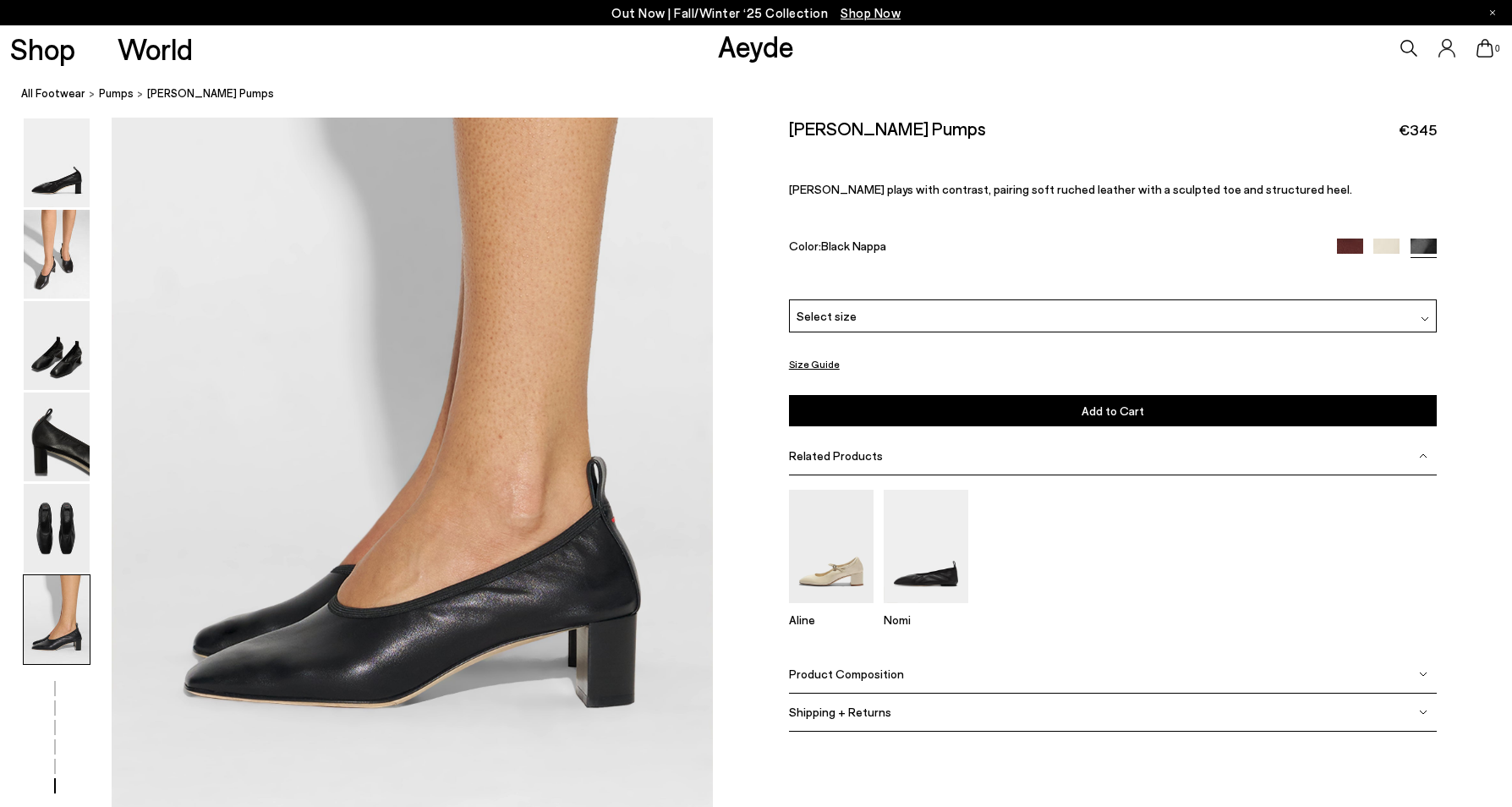
scroll to position [4029, 0]
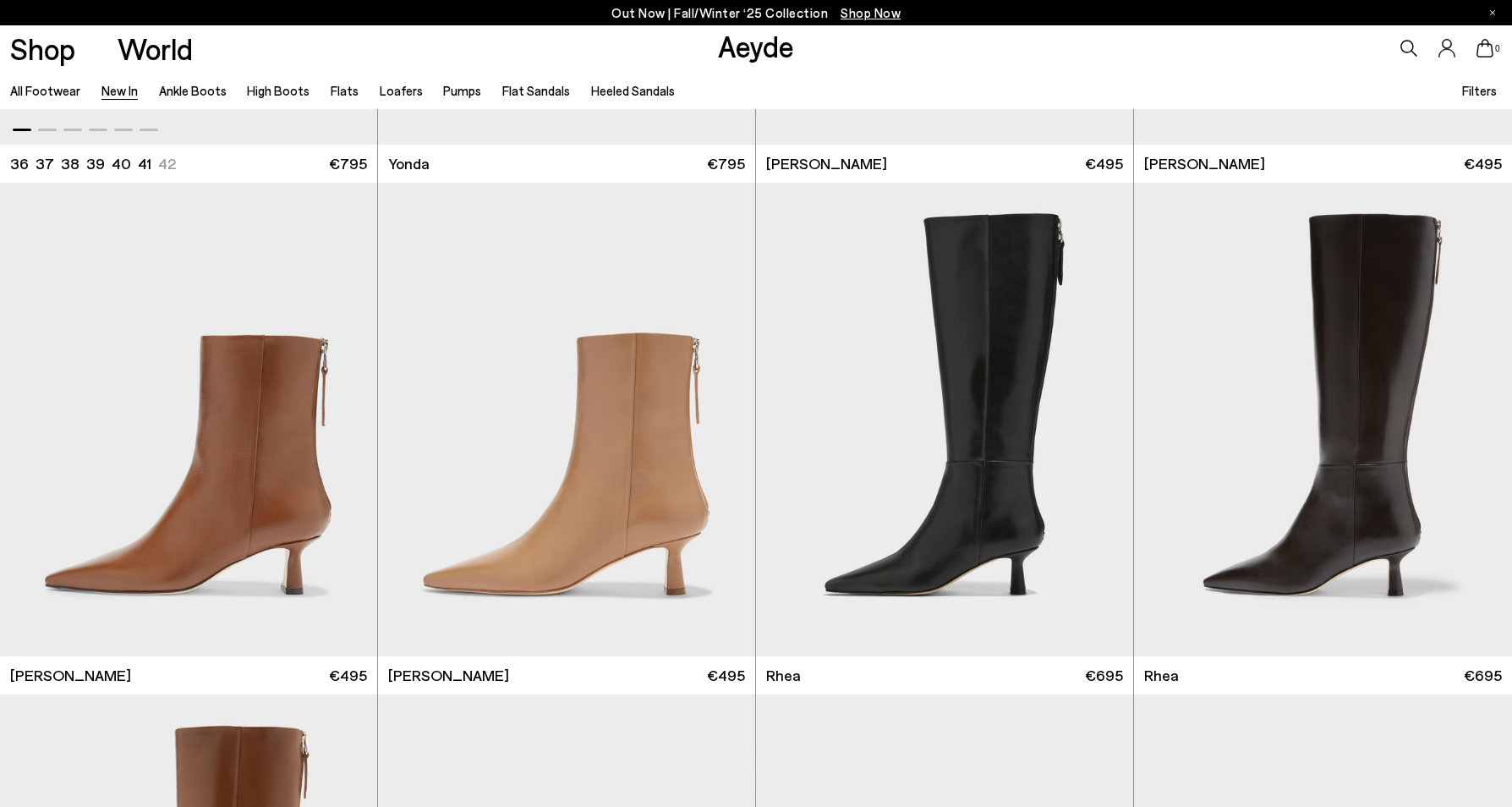
scroll to position [3755, 0]
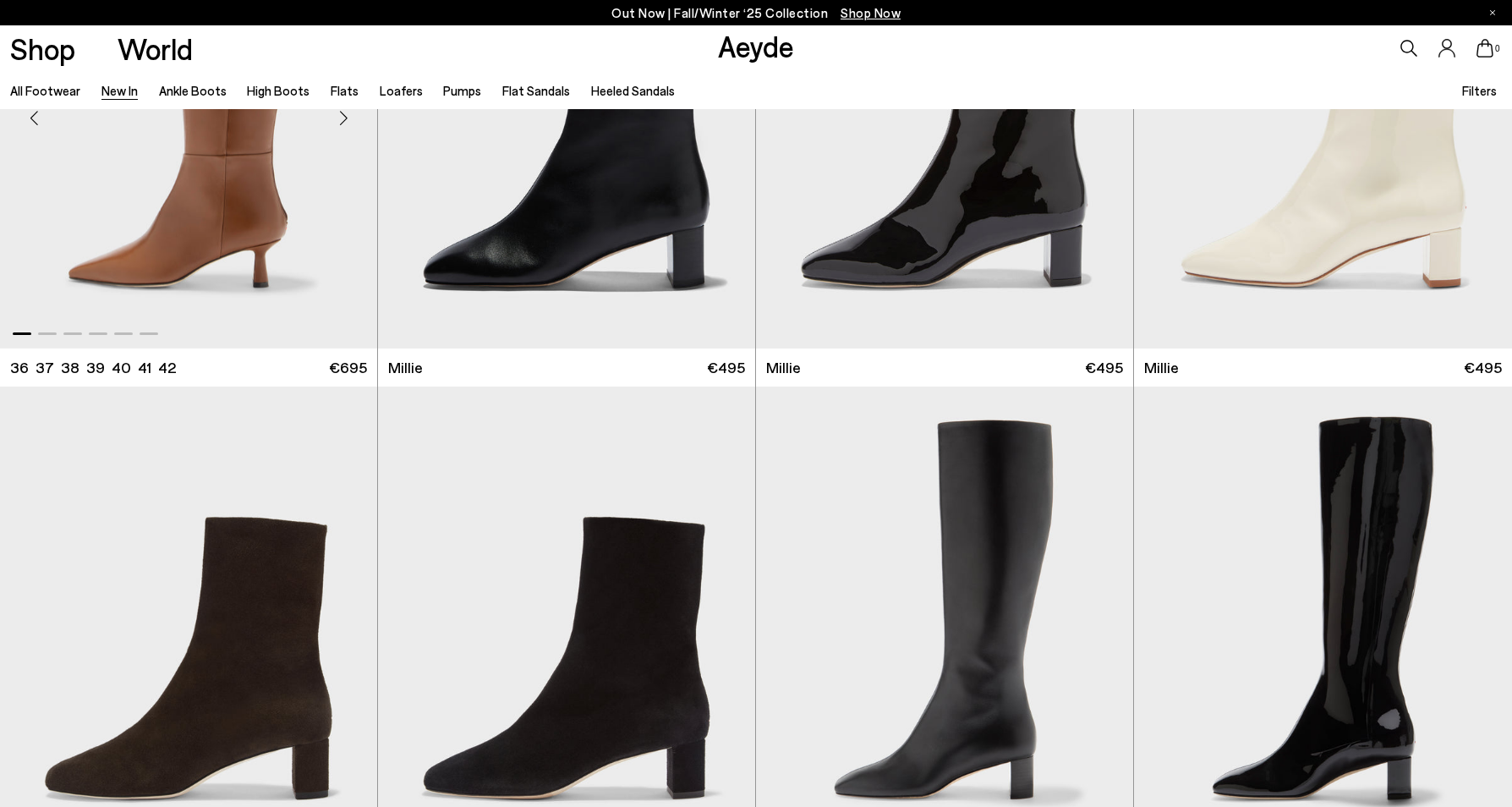
scroll to position [4770, 0]
